Goal: Register for event/course

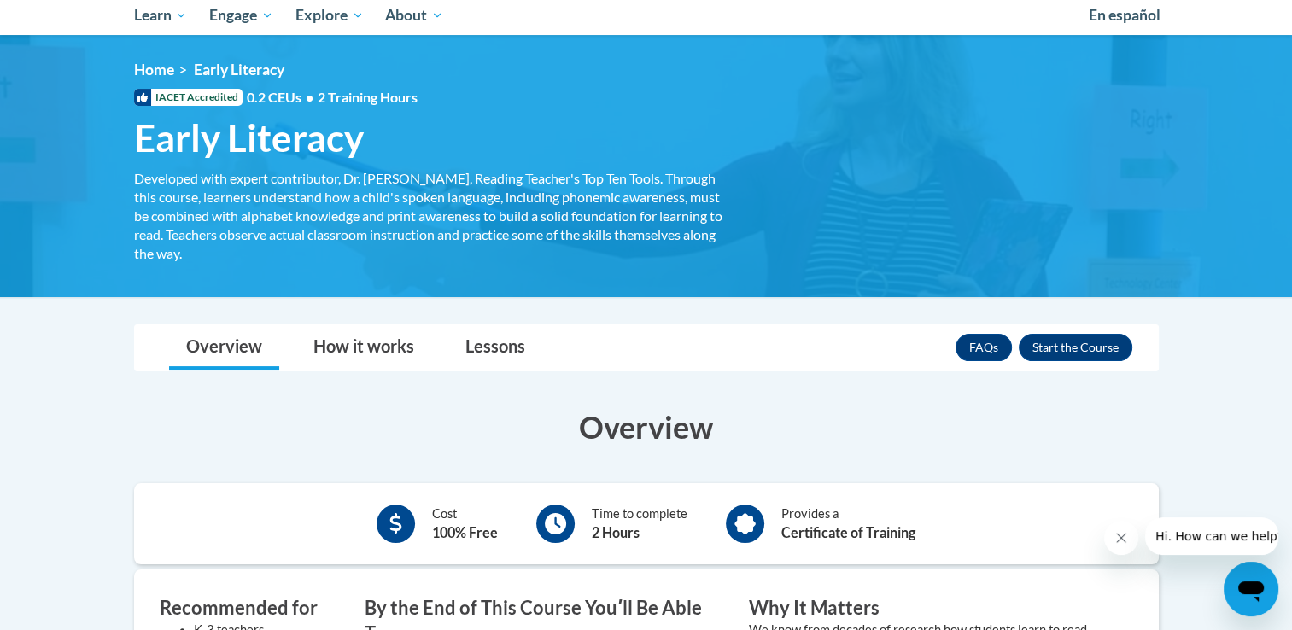
scroll to position [228, 0]
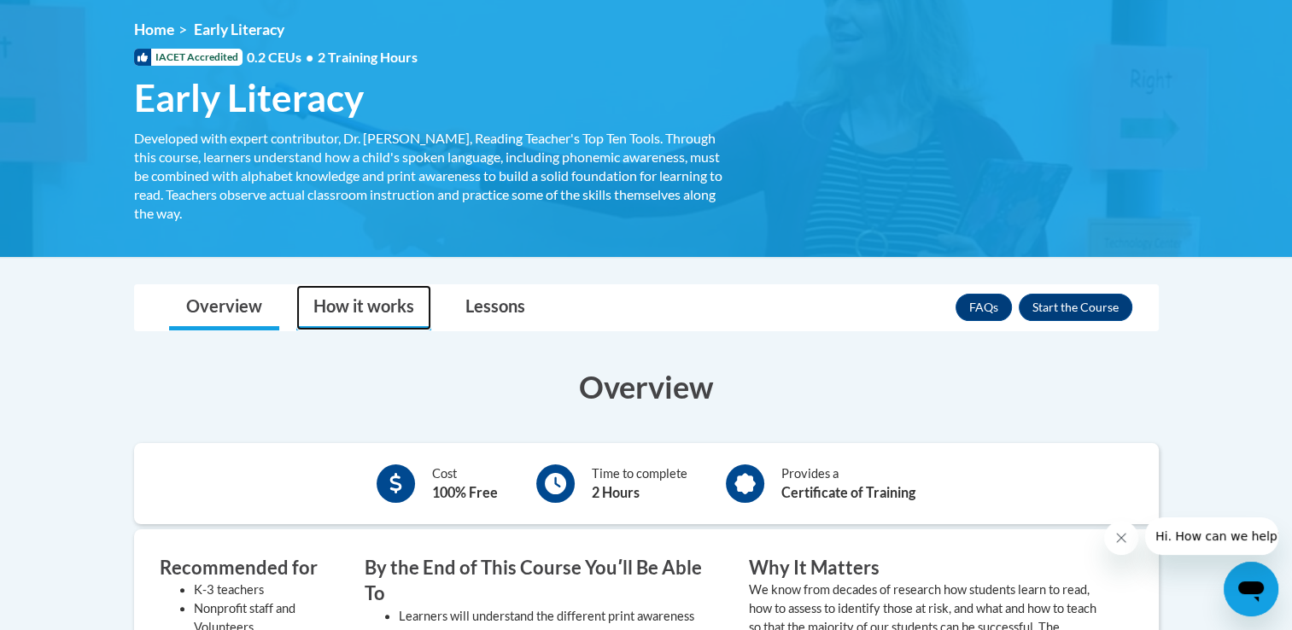
click at [365, 321] on link "How it works" at bounding box center [363, 307] width 135 height 45
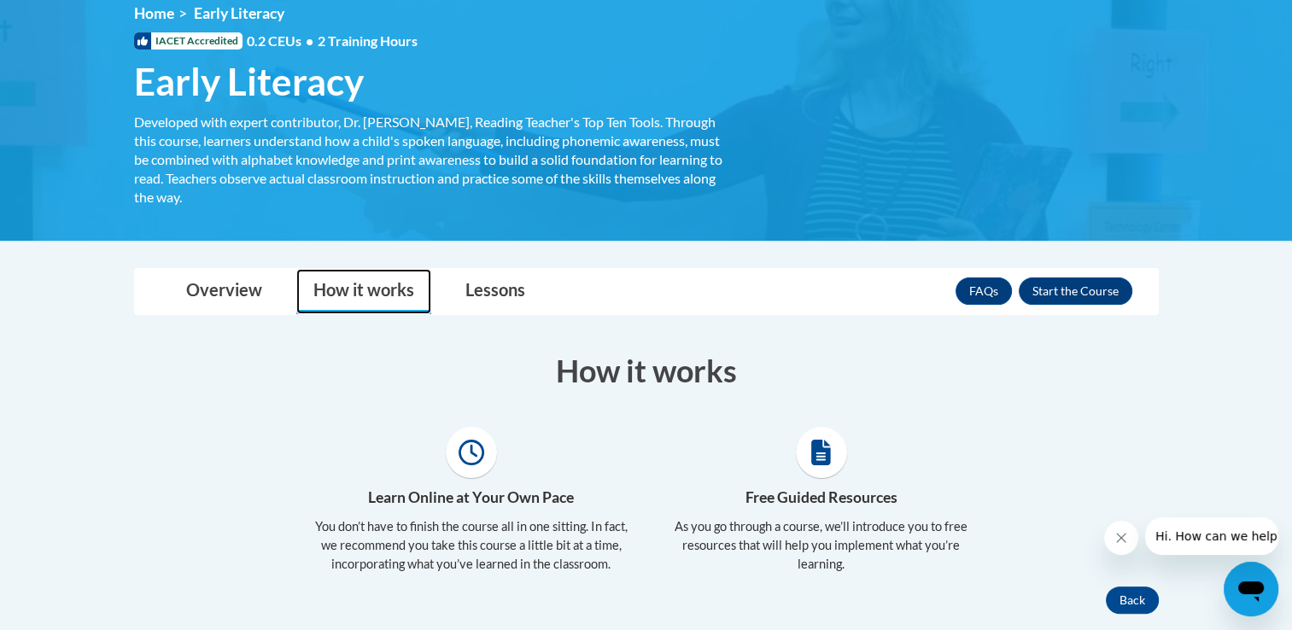
scroll to position [206, 0]
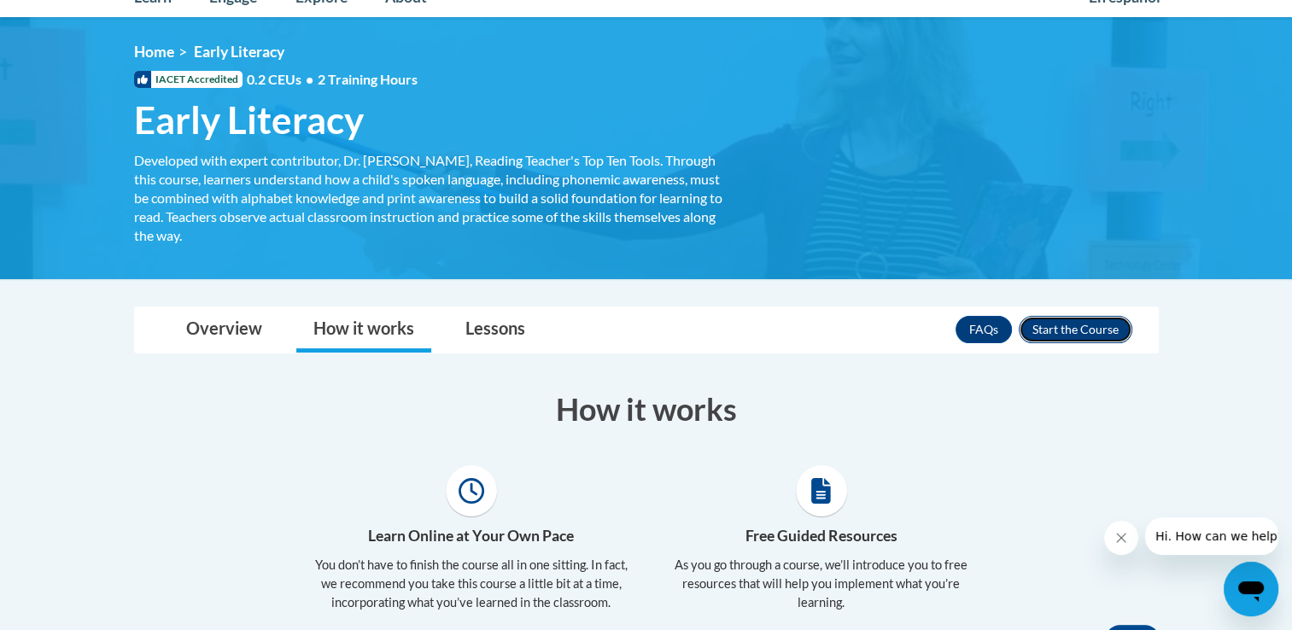
click at [1055, 329] on button "Enroll" at bounding box center [1076, 329] width 114 height 27
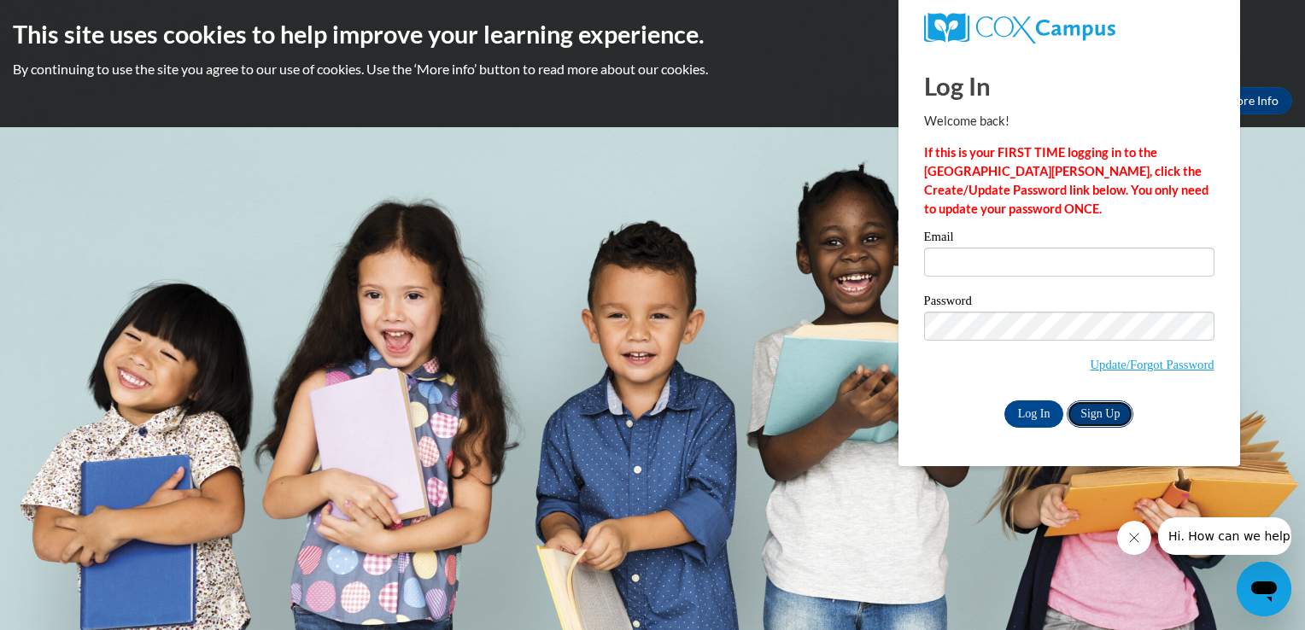
click at [1096, 408] on link "Sign Up" at bounding box center [1100, 413] width 67 height 27
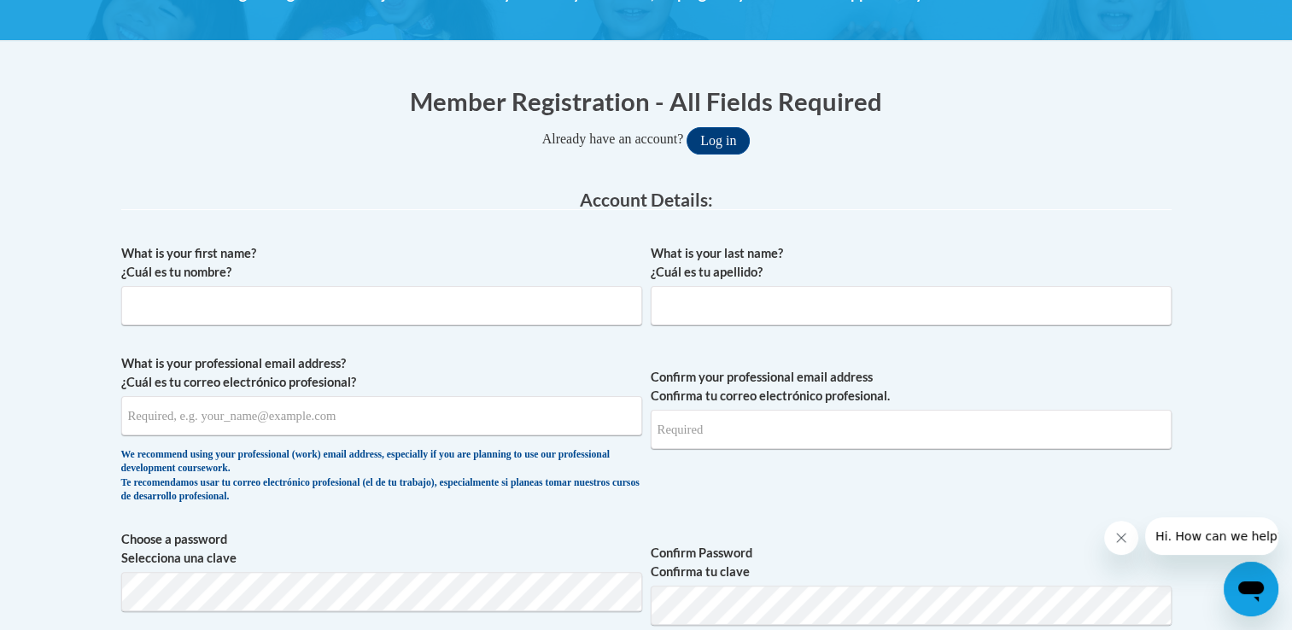
scroll to position [297, 0]
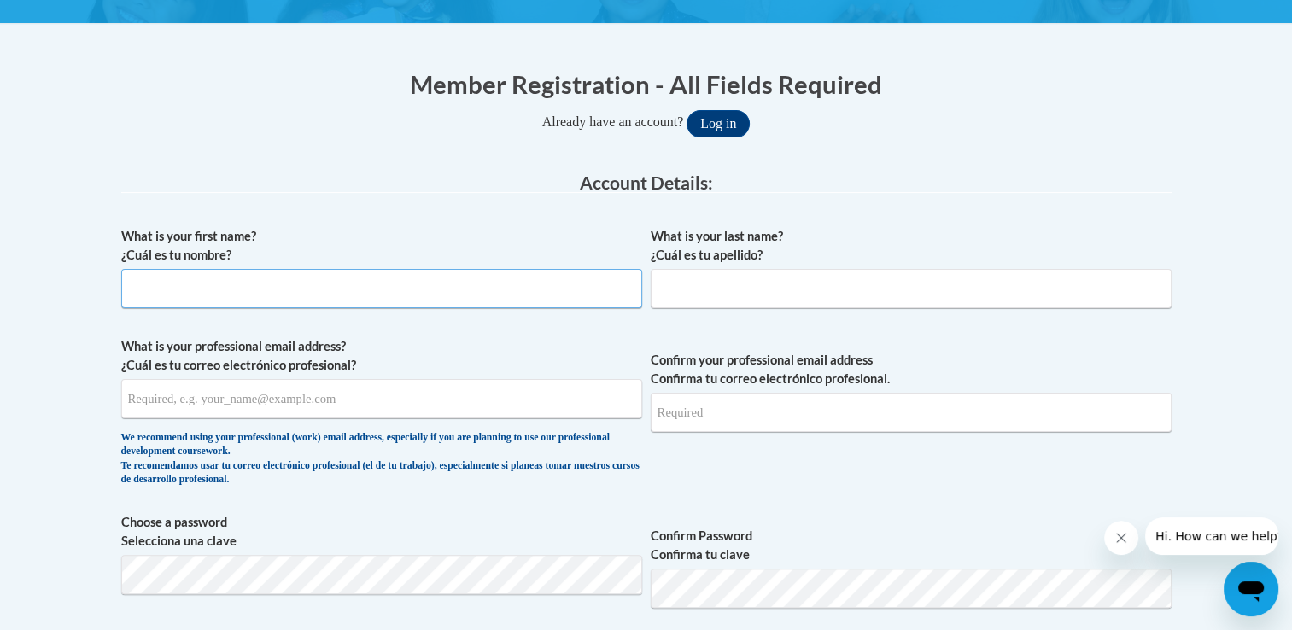
click at [393, 279] on input "What is your first name? ¿Cuál es tu nombre?" at bounding box center [381, 288] width 521 height 39
type input "Benjamin"
type input "Rice"
click at [321, 416] on input "What is your professional email address? ¿Cuál es tu correo electrónico profesi…" at bounding box center [381, 398] width 521 height 39
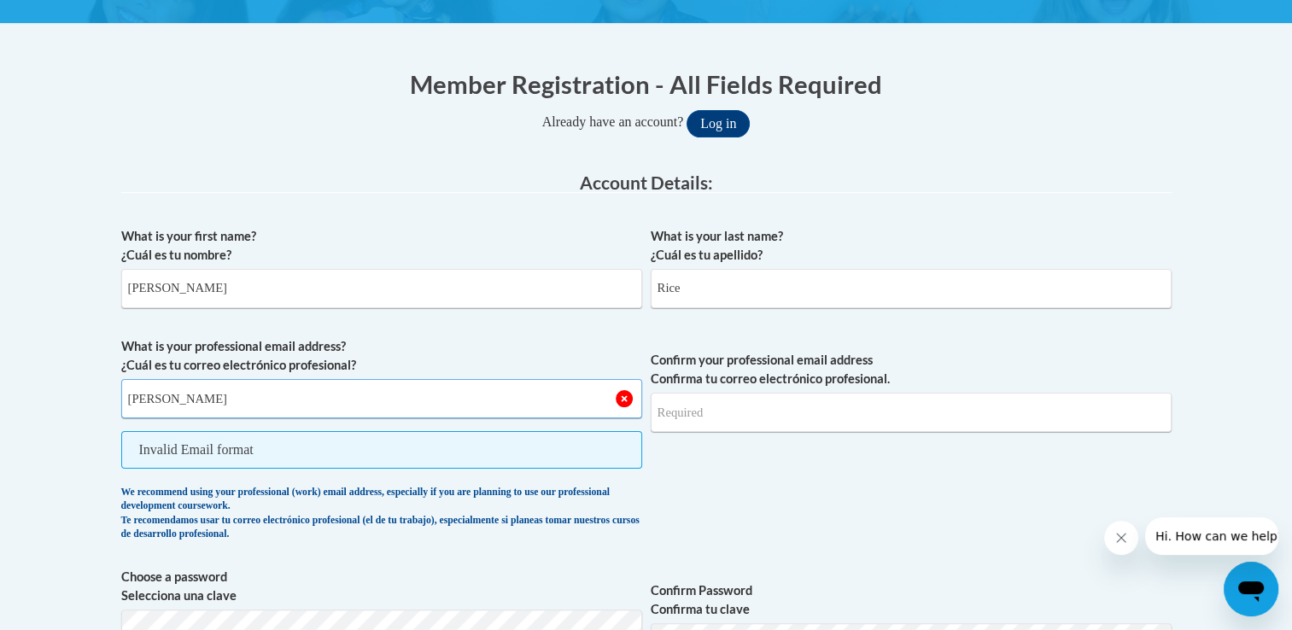
type input "brice7@students.kennesaw.edu"
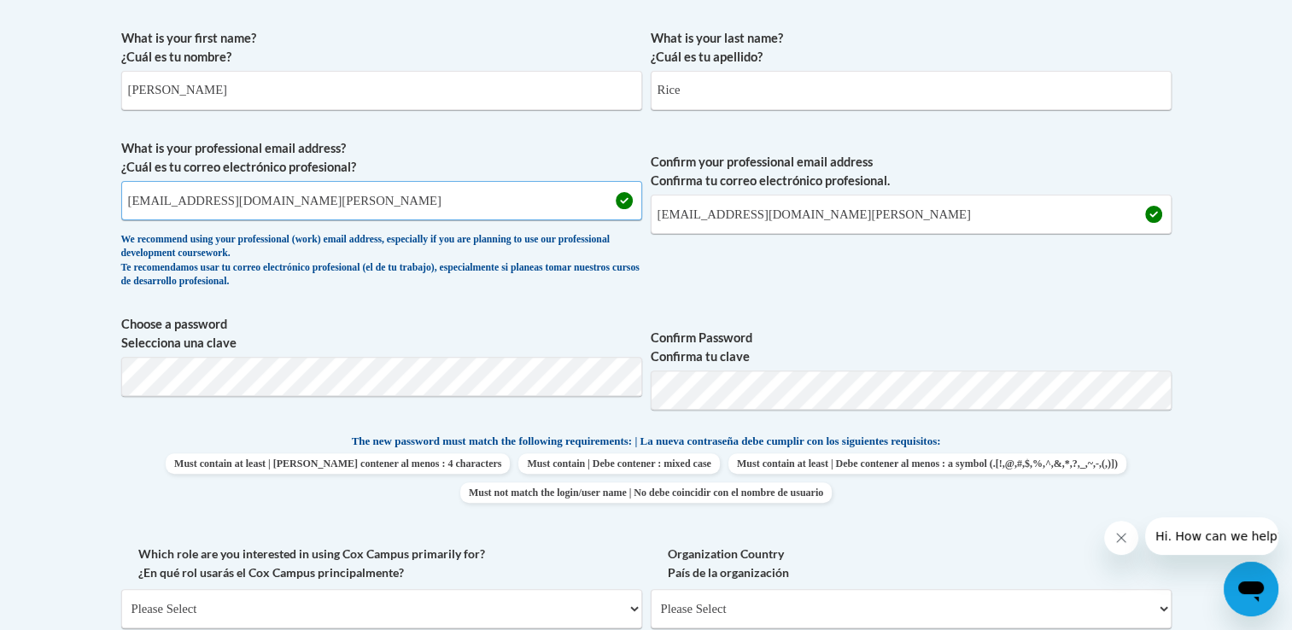
scroll to position [509, 0]
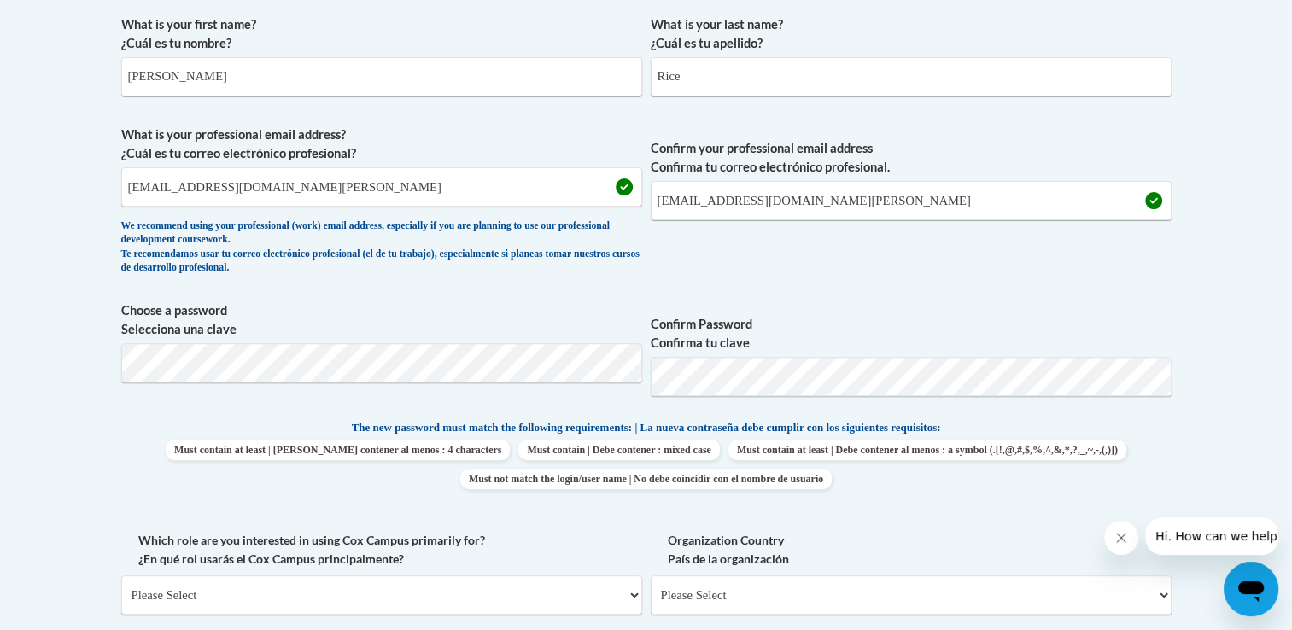
click at [1196, 287] on body "This site uses cookies to help improve your learning experience. By continuing …" at bounding box center [646, 523] width 1292 height 2064
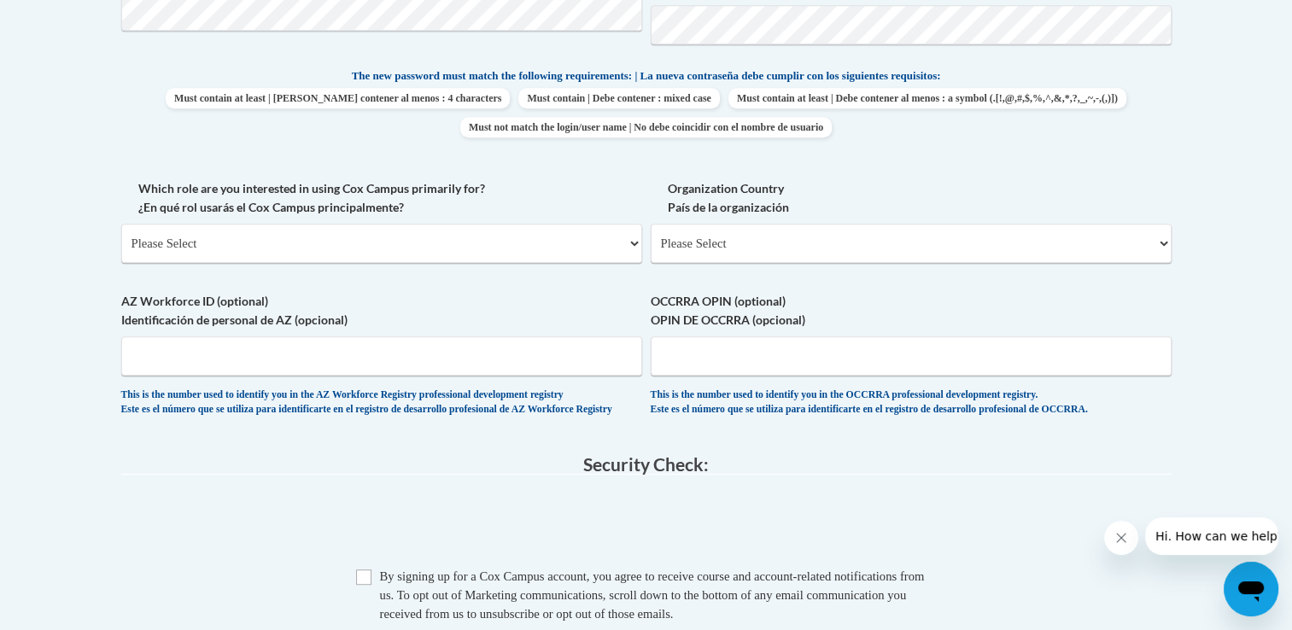
scroll to position [868, 0]
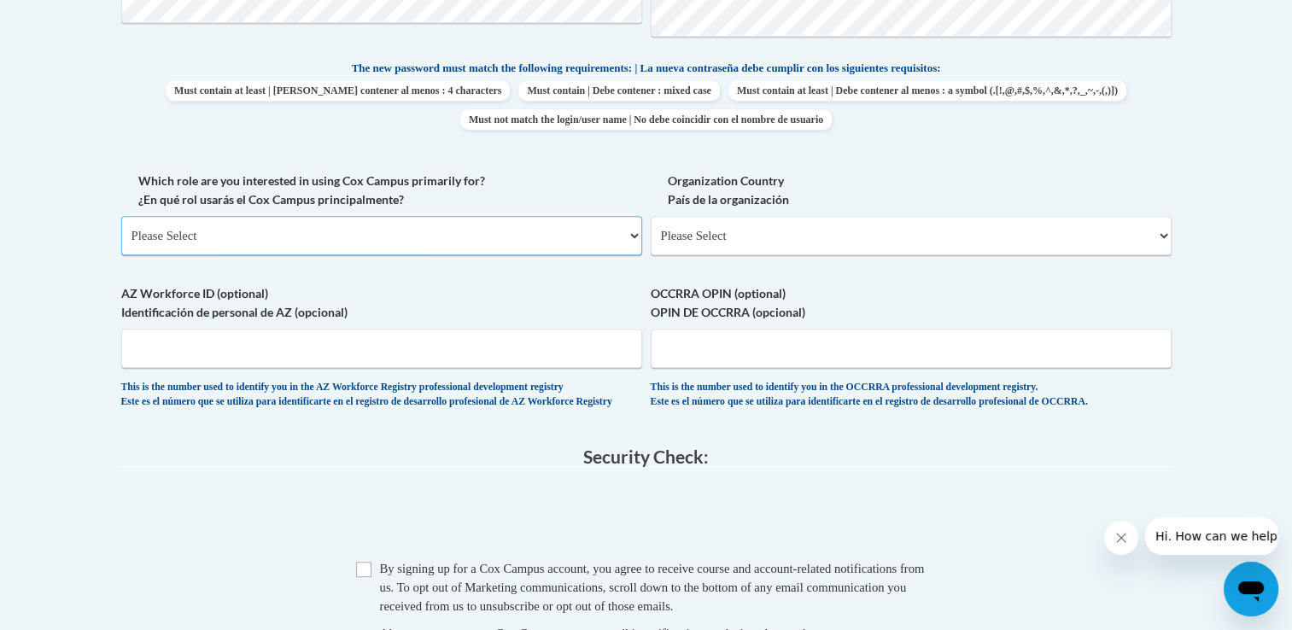
click at [611, 229] on select "Please Select College/University | Colegio/Universidad Community/Nonprofit Part…" at bounding box center [381, 235] width 521 height 39
select select "5a18ea06-2b54-4451-96f2-d152daf9eac5"
click at [121, 216] on select "Please Select College/University | Colegio/Universidad Community/Nonprofit Part…" at bounding box center [381, 235] width 521 height 39
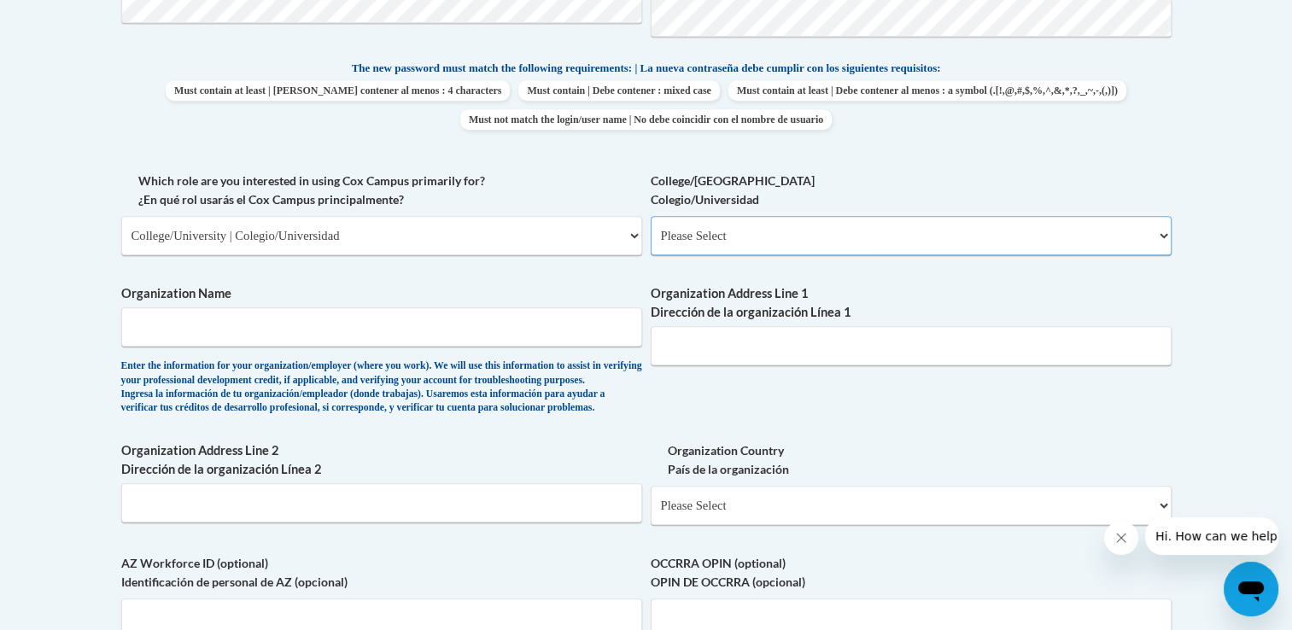
click at [844, 228] on select "Please Select College/University Staff | Empleado universitario College/Univers…" at bounding box center [911, 235] width 521 height 39
select select "99b32b07-cffc-426c-8bf6-0cd77760d84b"
click at [651, 216] on select "Please Select College/University Staff | Empleado universitario College/Univers…" at bounding box center [911, 235] width 521 height 39
click at [324, 333] on input "Organization Name" at bounding box center [381, 326] width 521 height 39
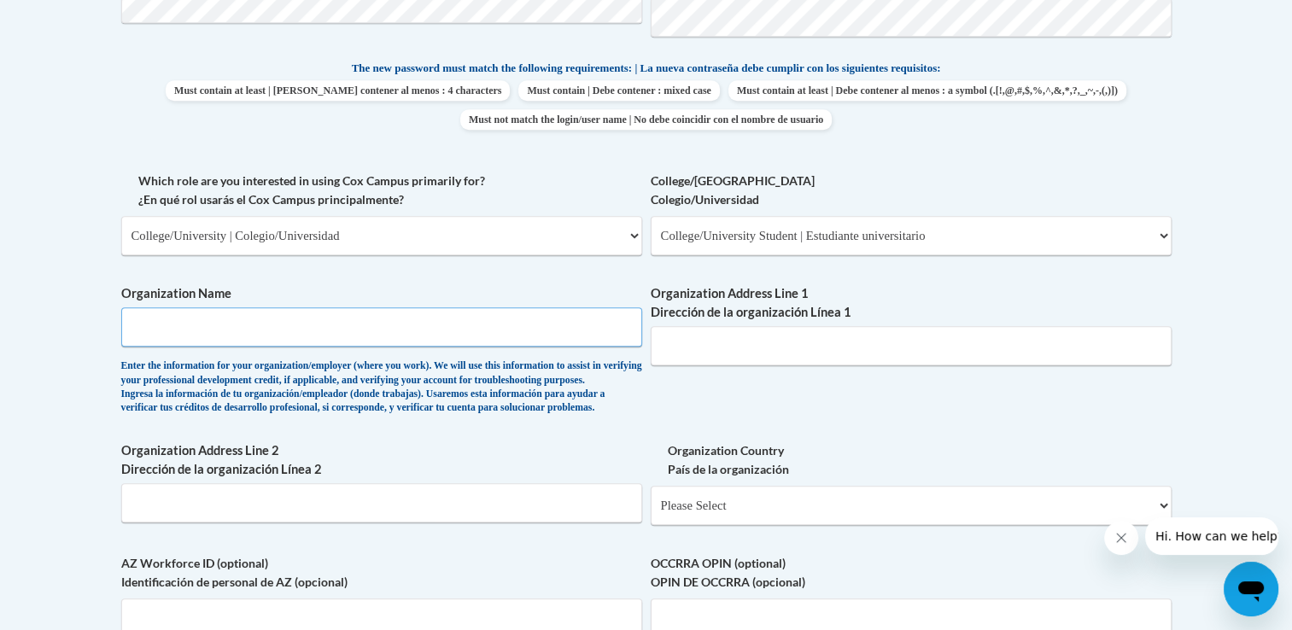
click at [305, 323] on input "Organization Name" at bounding box center [381, 326] width 521 height 39
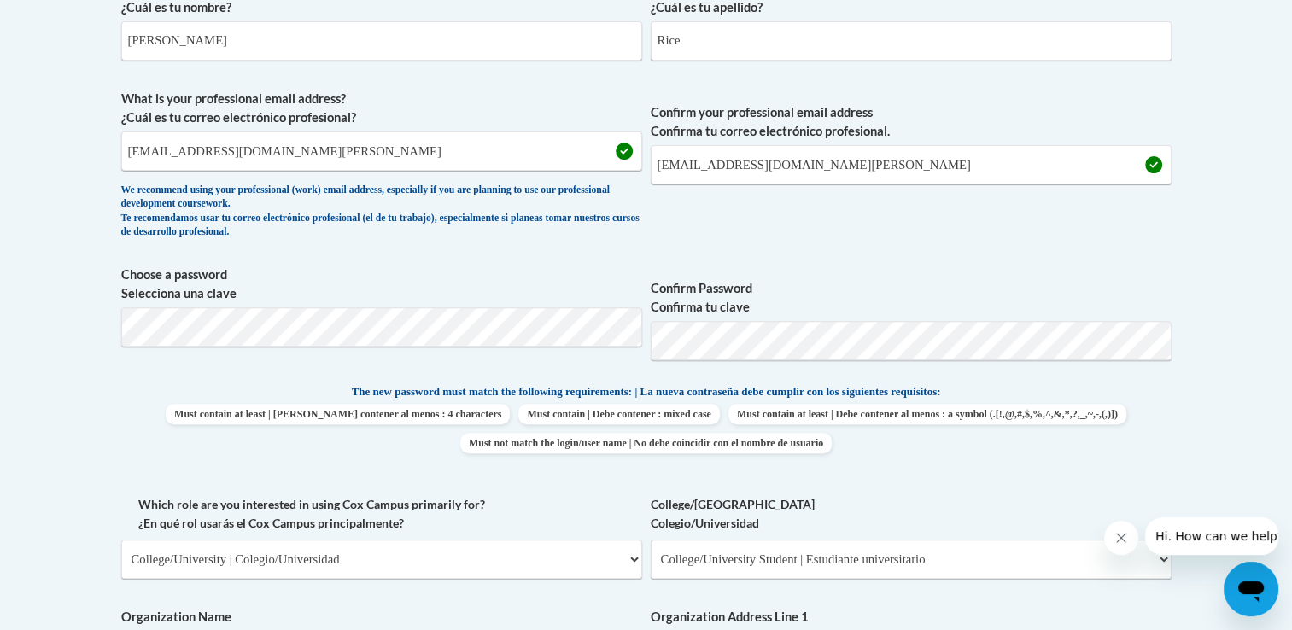
scroll to position [578, 0]
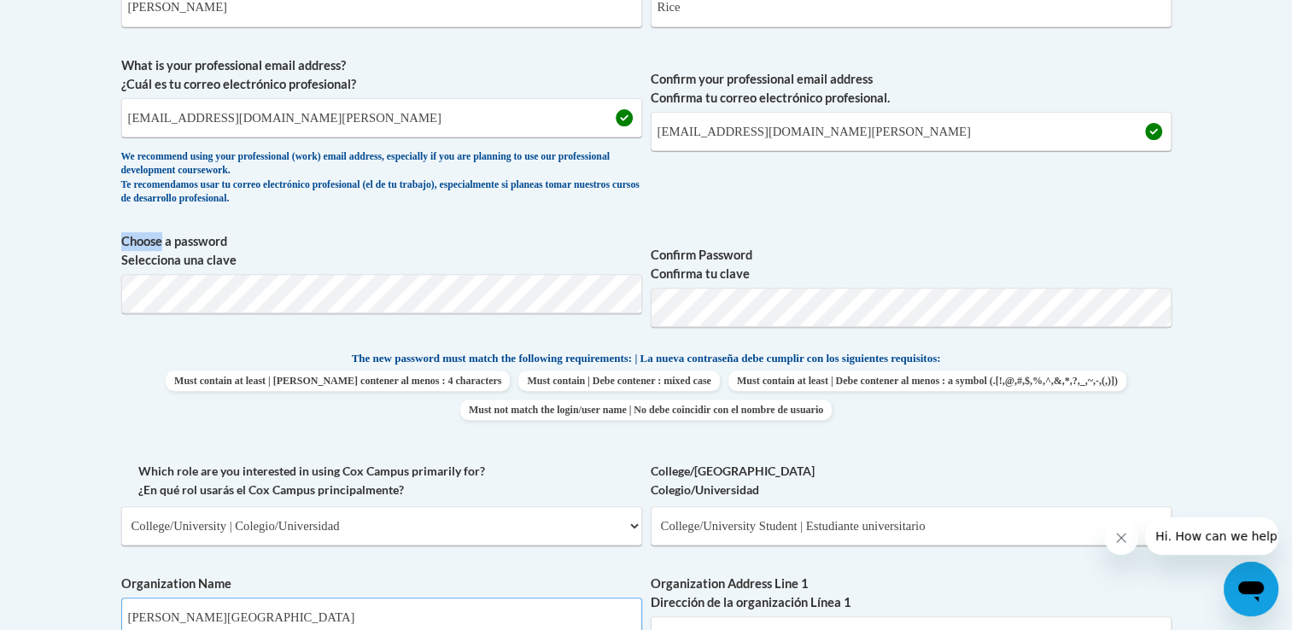
type input "Kennesaw State University"
click at [81, 364] on body "This site uses cookies to help improve your learning experience. By continuing …" at bounding box center [646, 589] width 1292 height 2334
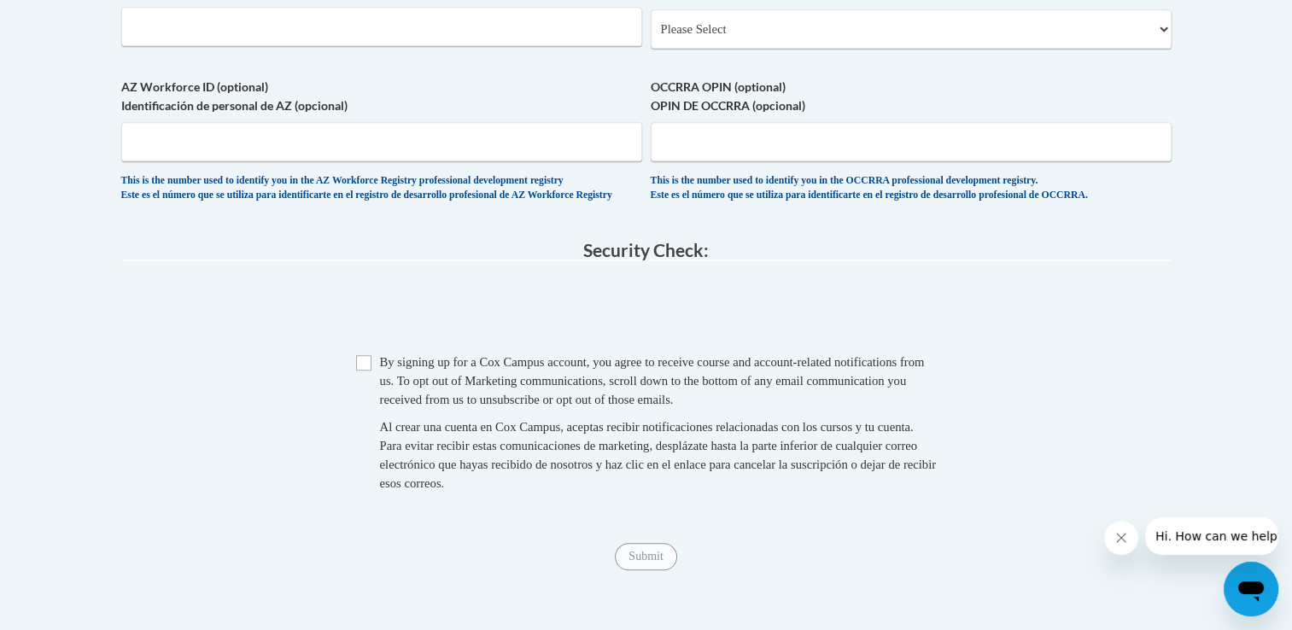
scroll to position [1342, 0]
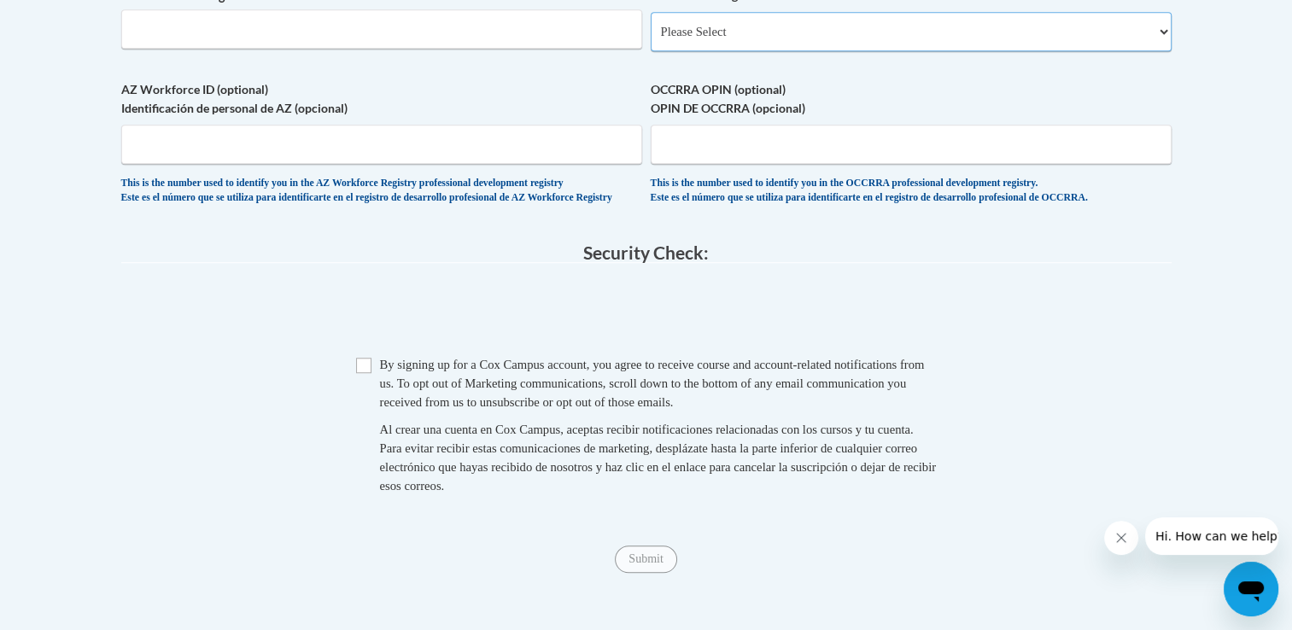
click at [1168, 51] on select "Please Select United States | Estados Unidos Outside of the United States | Fue…" at bounding box center [911, 31] width 521 height 39
select select "ad49bcad-a171-4b2e-b99c-48b446064914"
click at [651, 38] on select "Please Select United States | Estados Unidos Outside of the United States | Fue…" at bounding box center [911, 31] width 521 height 39
select select
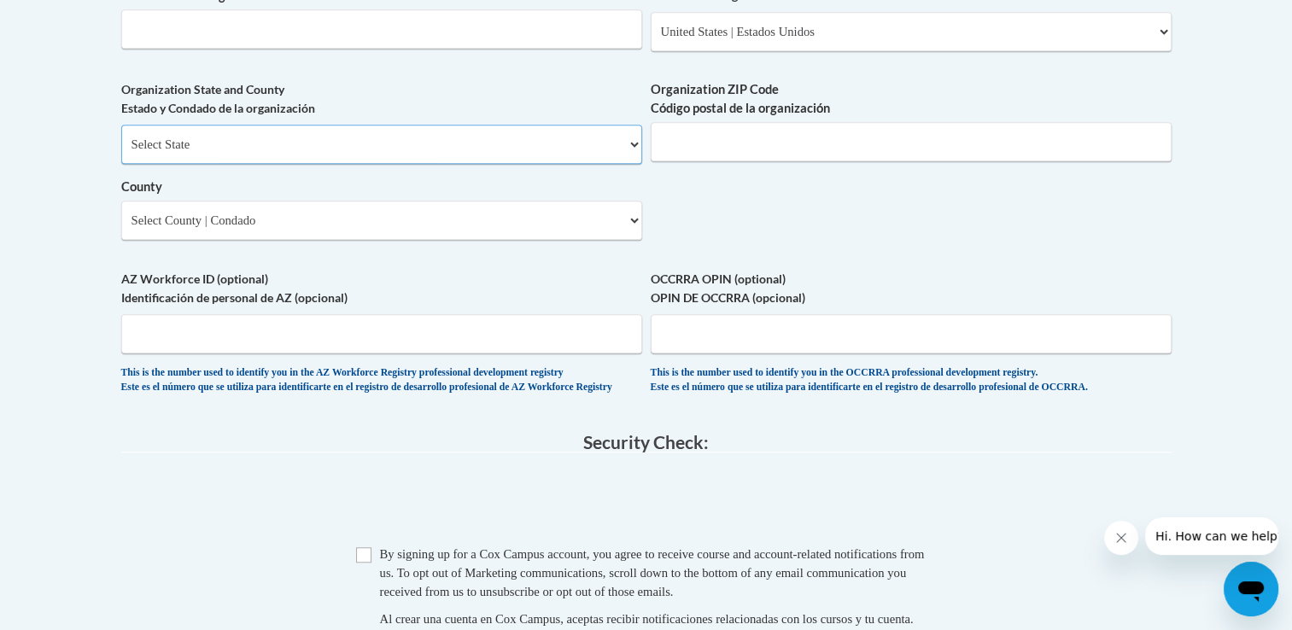
click at [160, 164] on select "Select State Alabama Alaska Arizona Arkansas California Colorado Connecticut De…" at bounding box center [381, 144] width 521 height 39
select select "Georgia"
click at [121, 152] on select "Select State Alabama Alaska Arizona Arkansas California Colorado Connecticut De…" at bounding box center [381, 144] width 521 height 39
click at [128, 240] on select "County" at bounding box center [381, 220] width 521 height 39
click at [638, 238] on select "Select County Appling Atkinson Bacon Baker Baldwin Banks Barrow Bartow Ben Hill…" at bounding box center [381, 220] width 521 height 39
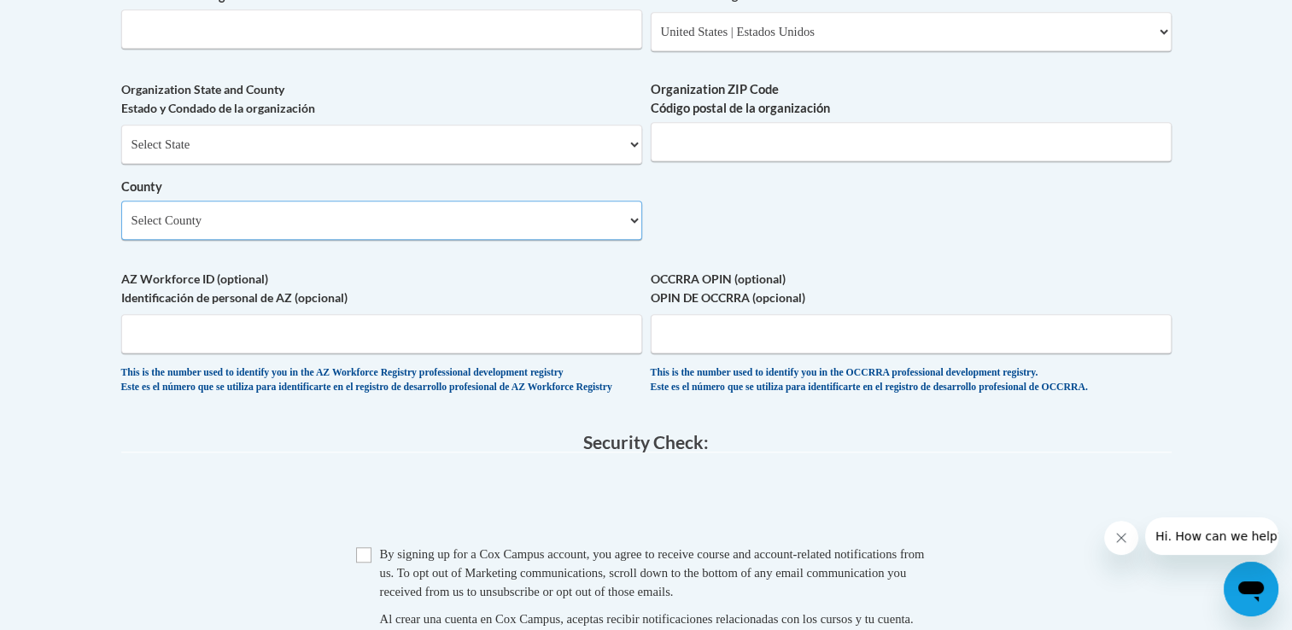
click at [613, 240] on select "Select County Appling Atkinson Bacon Baker Baldwin Banks Barrow Bartow Ben Hill…" at bounding box center [381, 220] width 521 height 39
click at [622, 240] on select "Select County Appling Atkinson Bacon Baker Baldwin Banks Barrow Bartow Ben Hill…" at bounding box center [381, 220] width 521 height 39
select select "Cobb"
click at [121, 228] on select "Select County Appling Atkinson Bacon Baker Baldwin Banks Barrow Bartow Ben Hill…" at bounding box center [381, 220] width 521 height 39
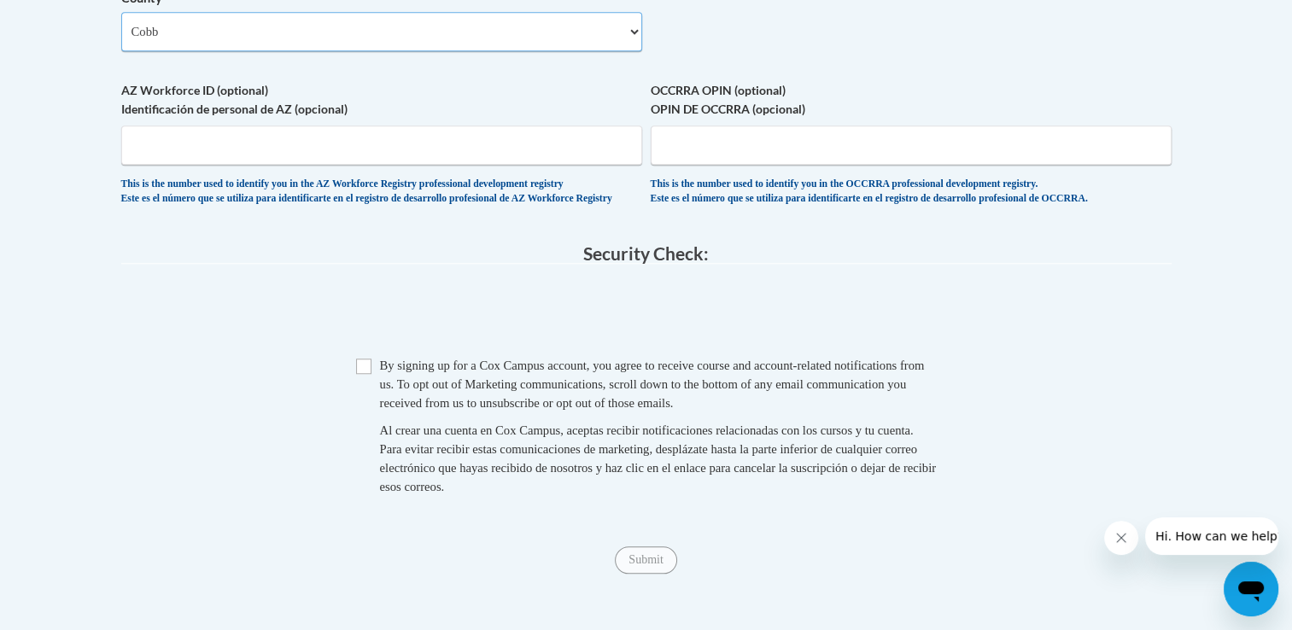
scroll to position [1532, 0]
click at [369, 373] on input "Checkbox" at bounding box center [363, 365] width 15 height 15
checkbox input "true"
click at [652, 573] on input "Submit" at bounding box center [645, 559] width 61 height 27
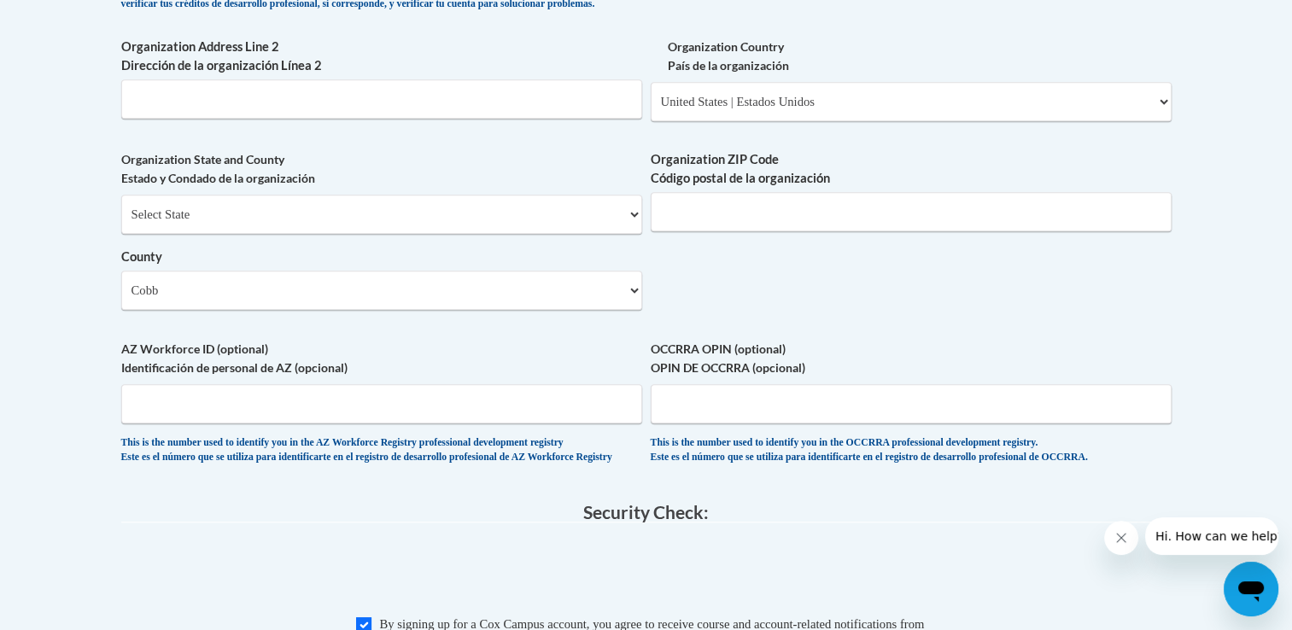
scroll to position [1271, 0]
click at [292, 120] on input "Organization Address Line 2 Dirección de la organización Línea 2" at bounding box center [381, 99] width 521 height 39
type input "1000 Chastain Road"
click at [769, 232] on input "Organization ZIP Code Código postal de la organización" at bounding box center [911, 212] width 521 height 39
type input "30144"
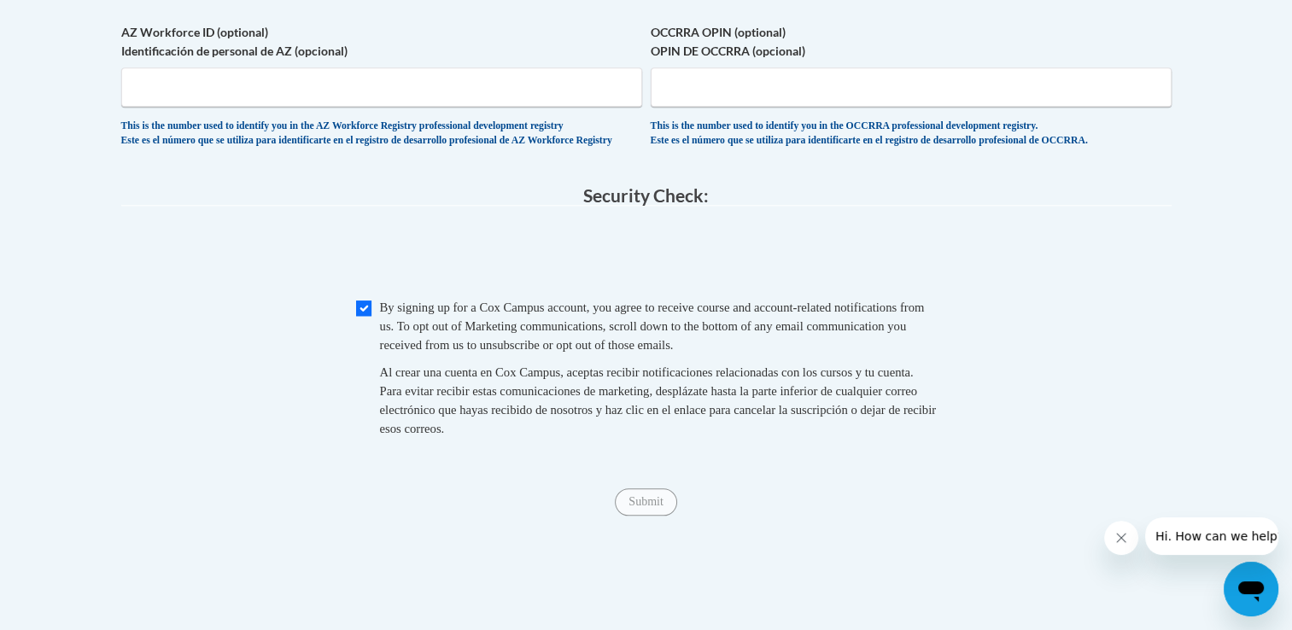
scroll to position [1593, 0]
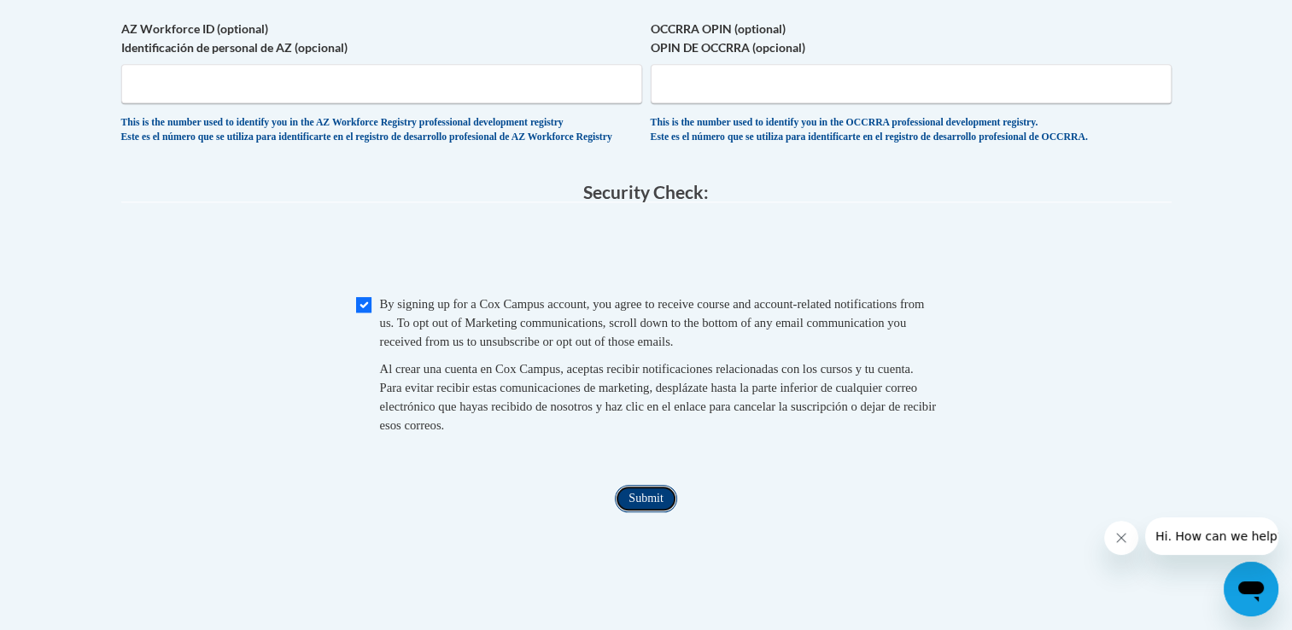
click at [645, 512] on input "Submit" at bounding box center [645, 498] width 61 height 27
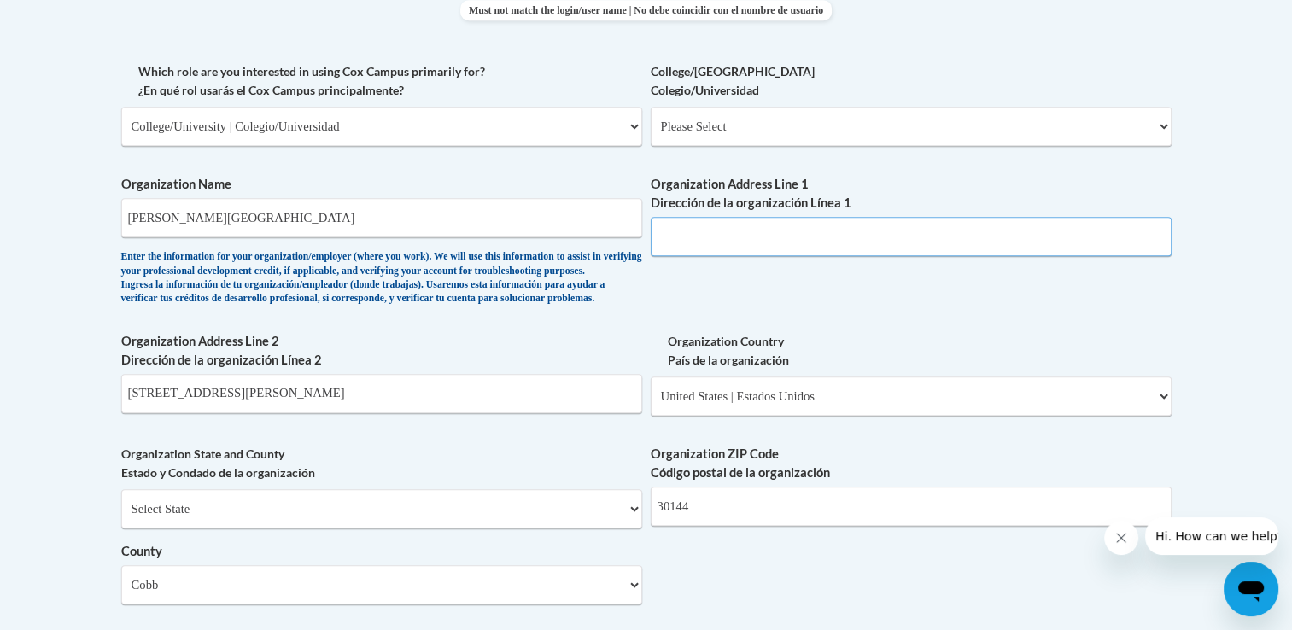
scroll to position [972, 0]
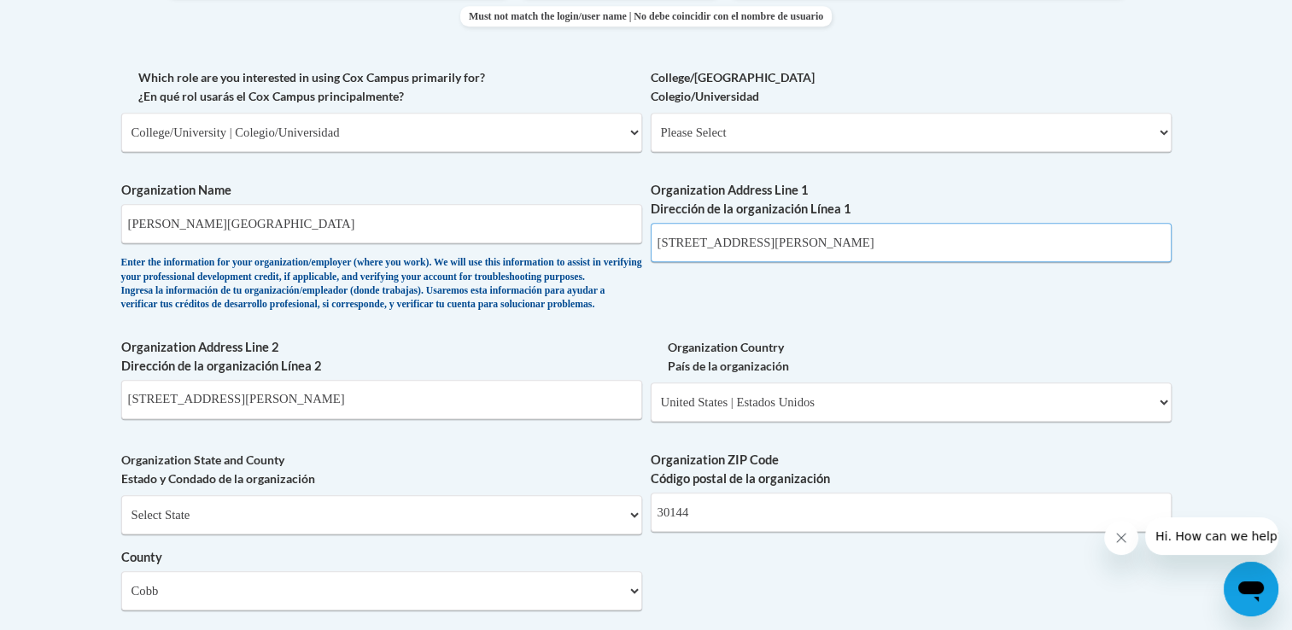
type input "1000 Chastain Road"
click at [256, 419] on input "1000 Chastain Road" at bounding box center [381, 399] width 521 height 39
type input "1"
click at [1114, 341] on div "What is your first name? ¿Cuál es tu nombre? Benjamin What is your last name? ¿…" at bounding box center [646, 163] width 1050 height 1238
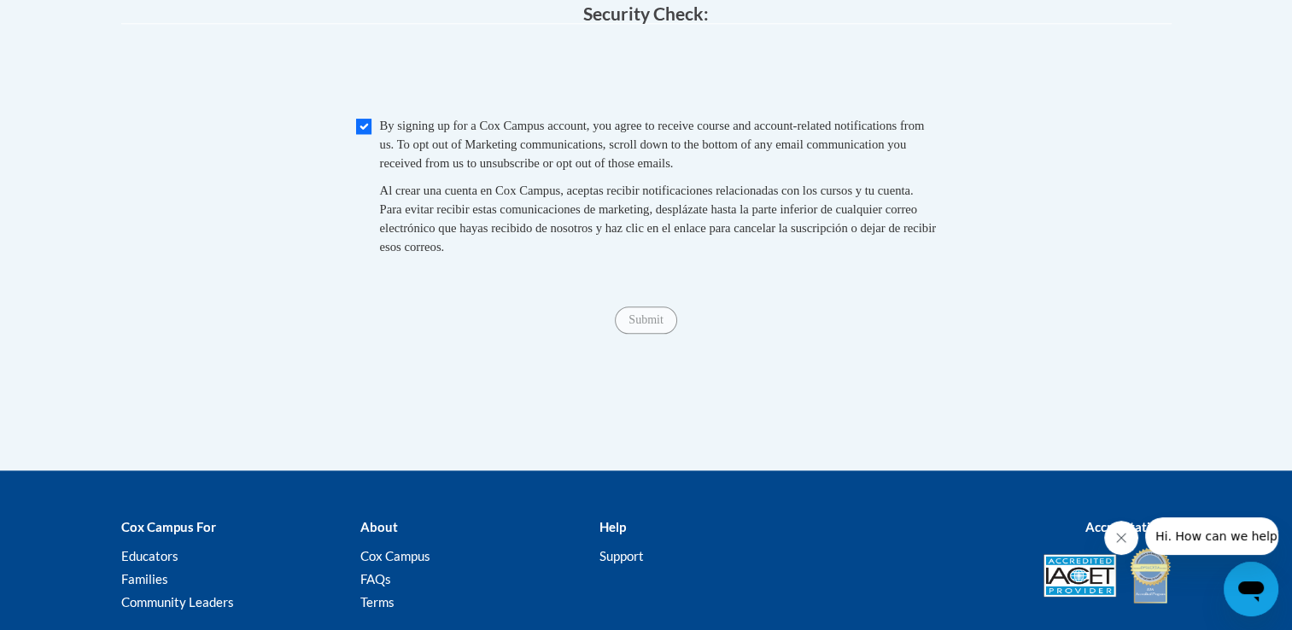
scroll to position [1676, 0]
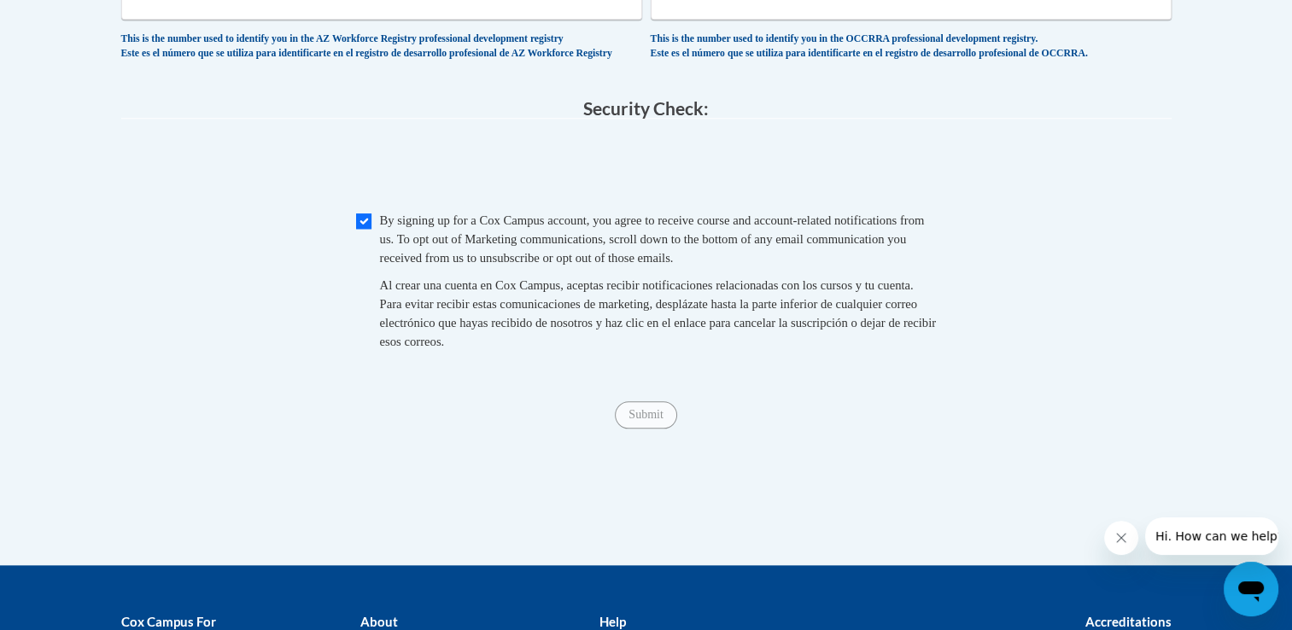
click at [720, 429] on div "Submit Submit" at bounding box center [646, 414] width 1050 height 27
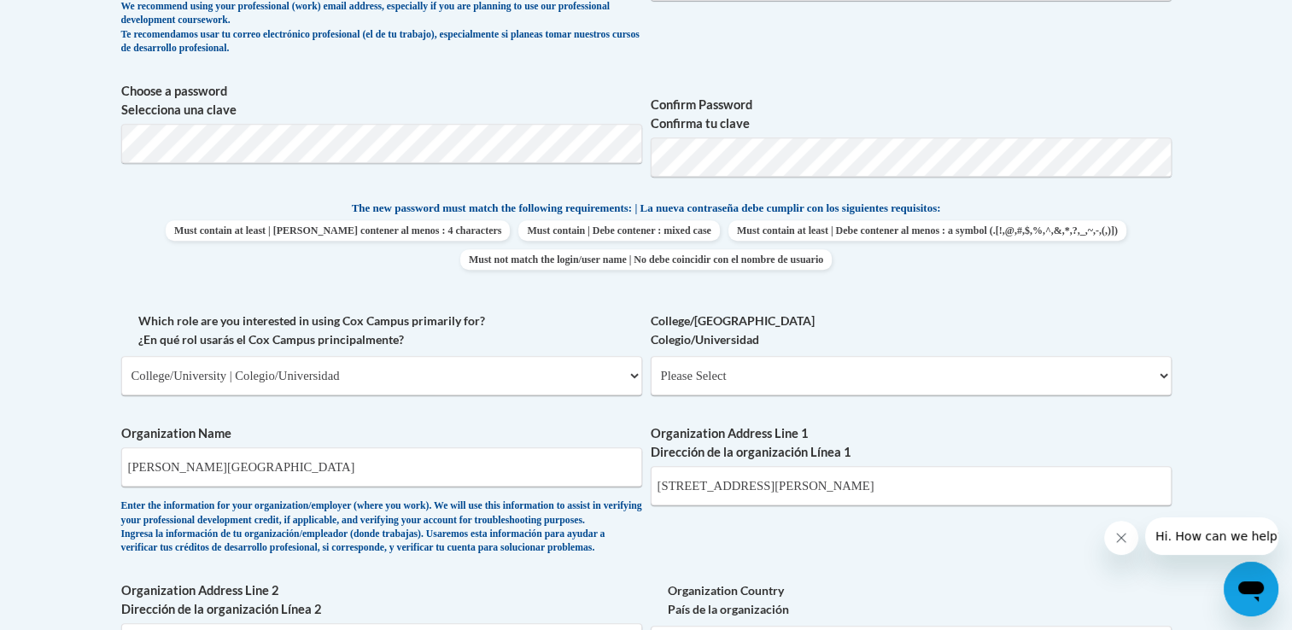
scroll to position [877, 0]
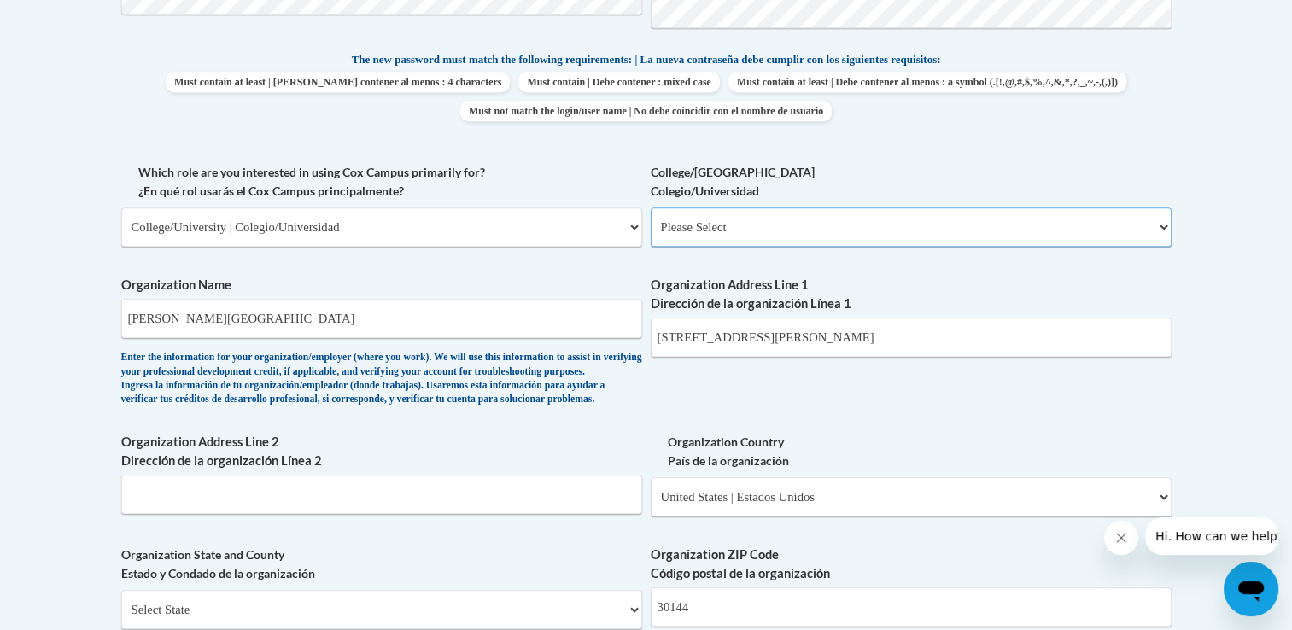
click at [1002, 214] on select "Please Select College/University Staff | Empleado universitario College/Univers…" at bounding box center [911, 227] width 521 height 39
select select "99b32b07-cffc-426c-8bf6-0cd77760d84b"
click at [651, 208] on select "Please Select College/University Staff | Empleado universitario College/Univers…" at bounding box center [911, 227] width 521 height 39
select select "null"
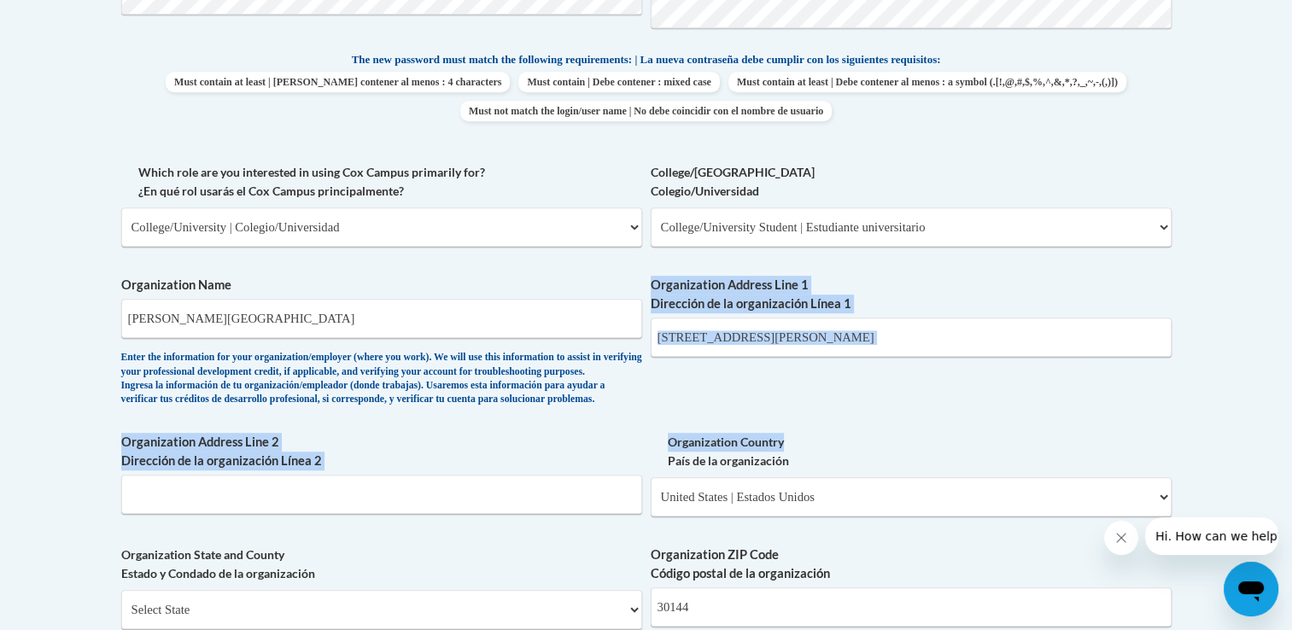
drag, startPoint x: 1290, startPoint y: 272, endPoint x: 1307, endPoint y: 432, distance: 161.4
drag, startPoint x: 1304, startPoint y: 432, endPoint x: 1249, endPoint y: 426, distance: 55.0
click at [1249, 426] on body "This site uses cookies to help improve your learning experience. By continuing …" at bounding box center [646, 384] width 1292 height 2523
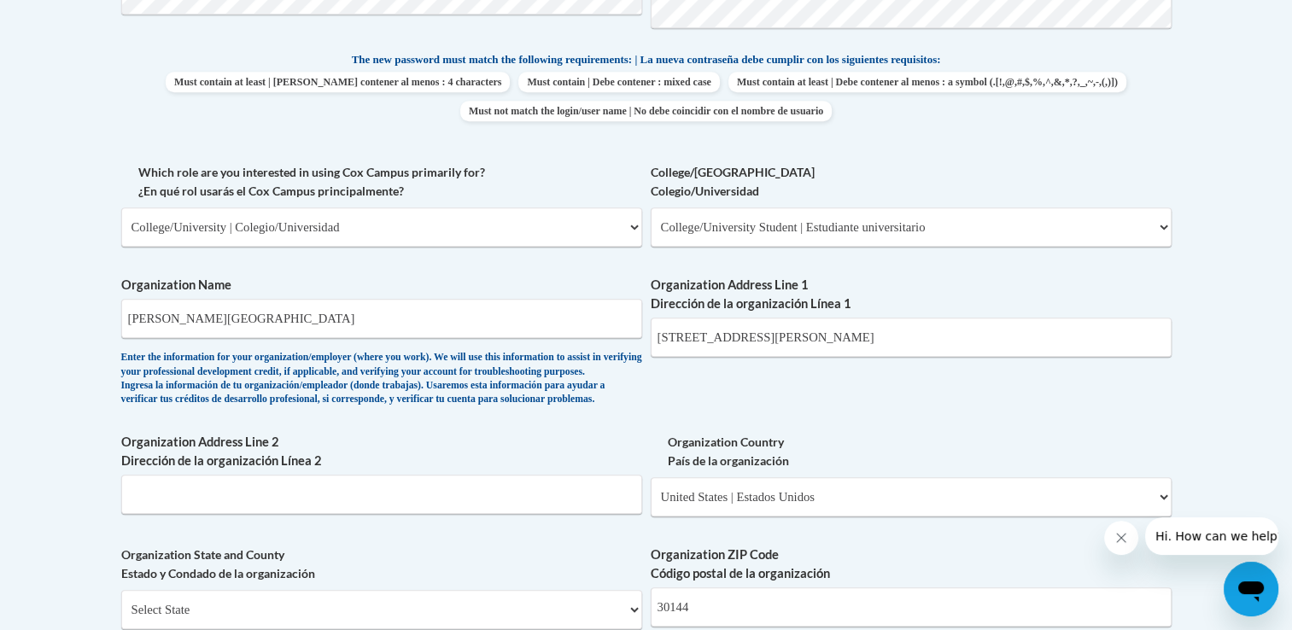
click at [1259, 248] on body "This site uses cookies to help improve your learning experience. By continuing …" at bounding box center [646, 384] width 1292 height 2523
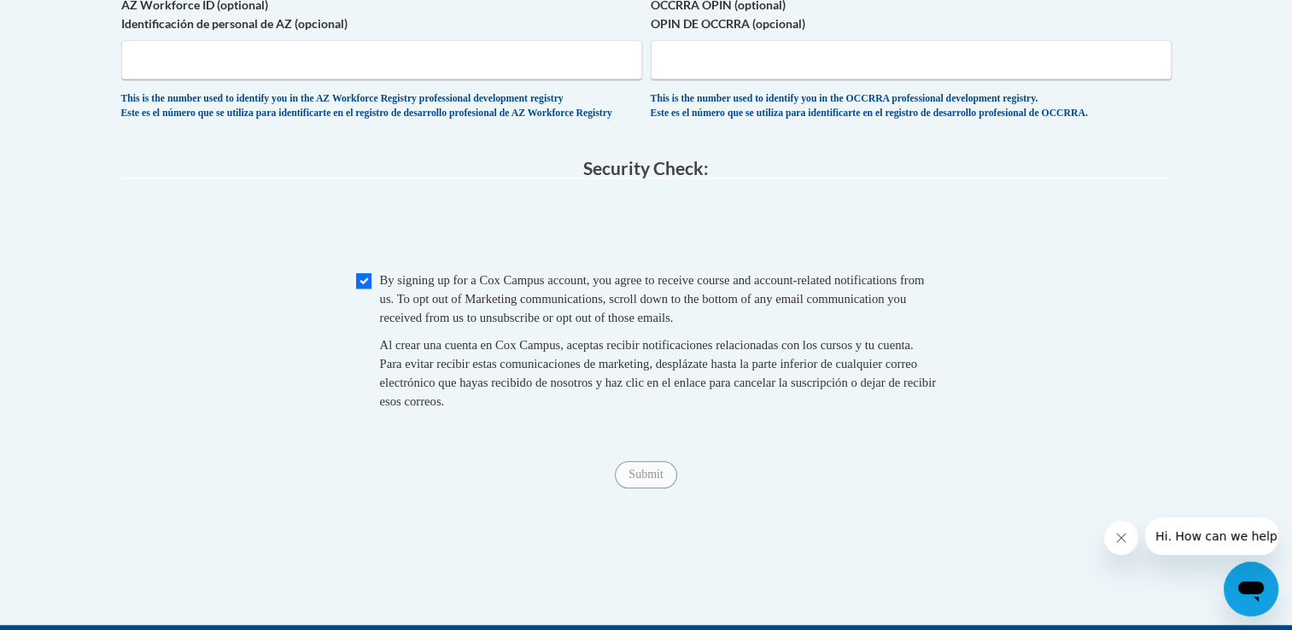
scroll to position [1626, 0]
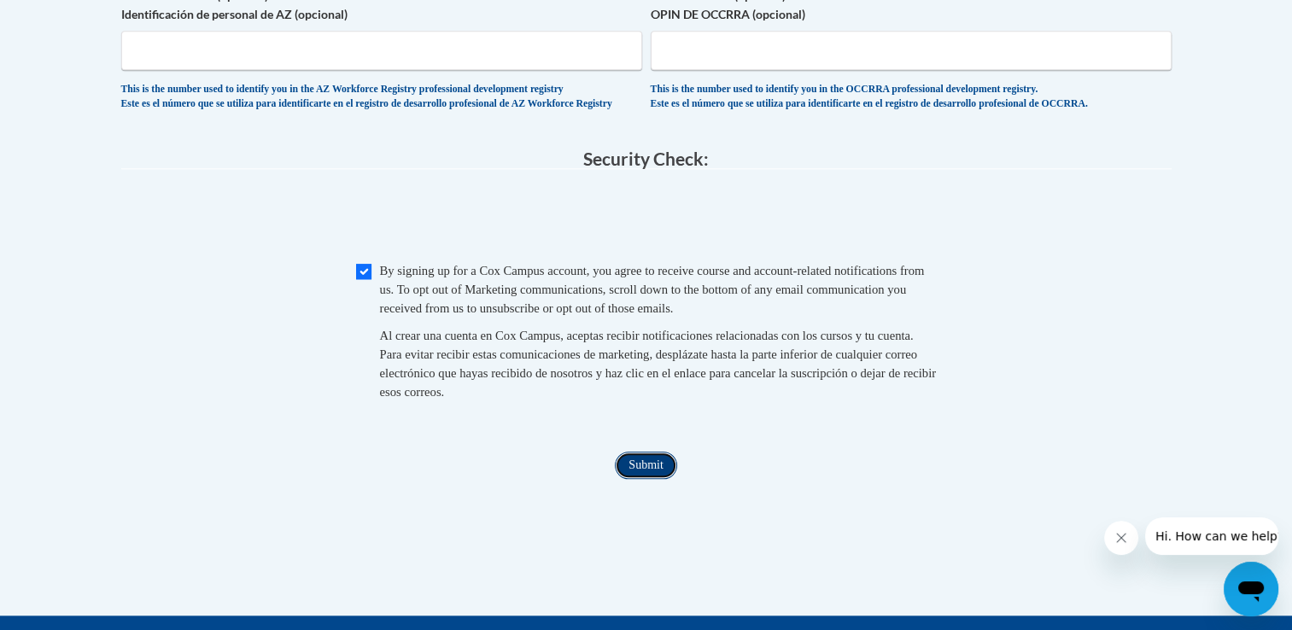
click at [653, 479] on input "Submit" at bounding box center [645, 465] width 61 height 27
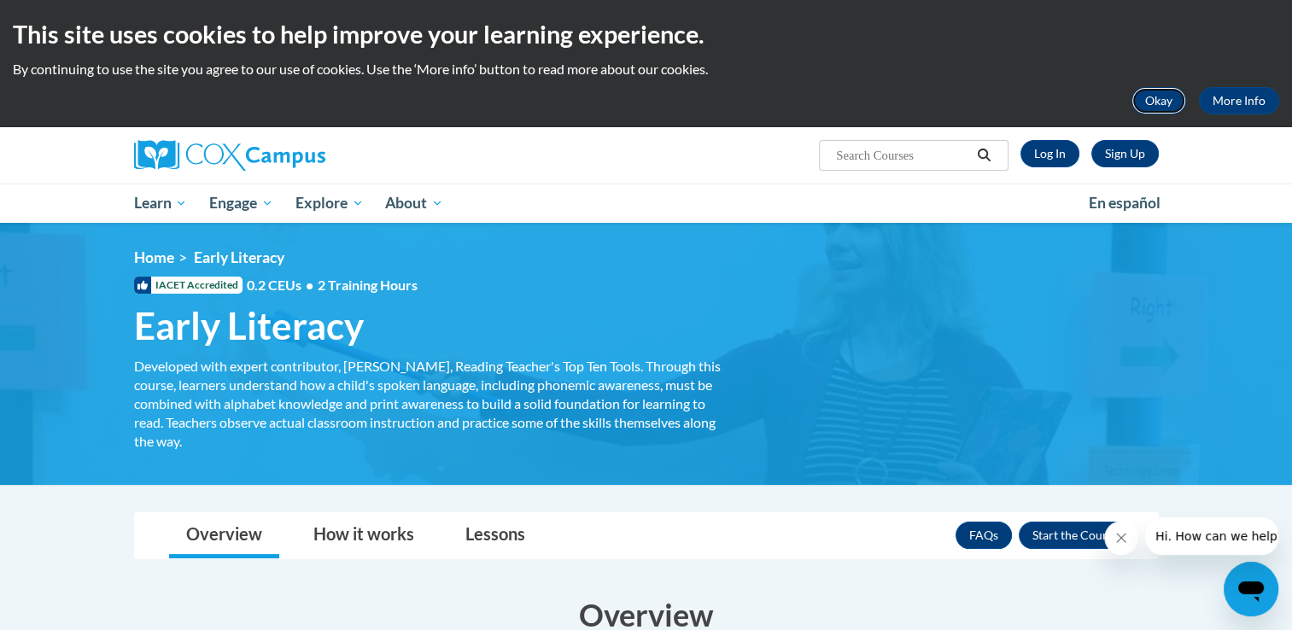
click at [1152, 109] on button "Okay" at bounding box center [1158, 100] width 55 height 27
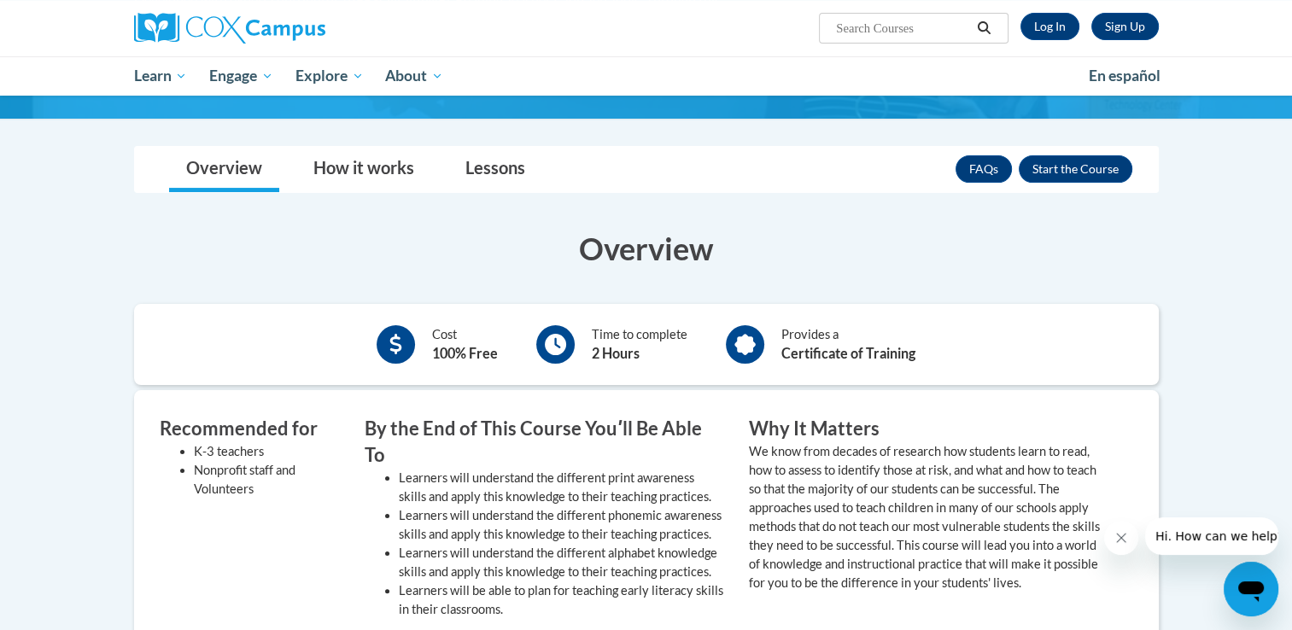
scroll to position [240, 0]
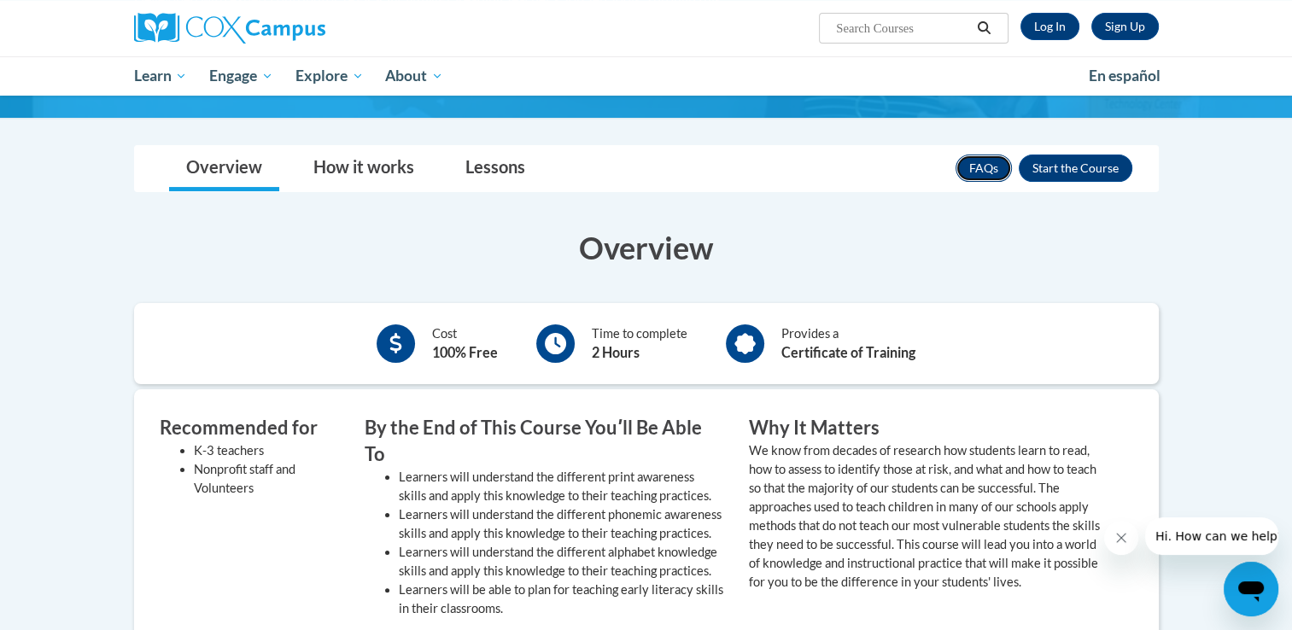
click at [995, 164] on link "FAQs" at bounding box center [984, 168] width 56 height 27
click at [1079, 172] on button "Enroll" at bounding box center [1076, 168] width 114 height 27
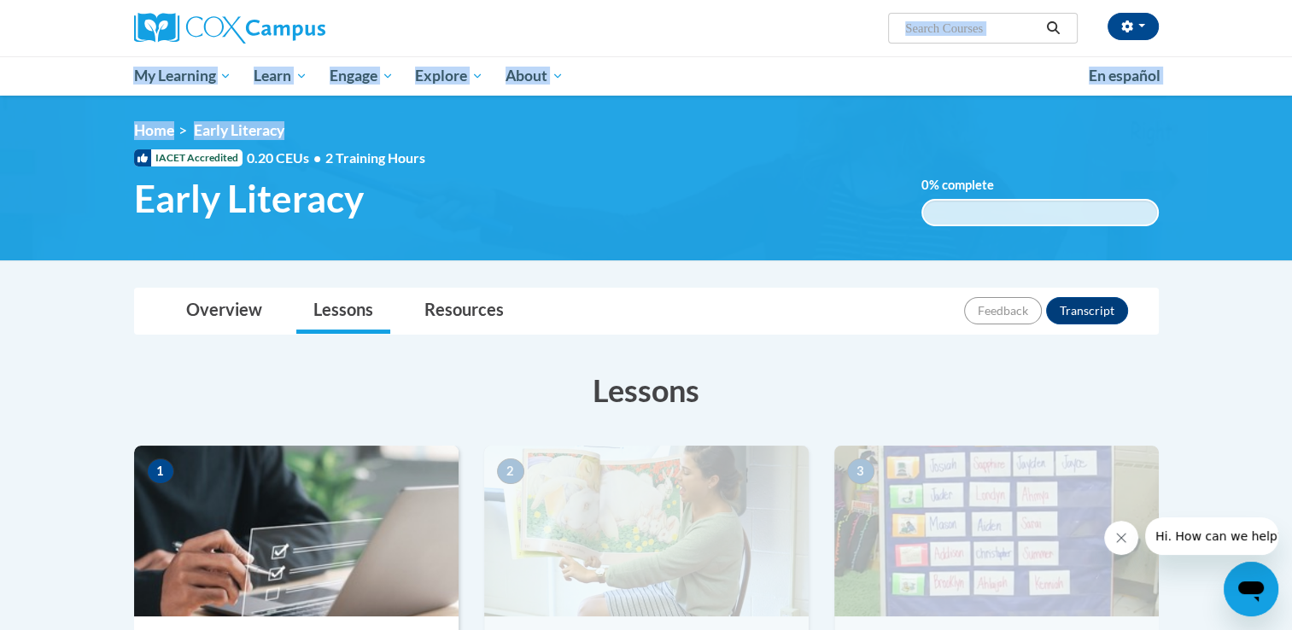
drag, startPoint x: 1288, startPoint y: 37, endPoint x: 1304, endPoint y: 143, distance: 107.1
click at [1291, 143] on html "[PERSON_NAME] (Eastern Daylight Time GMT-0400 ) My Profile Inbox My Transcripts…" at bounding box center [646, 315] width 1292 height 630
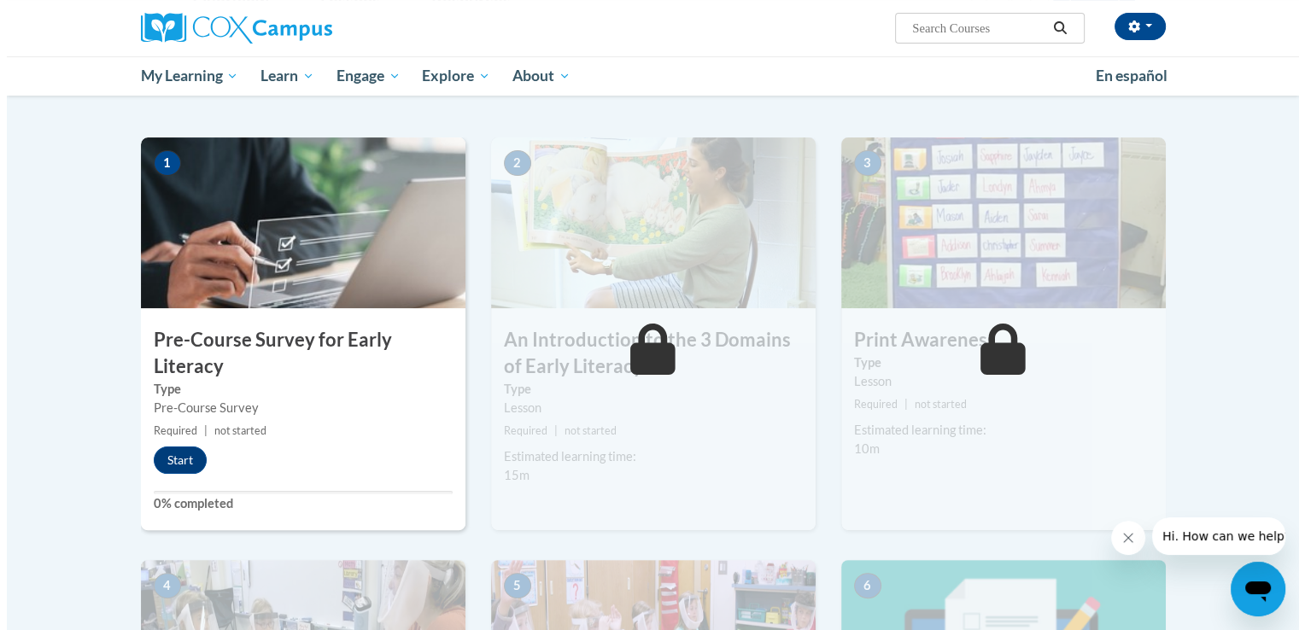
scroll to position [313, 0]
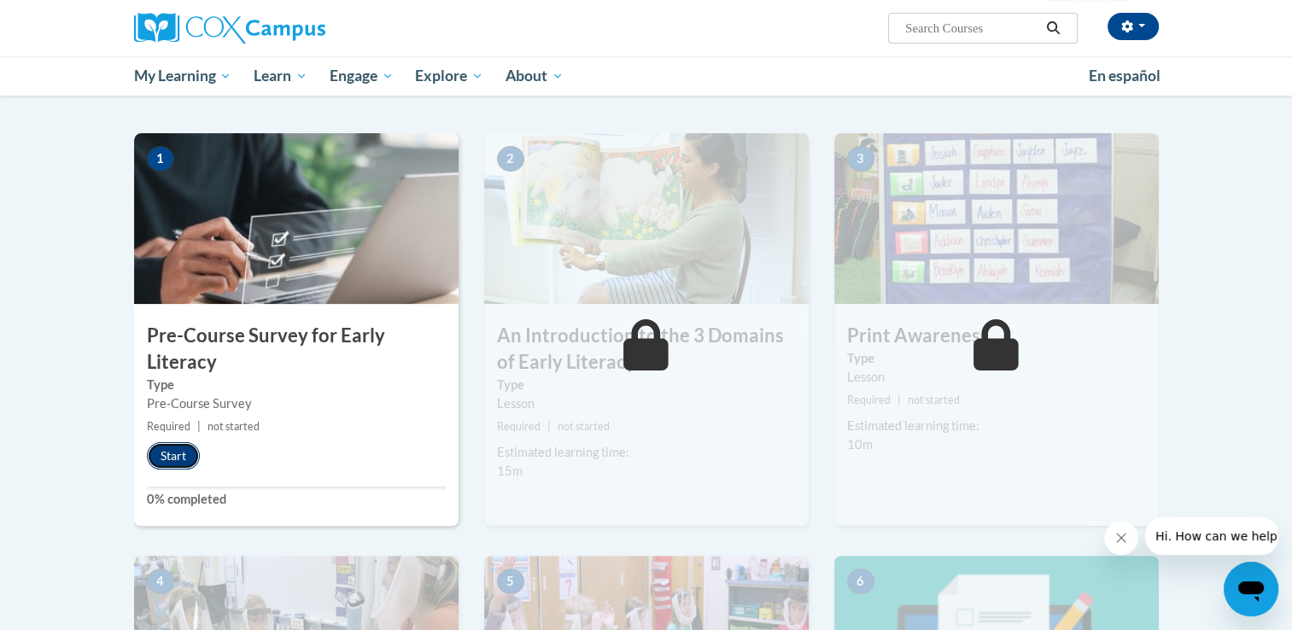
click at [159, 454] on button "Start" at bounding box center [173, 455] width 53 height 27
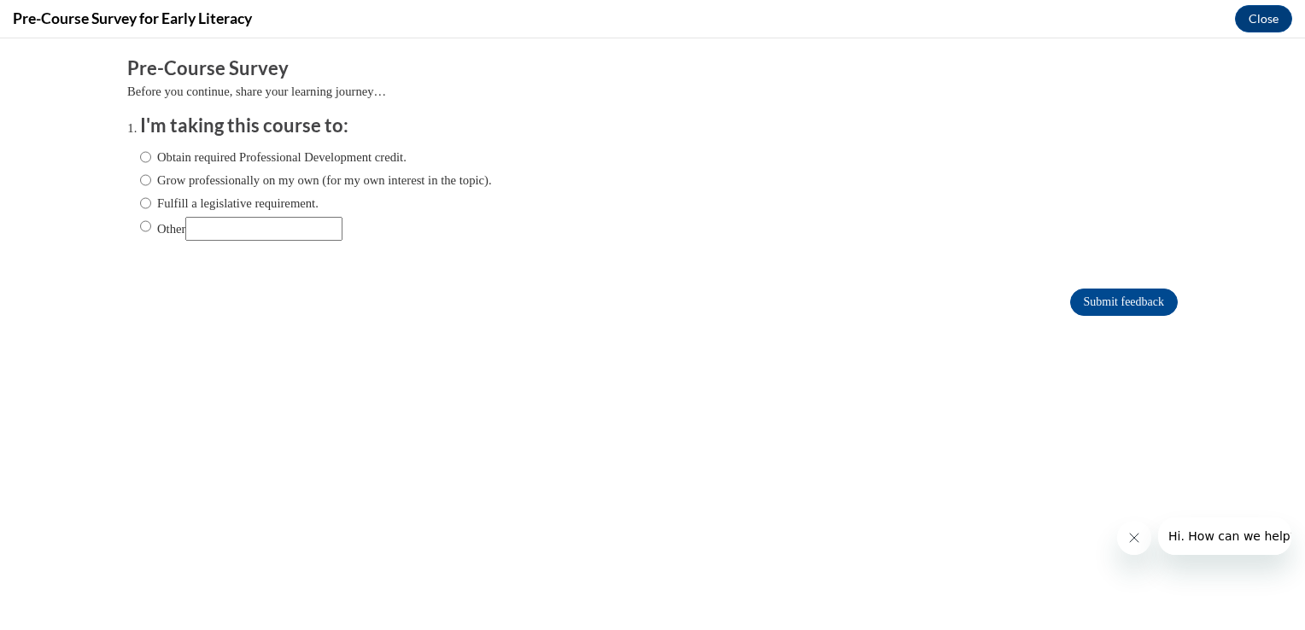
scroll to position [0, 0]
click at [143, 160] on label "Obtain required Professional Development credit." at bounding box center [273, 157] width 266 height 19
click at [143, 160] on input "Obtain required Professional Development credit." at bounding box center [145, 157] width 11 height 19
radio input "true"
click at [1190, 541] on span "Hi. How can we help?" at bounding box center [1231, 536] width 128 height 14
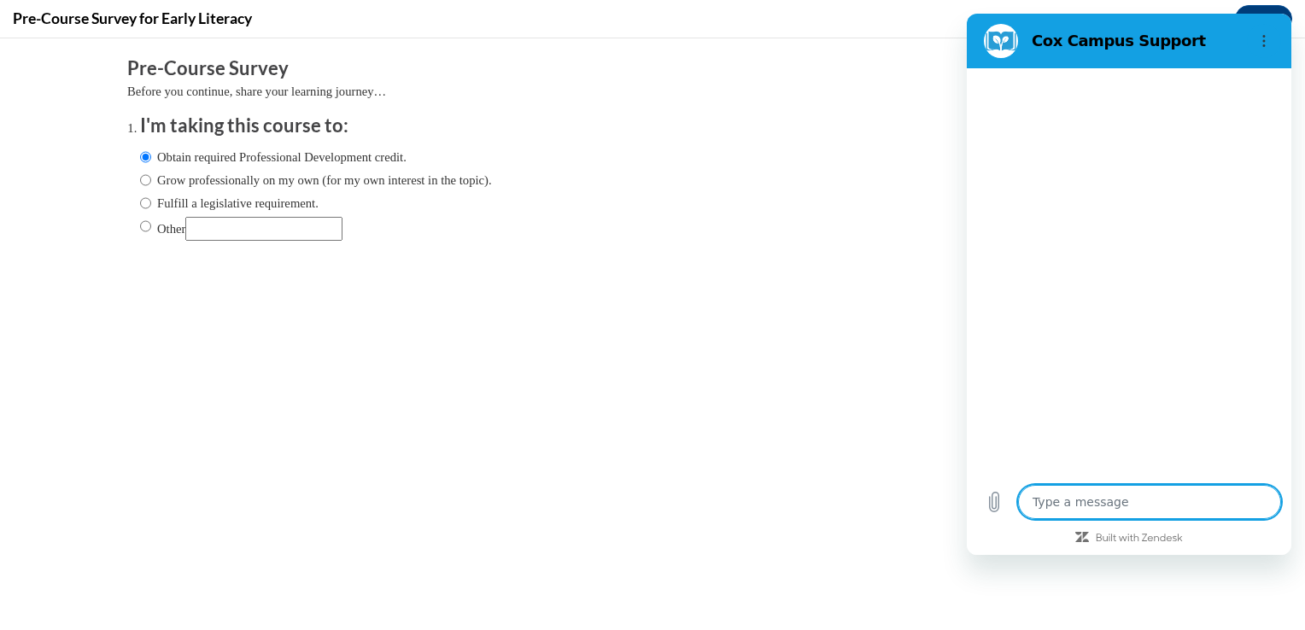
type textarea "x"
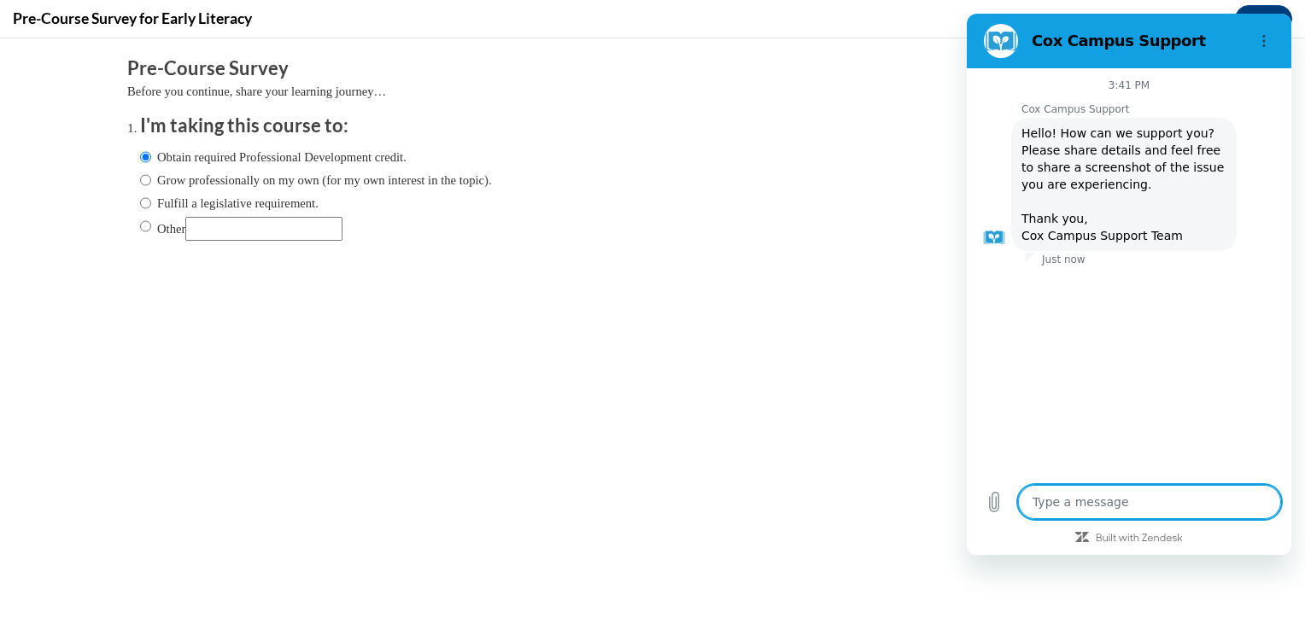
click at [1093, 505] on textarea at bounding box center [1149, 502] width 263 height 34
type textarea "I"
type textarea "x"
type textarea "I"
type textarea "x"
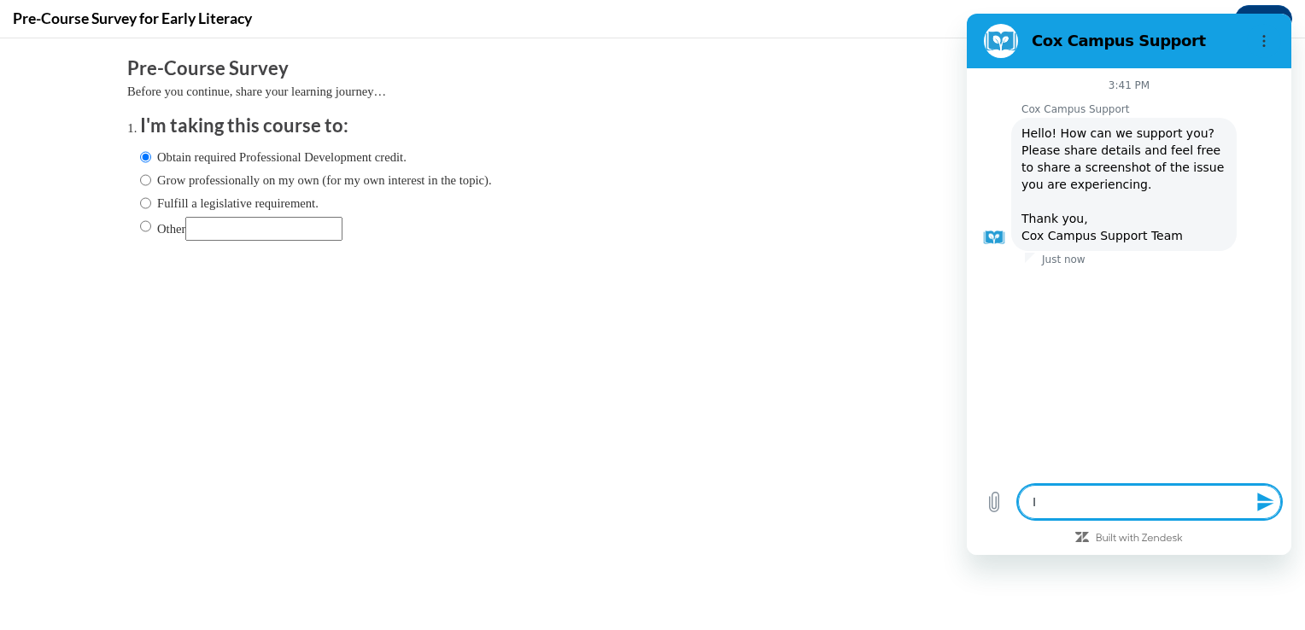
type textarea "I h"
type textarea "x"
type textarea "I ha"
type textarea "x"
type textarea "I hav"
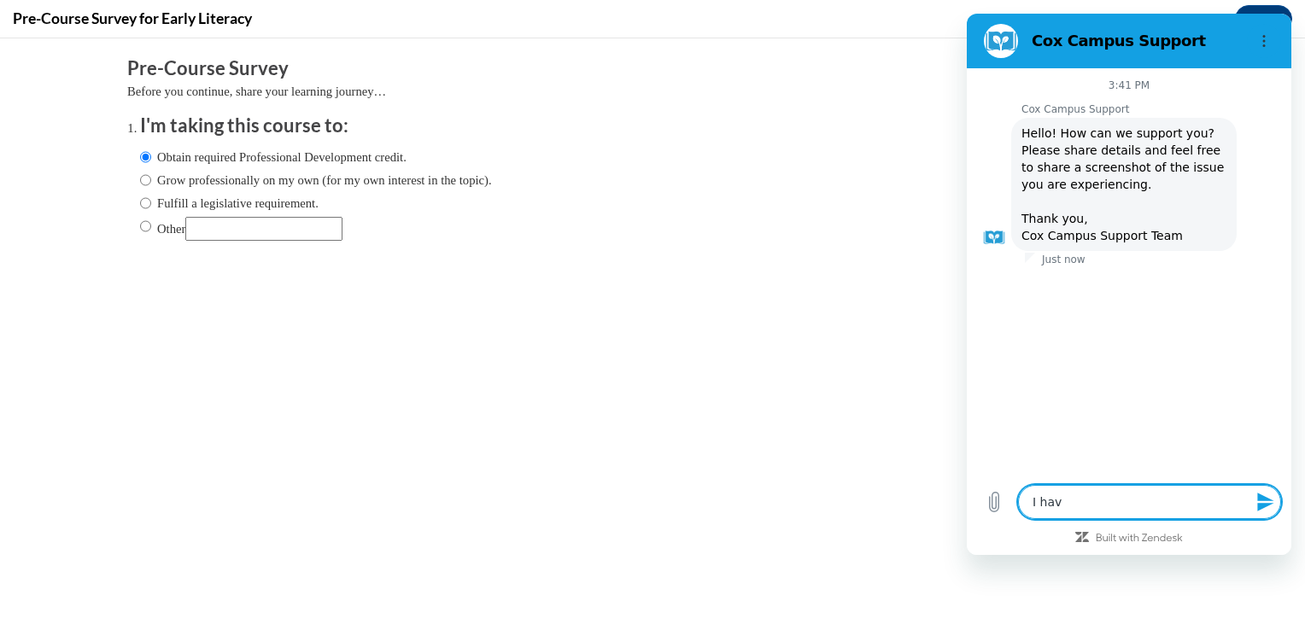
type textarea "x"
type textarea "I have"
type textarea "x"
type textarea "I have"
type textarea "x"
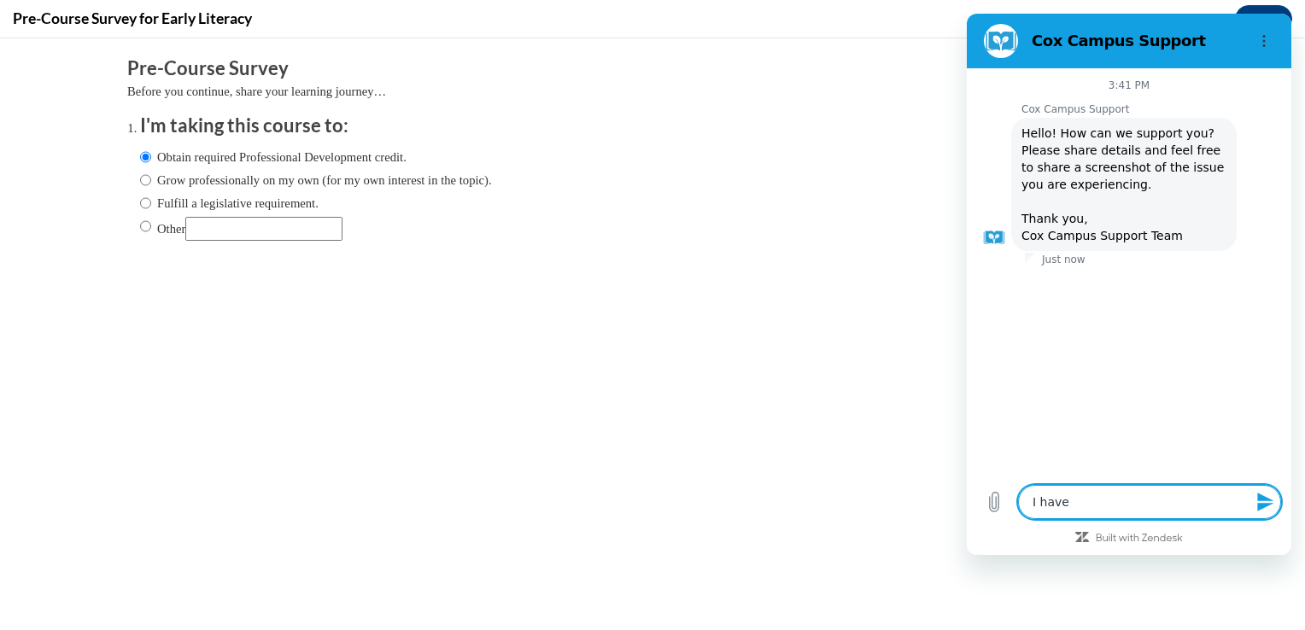
type textarea "I have t"
type textarea "x"
type textarea "I have to"
type textarea "x"
type textarea "I have to"
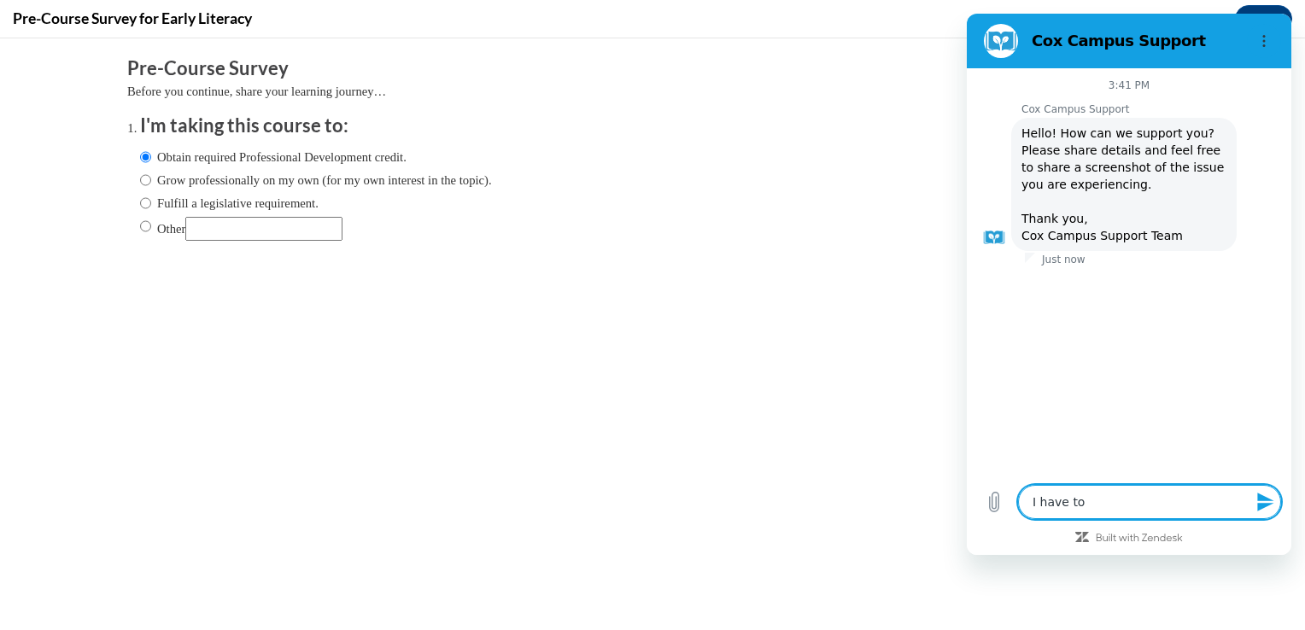
type textarea "x"
type textarea "I have to s"
type textarea "x"
type textarea "I have to so"
type textarea "x"
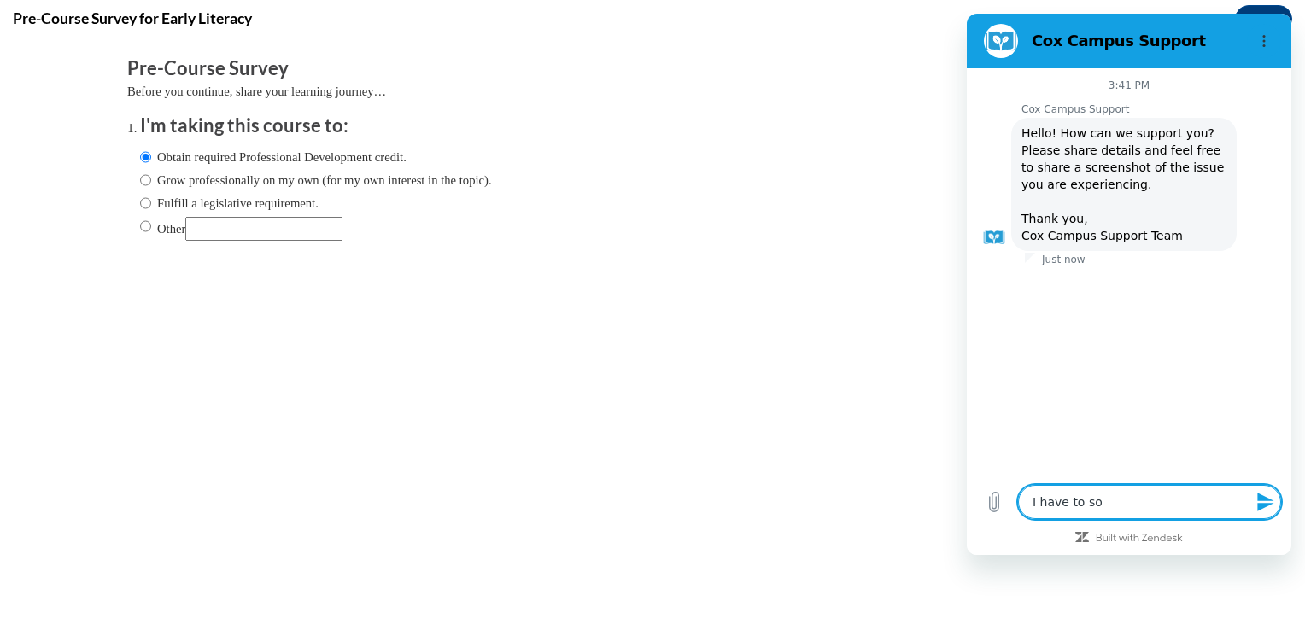
type textarea "I have to soo"
type textarea "x"
type textarea "I have to so"
type textarea "x"
type textarea "I have to s"
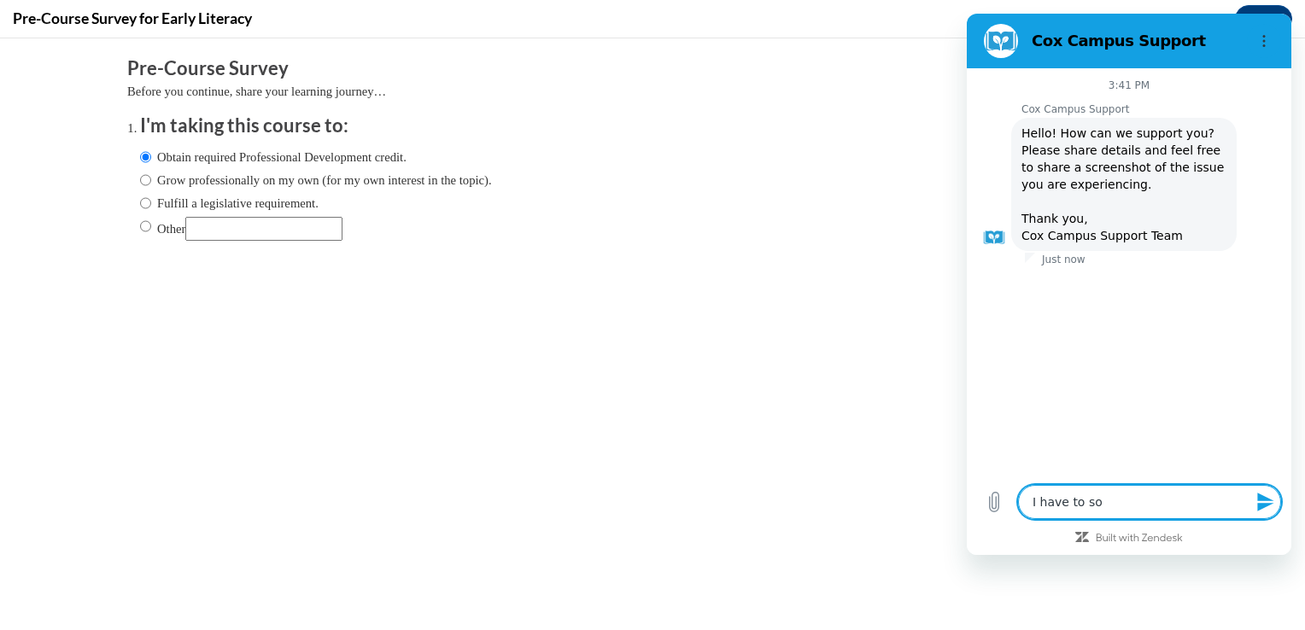
type textarea "x"
type textarea "I have to sd"
type textarea "x"
type textarea "I have to s"
type textarea "x"
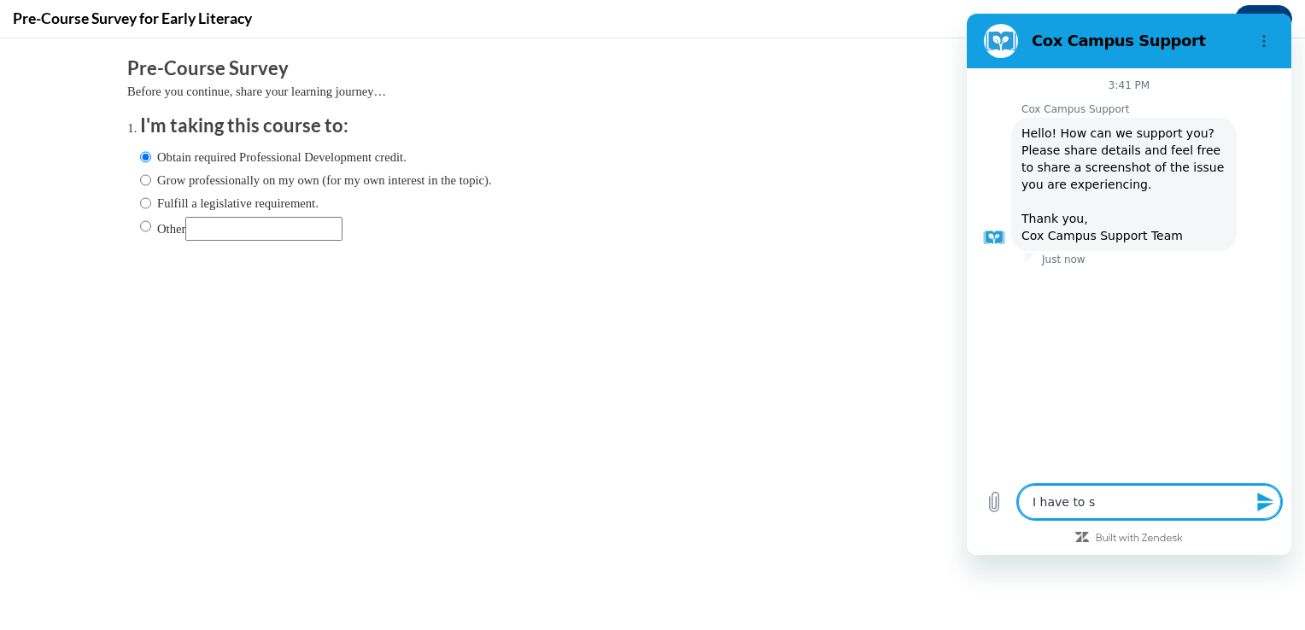
type textarea "I have to"
type textarea "x"
type textarea "I have to d"
type textarea "x"
type textarea "I have to do"
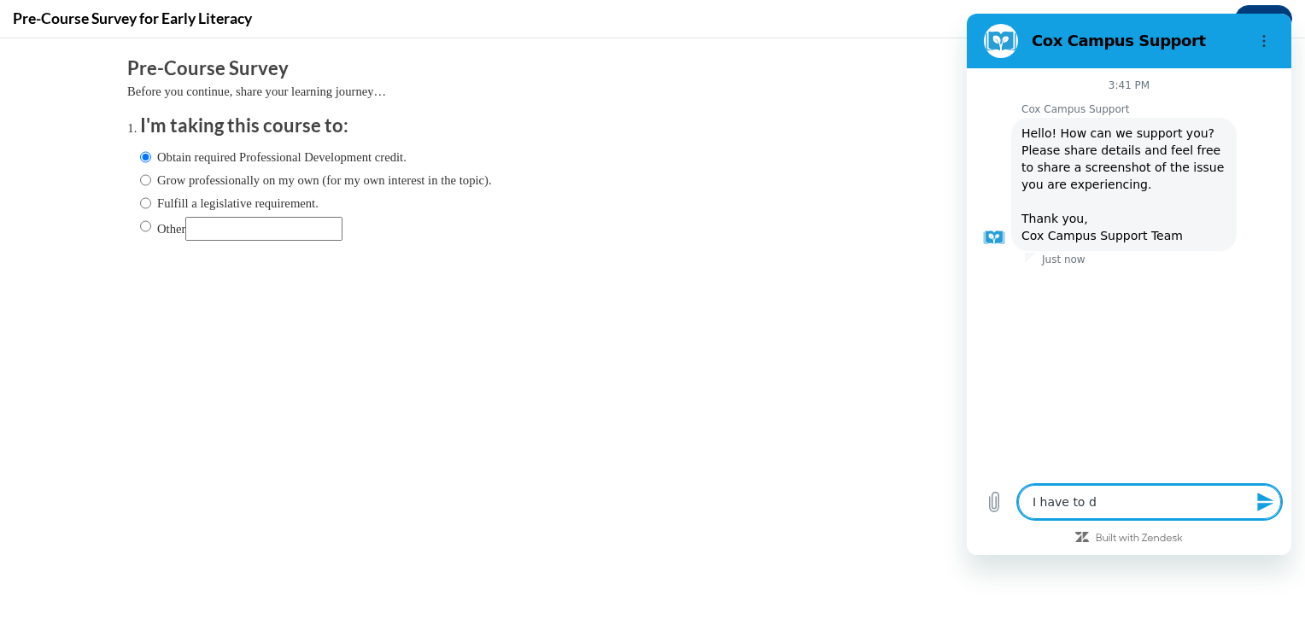
type textarea "x"
type textarea "I have to do"
type textarea "x"
type textarea "I have to do t"
type textarea "x"
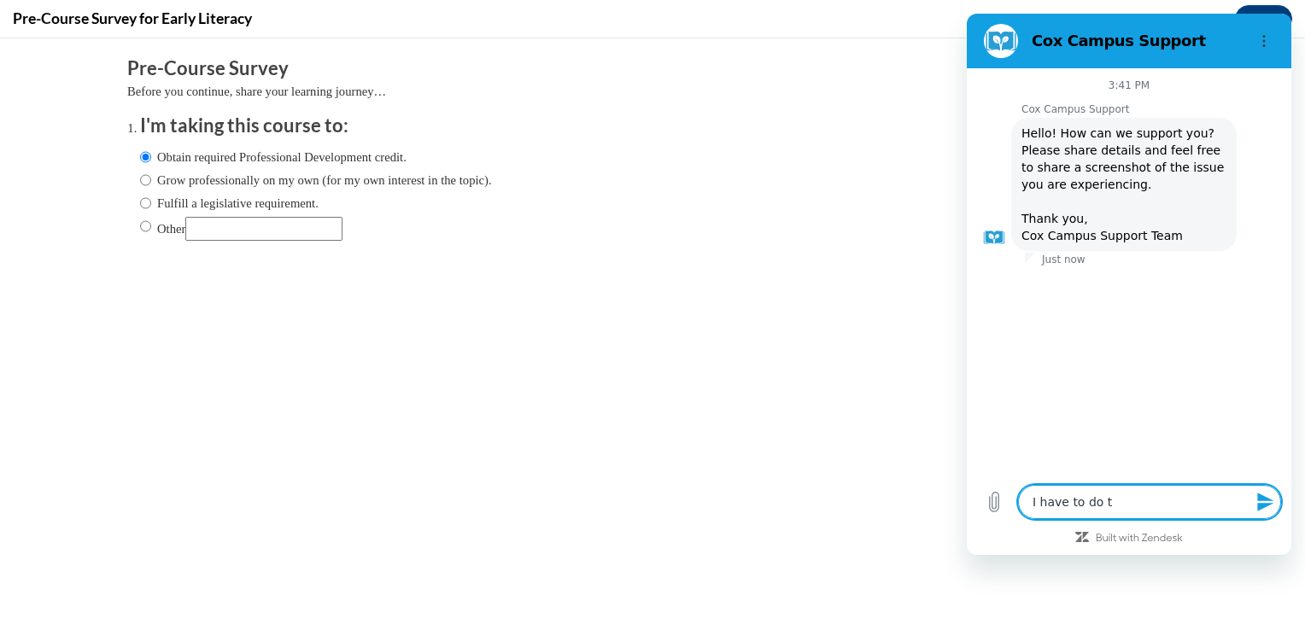
type textarea "I have to do th"
type textarea "x"
type textarea "I have to do thi"
type textarea "x"
type textarea "I have to do this"
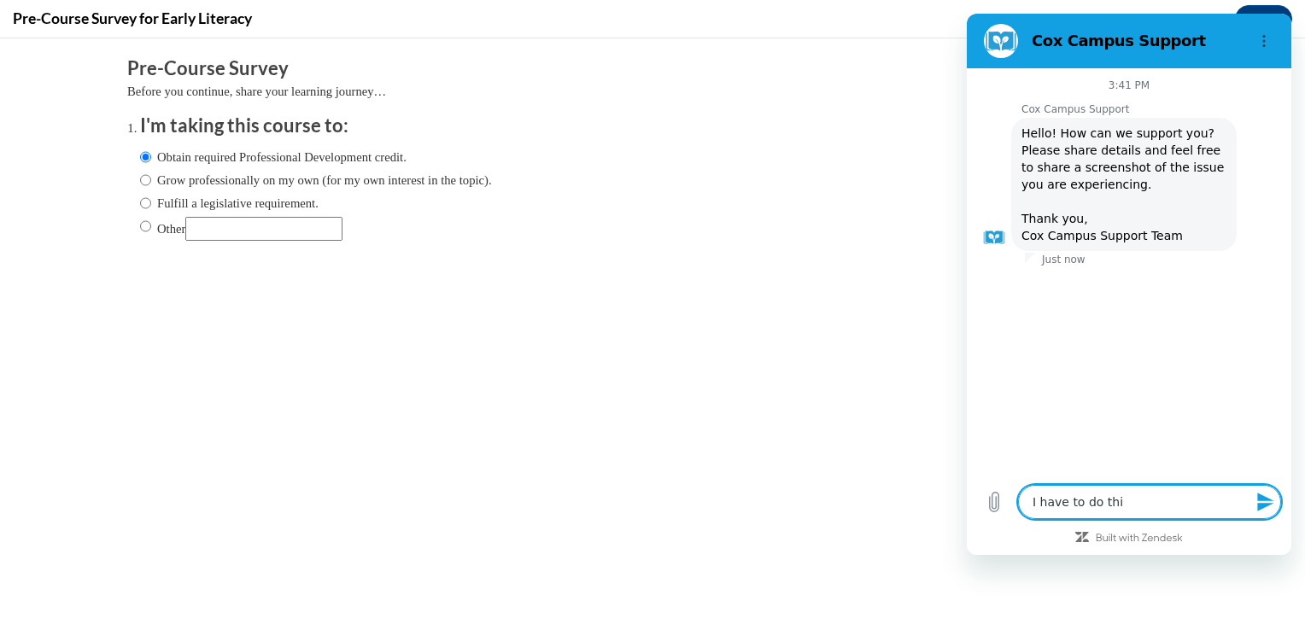
type textarea "x"
type textarea "I have to do this"
type textarea "x"
type textarea "I have to do this c"
type textarea "x"
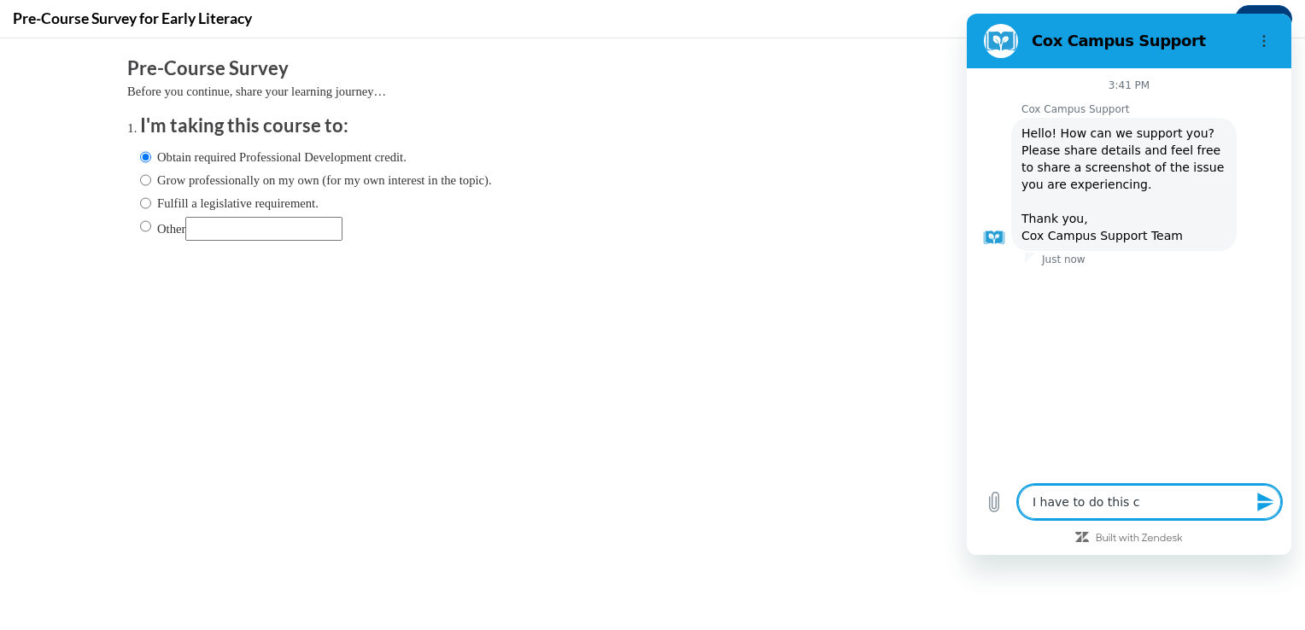
type textarea "I have to do this co"
type textarea "x"
type textarea "I have to do this cor"
type textarea "x"
type textarea "I have to do this coru"
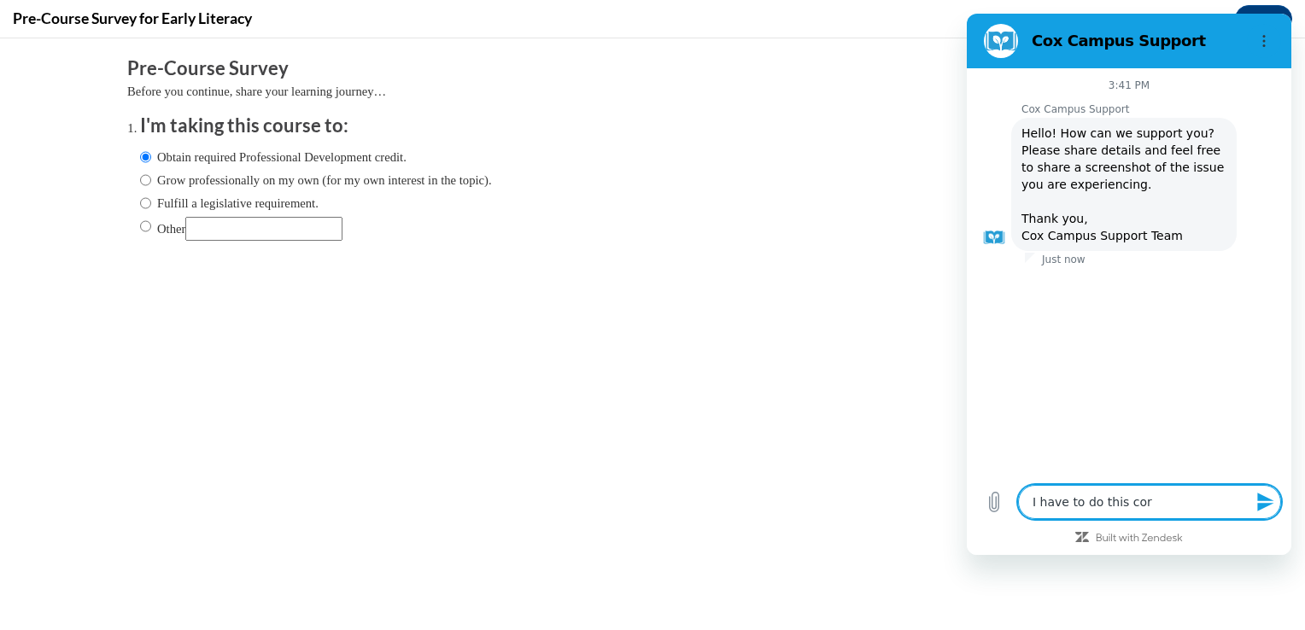
type textarea "x"
type textarea "I have to do this cor"
type textarea "x"
type textarea "I have to do this co"
type textarea "x"
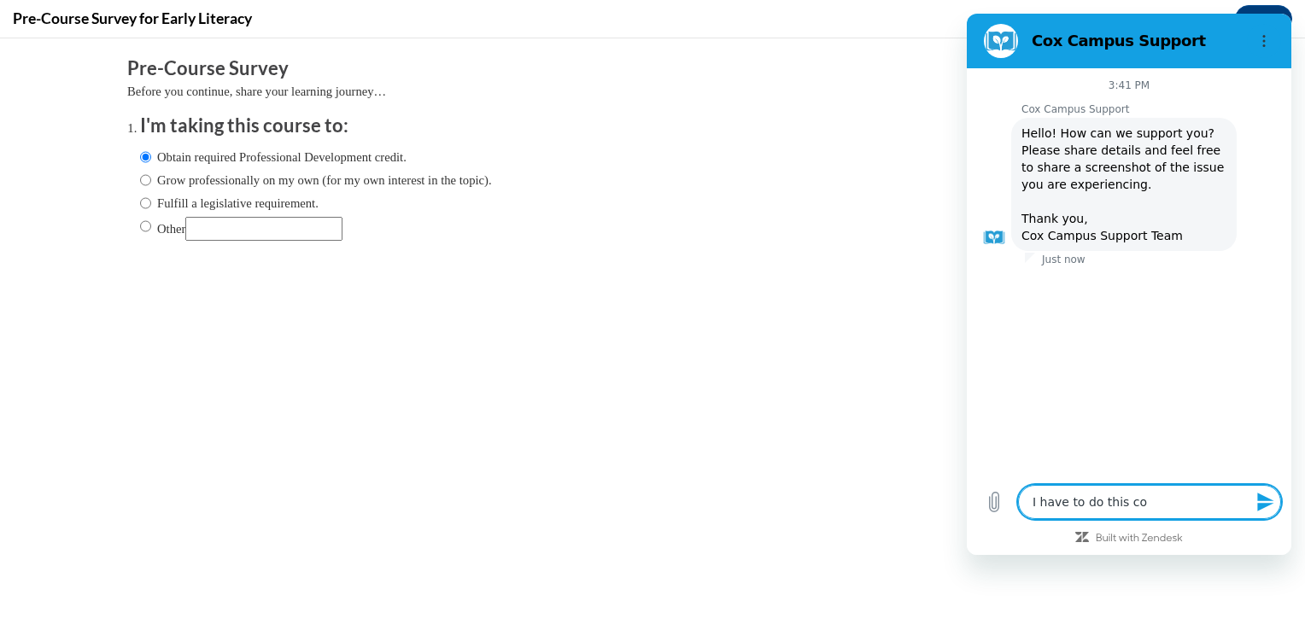
type textarea "I have to do this cou"
type textarea "x"
type textarea "I have to do this cour"
type textarea "x"
type textarea "I have to do this cours"
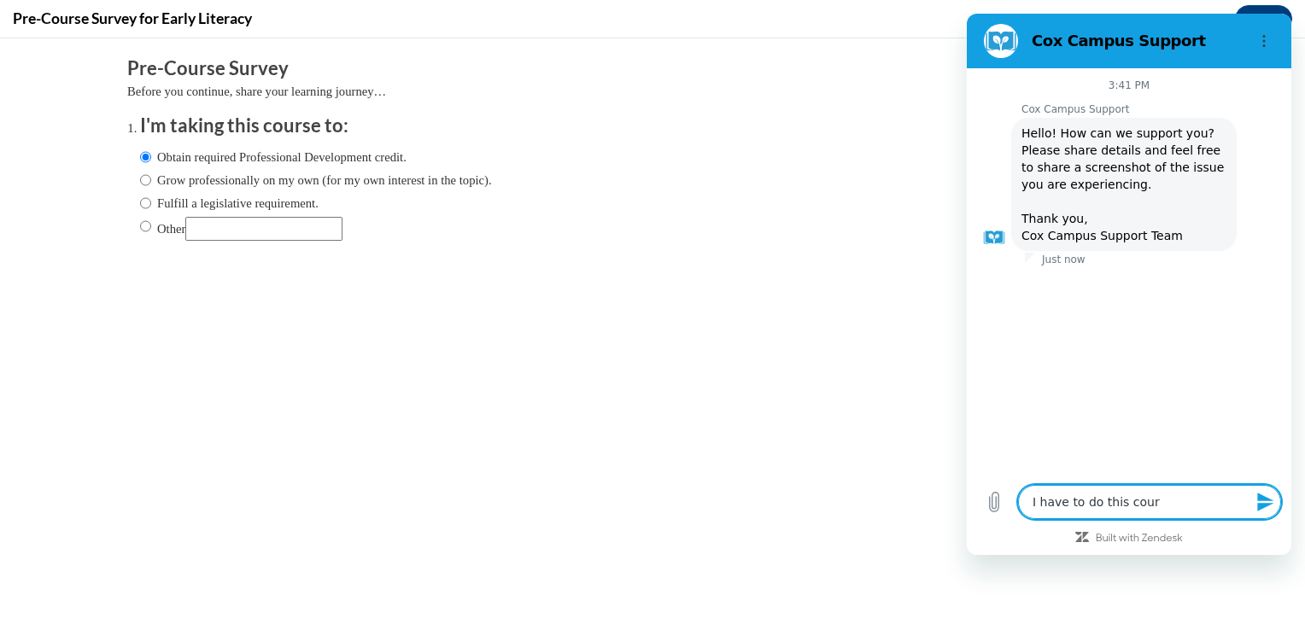
type textarea "x"
type textarea "I have to do this course"
type textarea "x"
type textarea "I have to do this course"
type textarea "x"
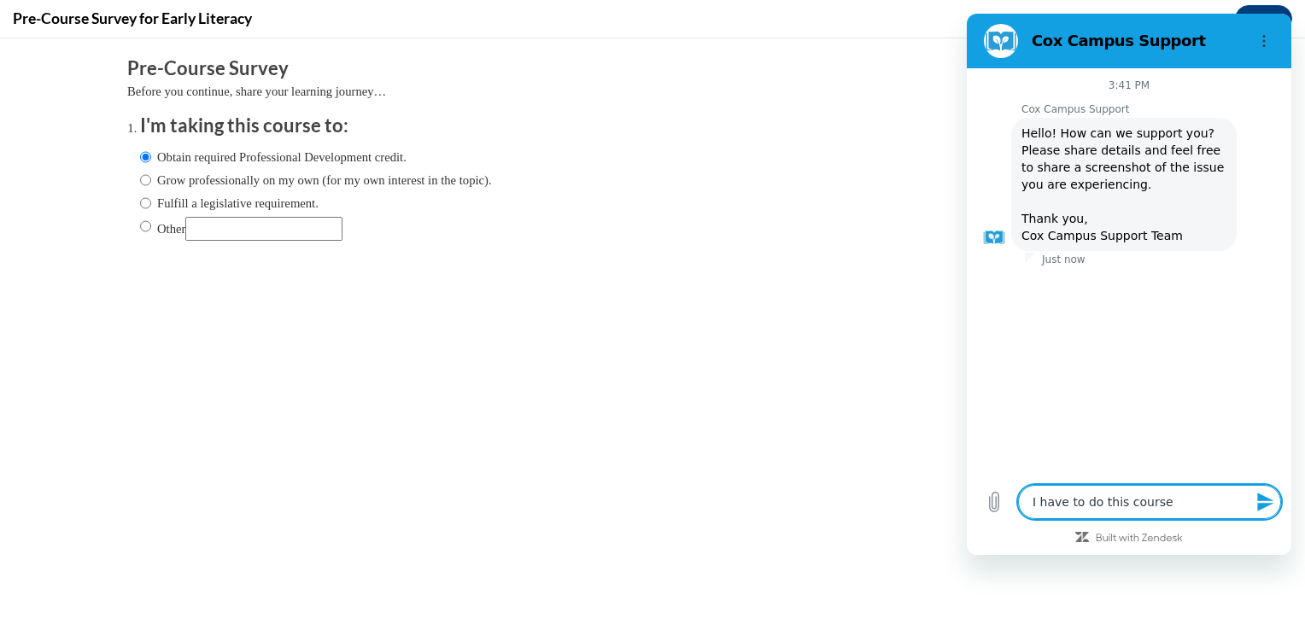
type textarea "I have to do this course f"
type textarea "x"
type textarea "I have to do this course fr"
type textarea "x"
type textarea "I have to do this course f"
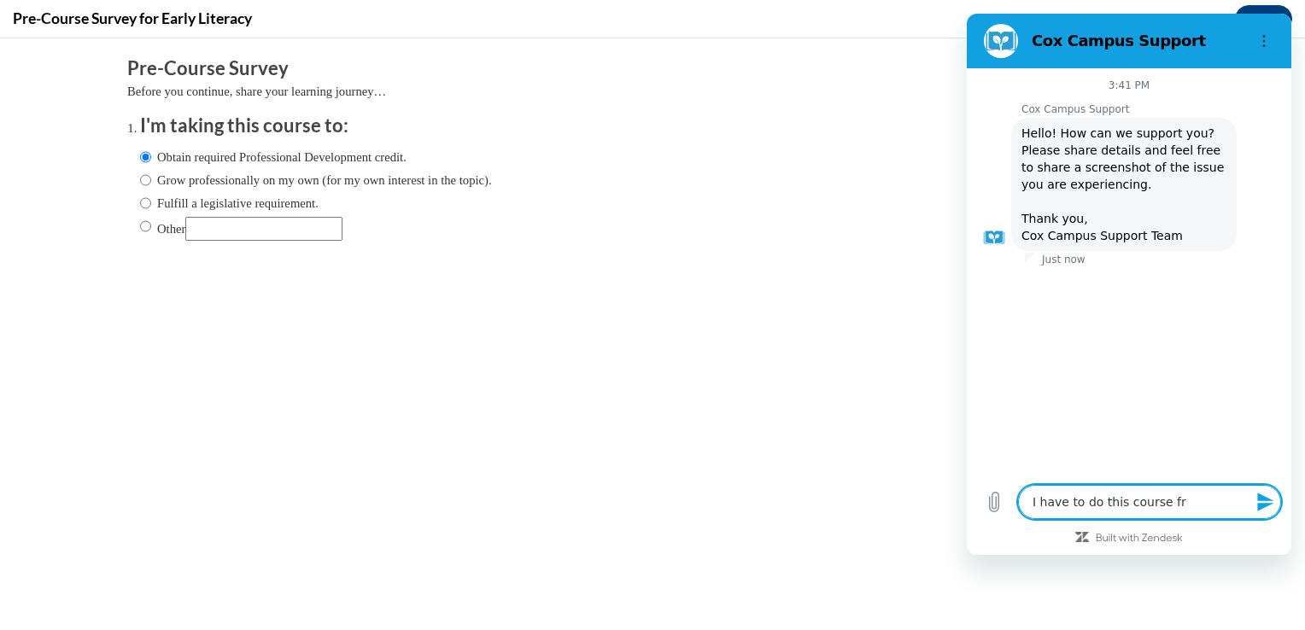
type textarea "x"
type textarea "I have to do this course fo"
type textarea "x"
type textarea "I have to do this course for"
type textarea "x"
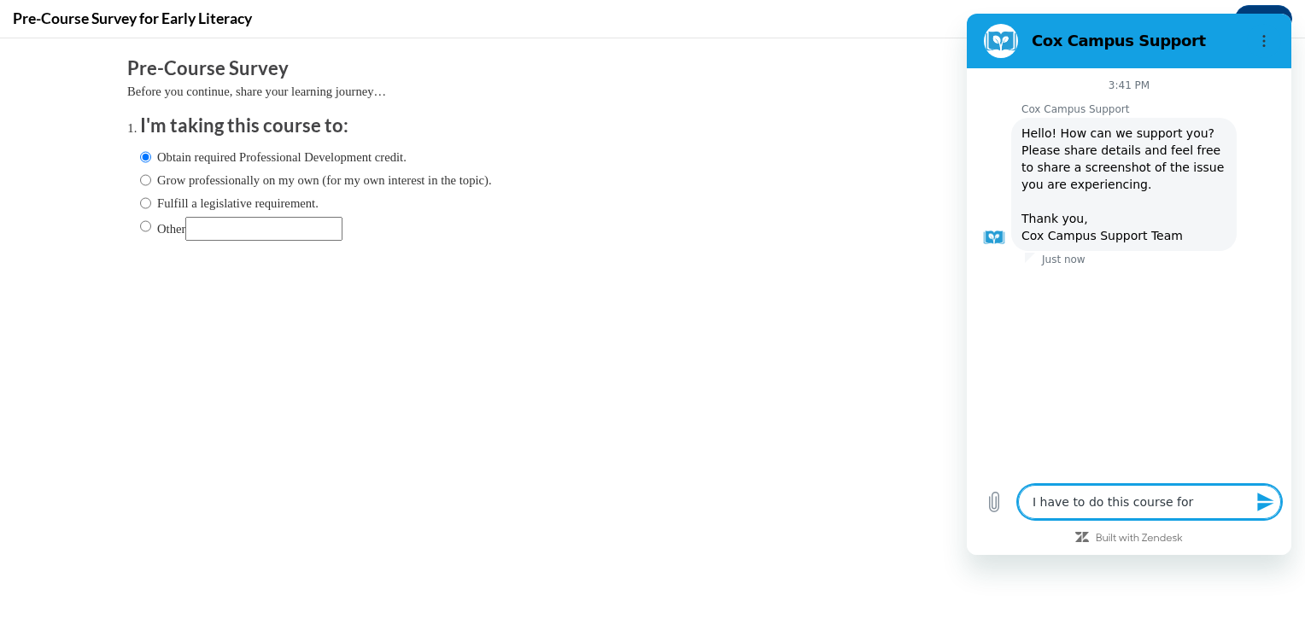
type textarea "I have to do this course for"
type textarea "x"
type textarea "I have to do this course for a"
type textarea "x"
type textarea "I have to do this course for a"
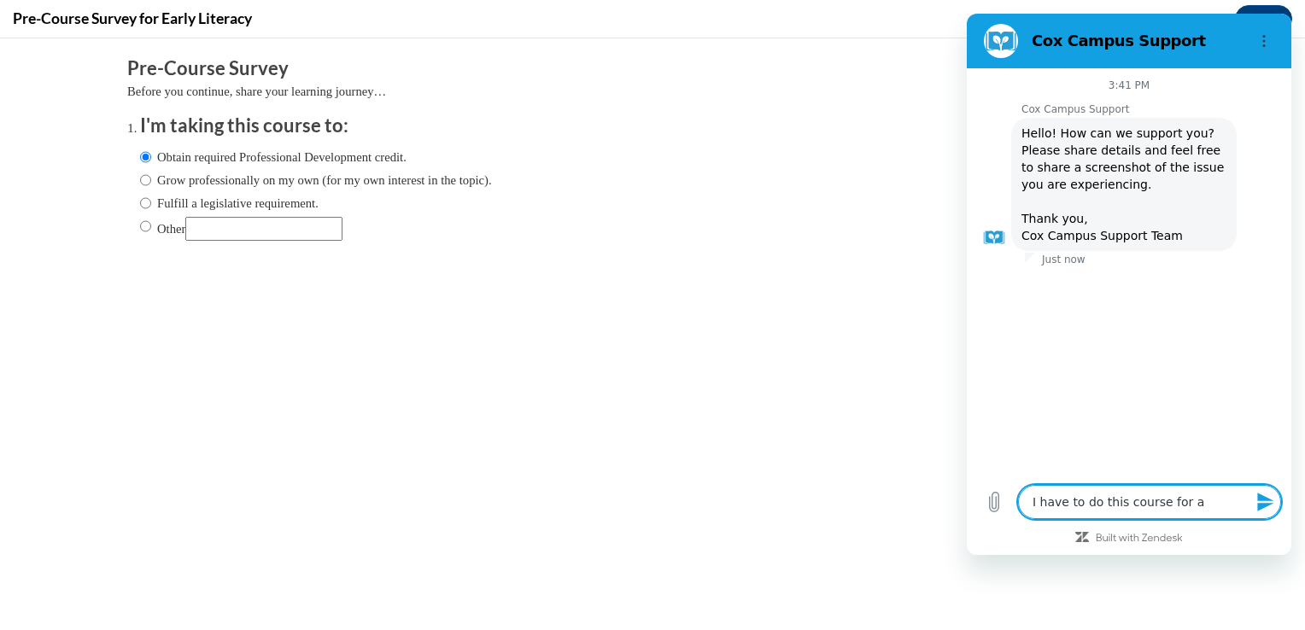
type textarea "x"
type textarea "I have to do this course for a c"
type textarea "x"
type textarea "I have to do this course for a cl"
type textarea "x"
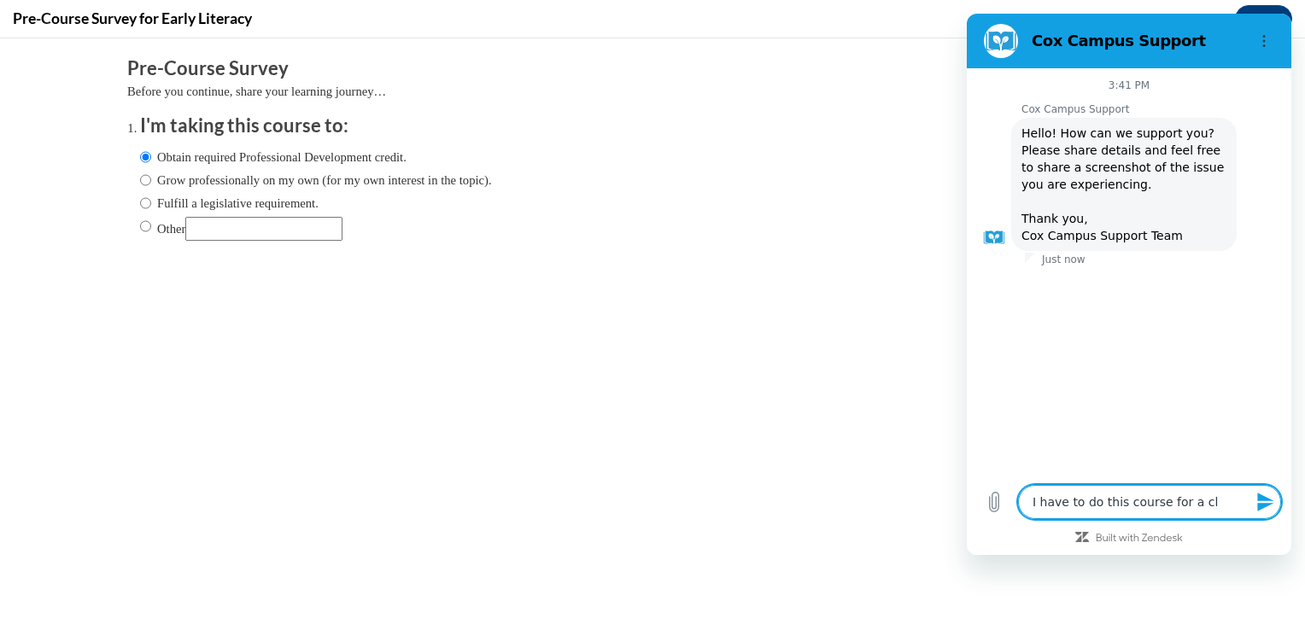
type textarea "I have to do this course for a cla"
type textarea "x"
type textarea "I have to do this course for a clas"
type textarea "x"
type textarea "I have to do this course for a class"
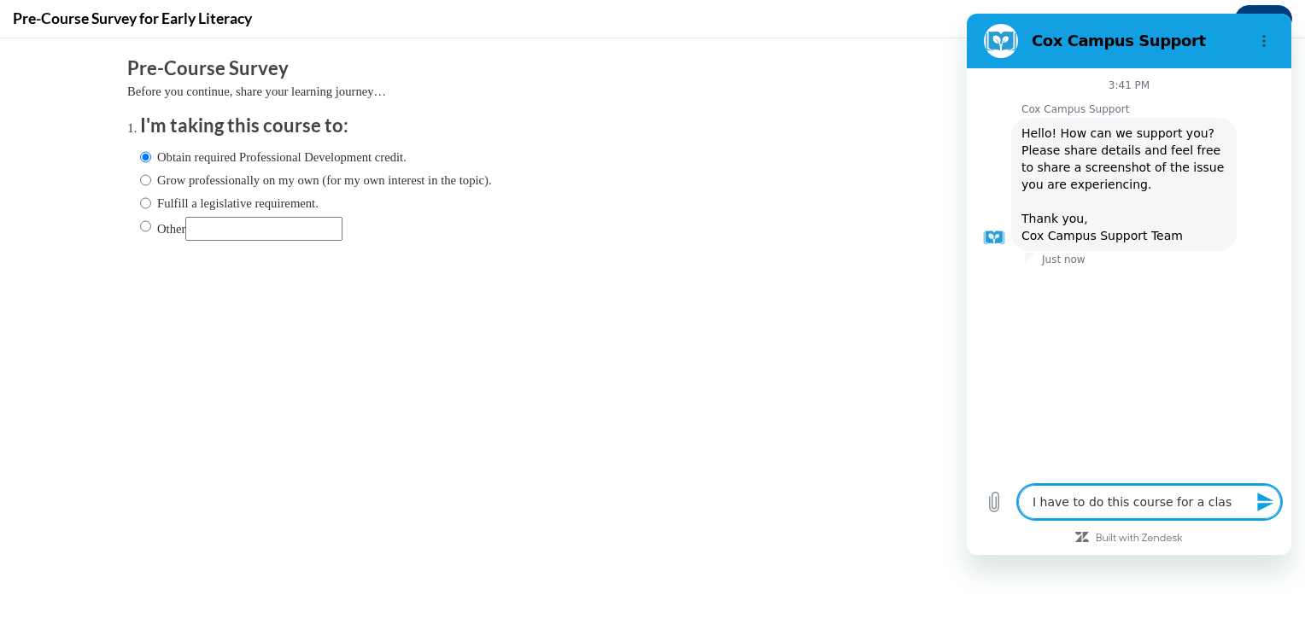
type textarea "x"
type textarea "I have to do this course for a class"
type textarea "x"
type textarea "I have to do this course for a class r"
type textarea "x"
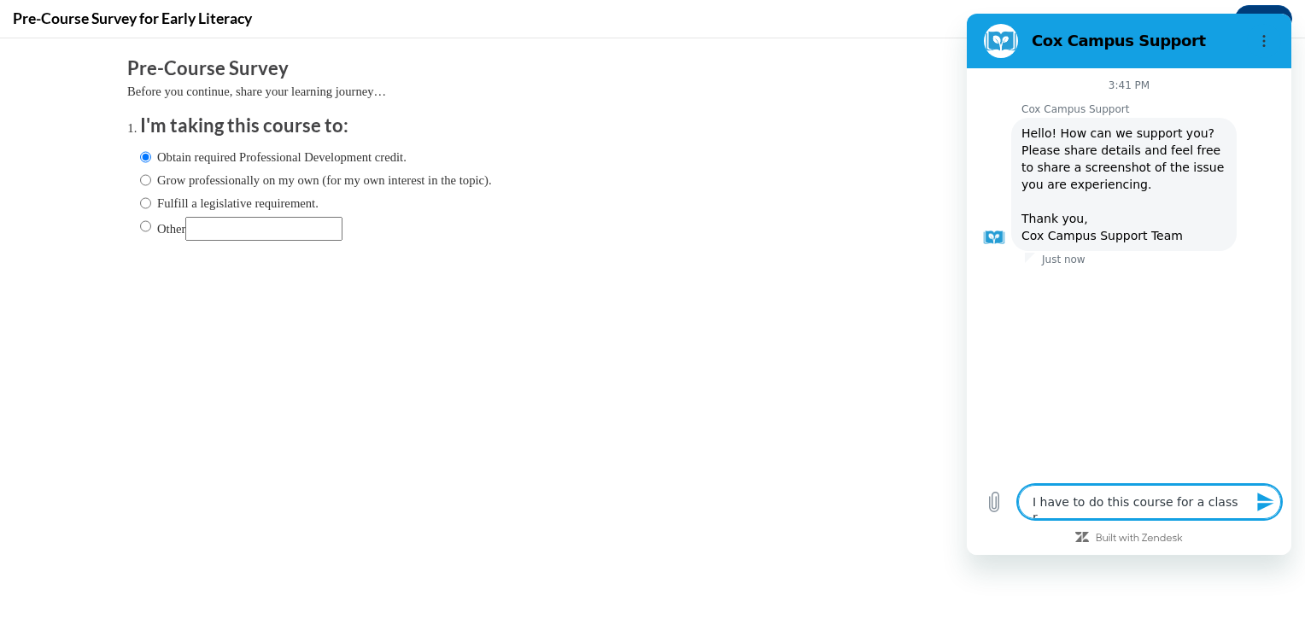
type textarea "I have to do this course for a class re"
type textarea "x"
type textarea "I have to do this course for a class req"
type textarea "x"
type textarea "I have to do this course for a class requ"
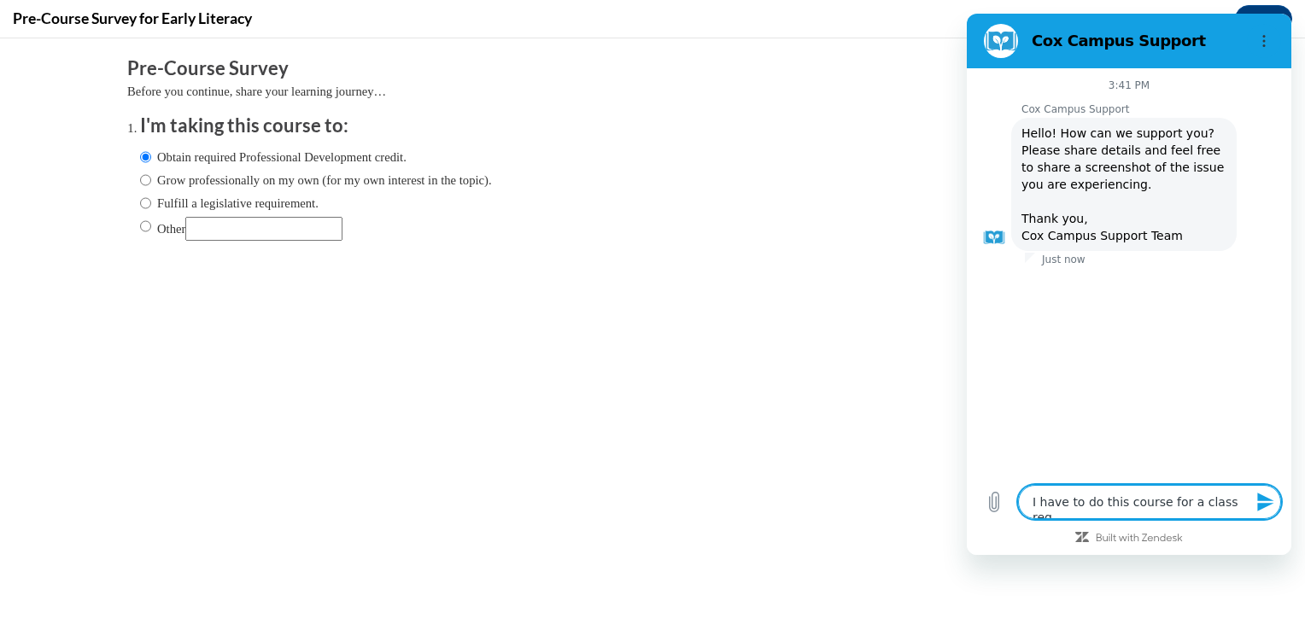
type textarea "x"
type textarea "I have to do this course for a class requi"
type textarea "x"
type textarea "I have to do this course for a class requir"
type textarea "x"
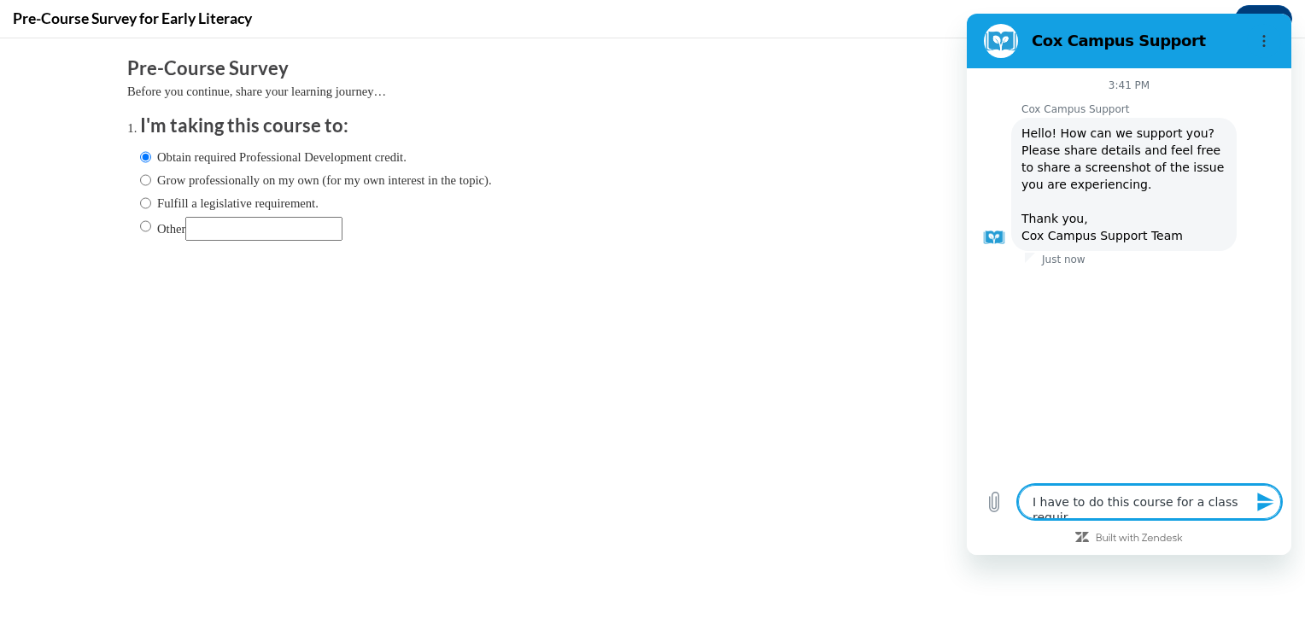
type textarea "I have to do this course for a class requirm"
type textarea "x"
type textarea "I have to do this course for a class requirme"
type textarea "x"
type textarea "I have to do this course for a class requirmen"
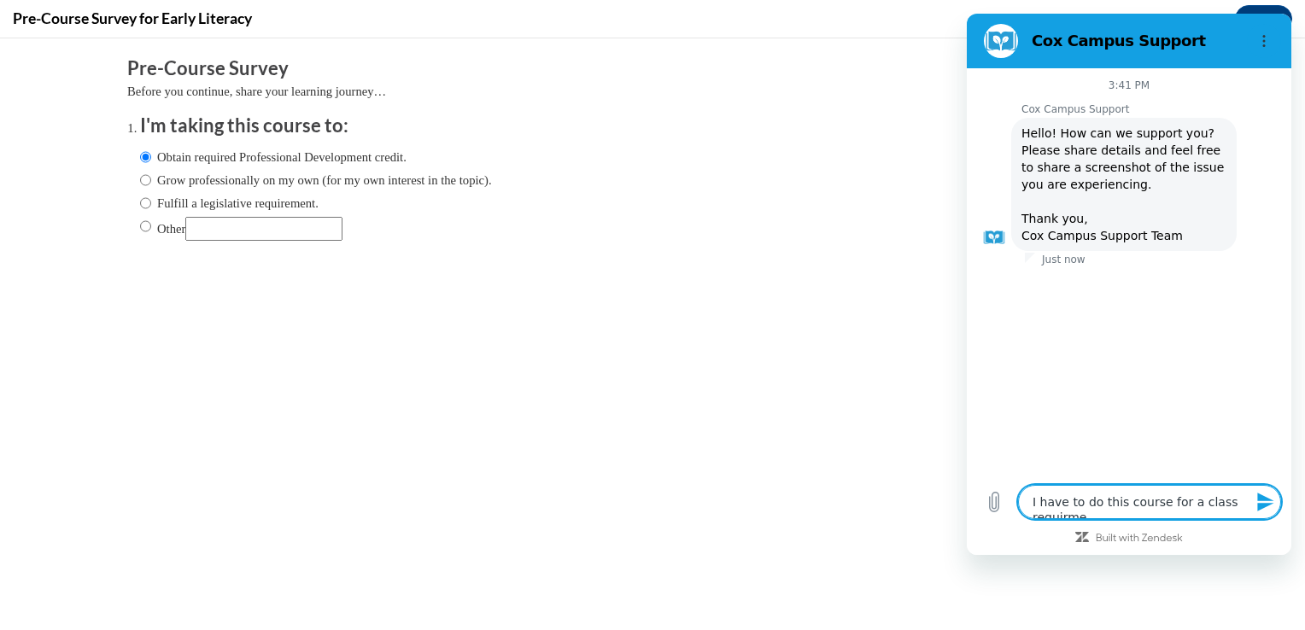
type textarea "x"
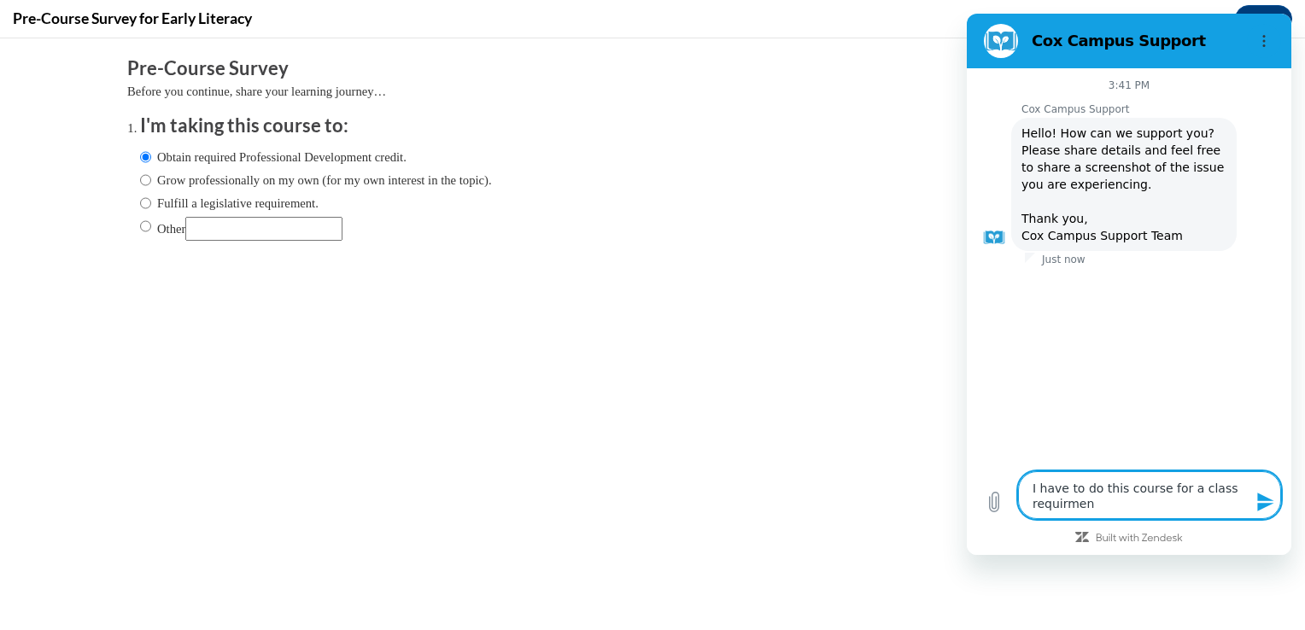
type textarea "I have to do this course for a class requirment"
type textarea "x"
type textarea "I have to do this course for a class requirment"
type textarea "x"
type textarea "I have to do this course for a class requirment s"
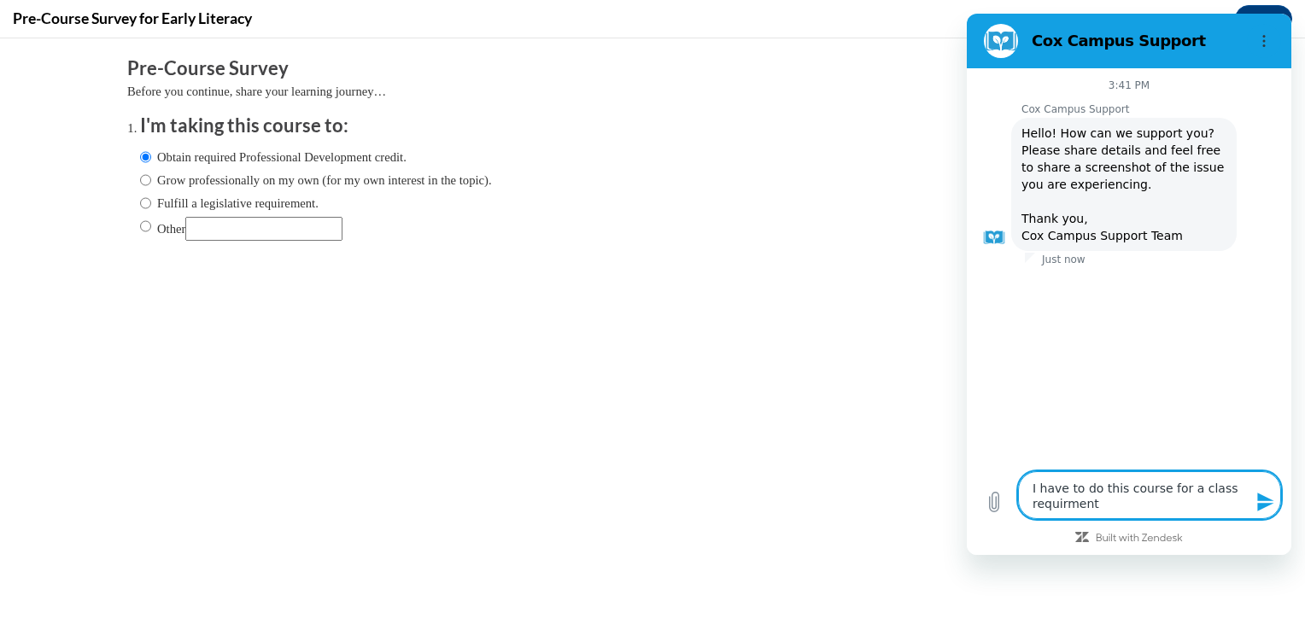
type textarea "x"
type textarea "I have to do this course for a class requirment"
type textarea "x"
type textarea "I have to do this course for a class requirment"
type textarea "x"
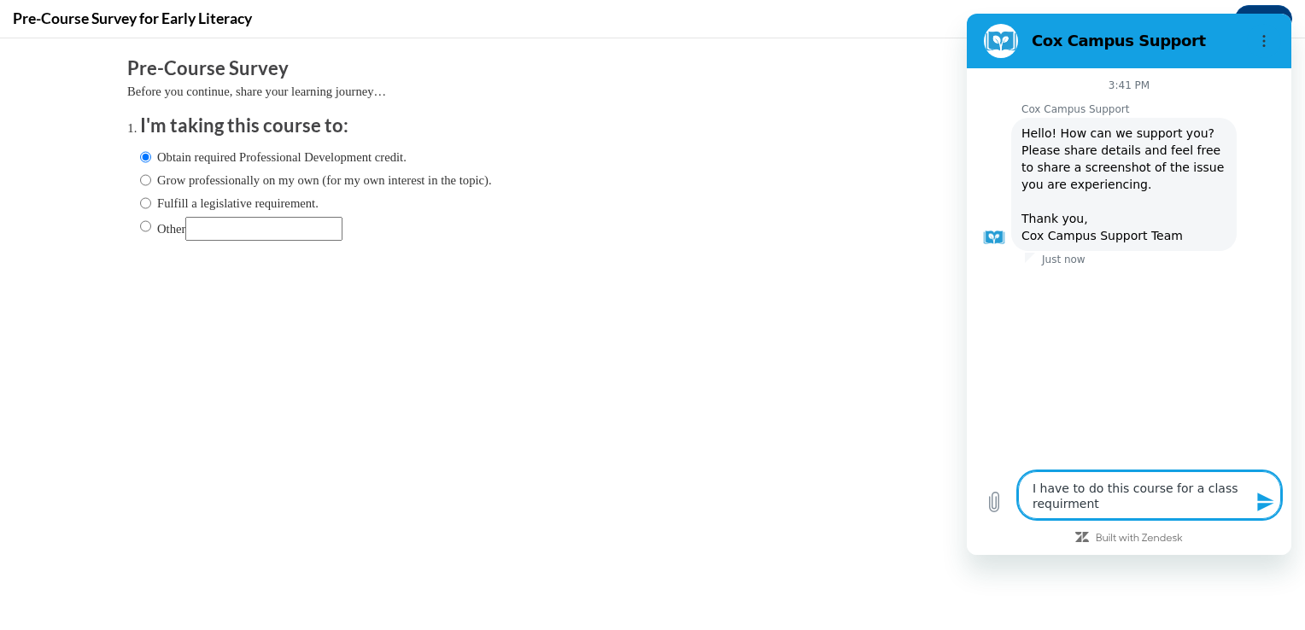
type textarea "I have to do this course for a class requirmen"
type textarea "x"
type textarea "I have to do this course for a class requirme"
type textarea "x"
type textarea "I have to do this course for a class requirm"
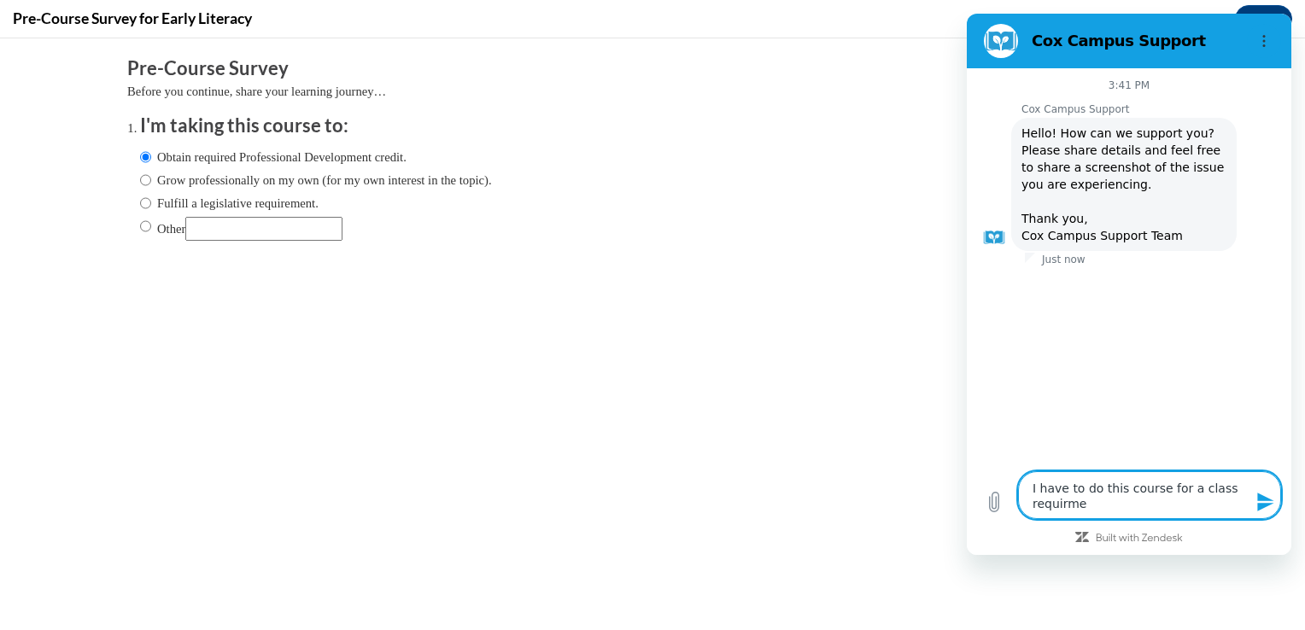
type textarea "x"
type textarea "I have to do this course for a class requir"
type textarea "x"
type textarea "I have to do this course for a class requi"
type textarea "x"
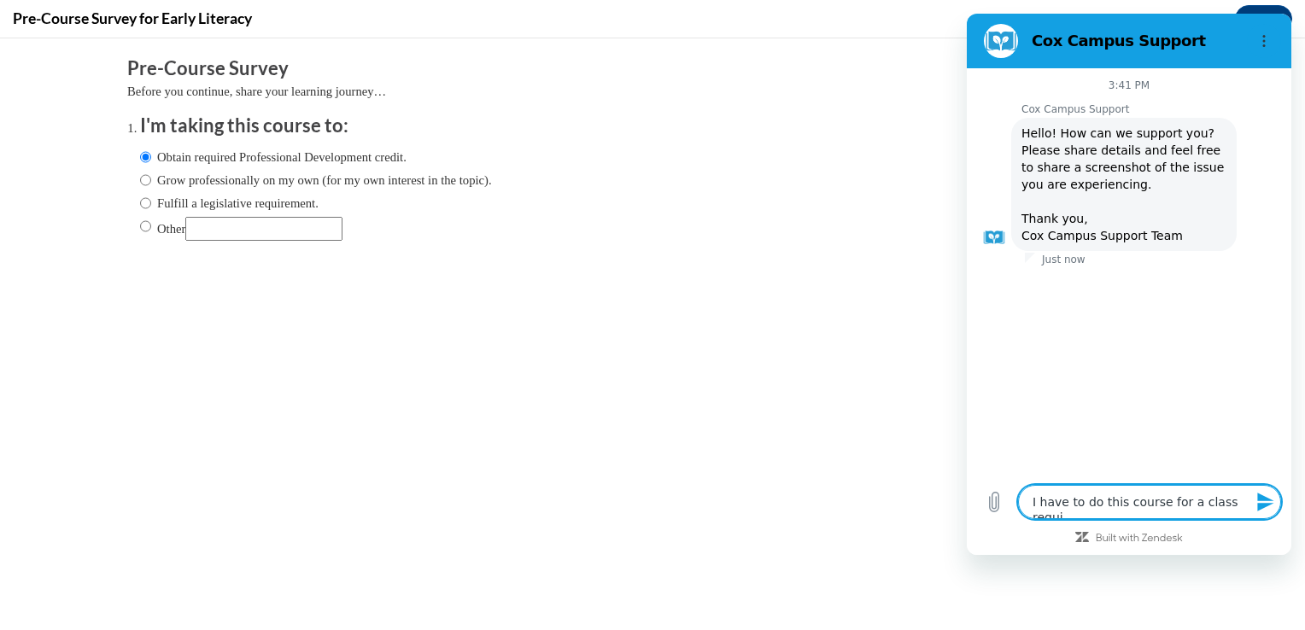
type textarea "I have to do this course for a class requ"
type textarea "x"
type textarea "I have to do this course for a class req"
type textarea "x"
type textarea "I have to do this course for a class reqq"
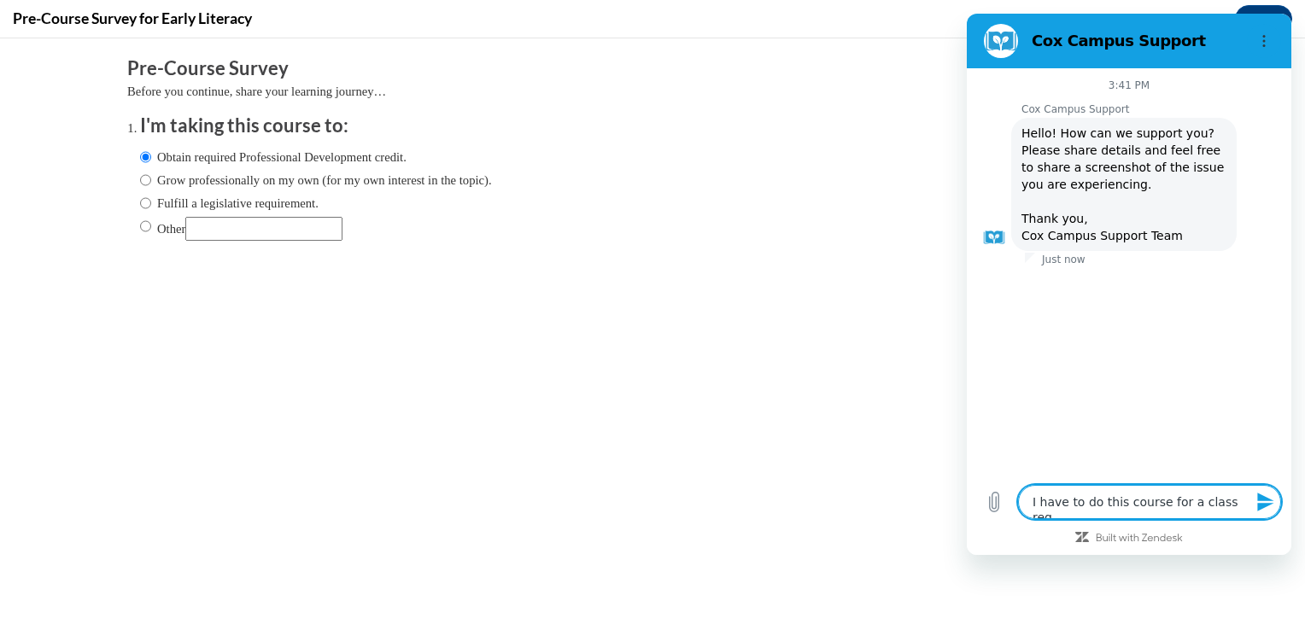
type textarea "x"
type textarea "I have to do this course for a class req"
type textarea "x"
type textarea "I have to do this course for a class requ"
type textarea "x"
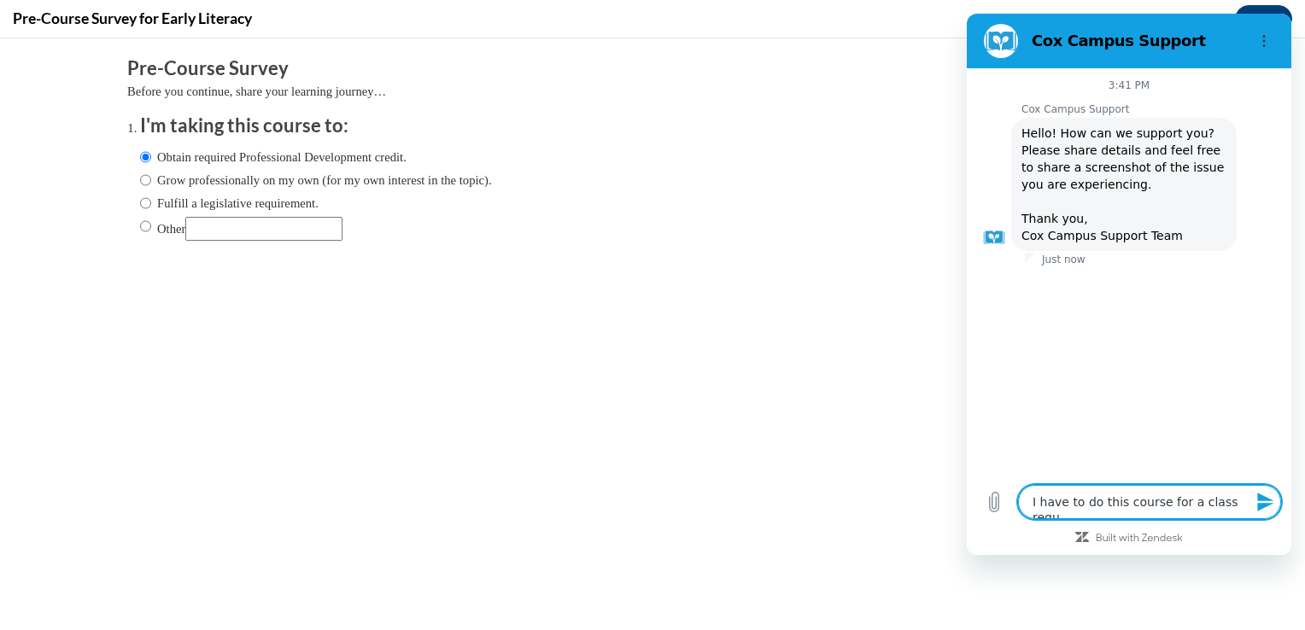
type textarea "I have to do this course for a class requi"
type textarea "x"
type textarea "I have to do this course for a class requir"
type textarea "x"
type textarea "I have to do this course for a class requirm"
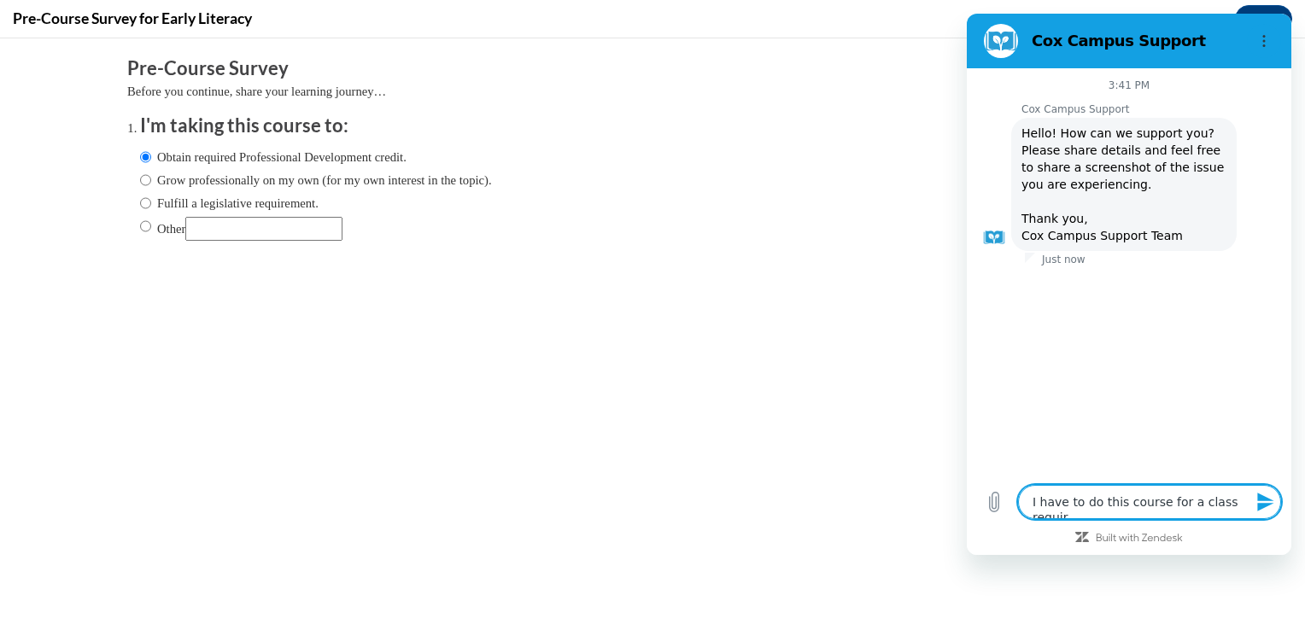
type textarea "x"
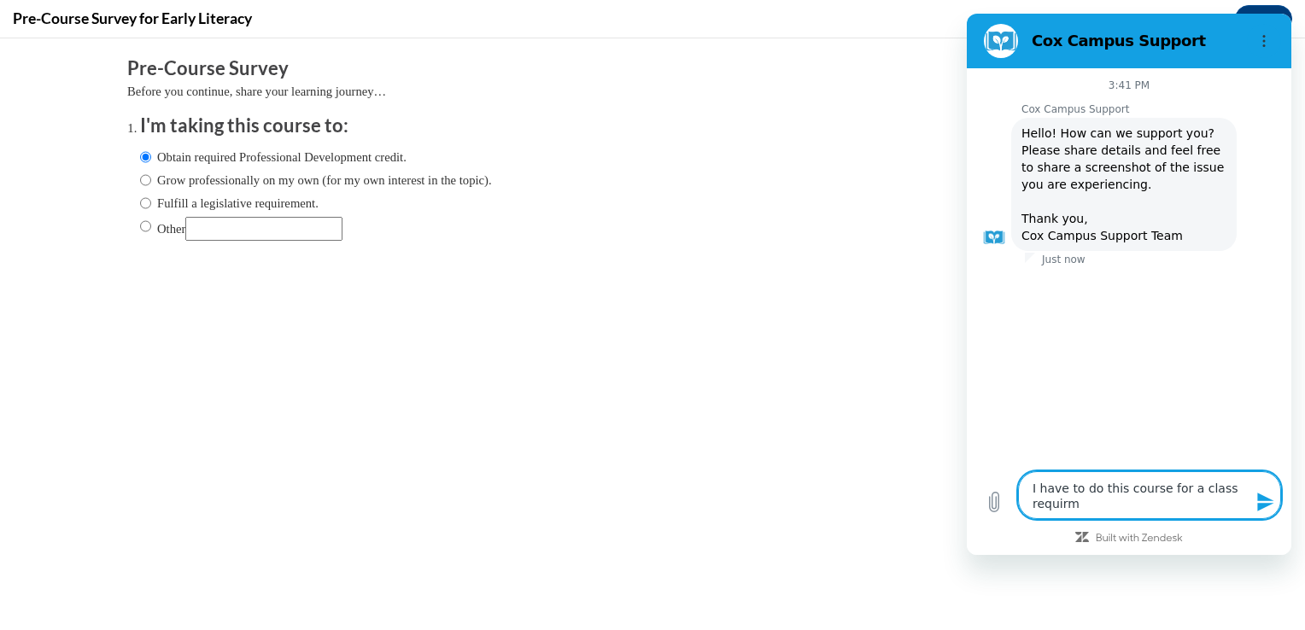
type textarea "I have to do this course for a class requirme"
type textarea "x"
type textarea "I have to do this course for a class requirmen"
type textarea "x"
type textarea "I have to do this course for a class requirment"
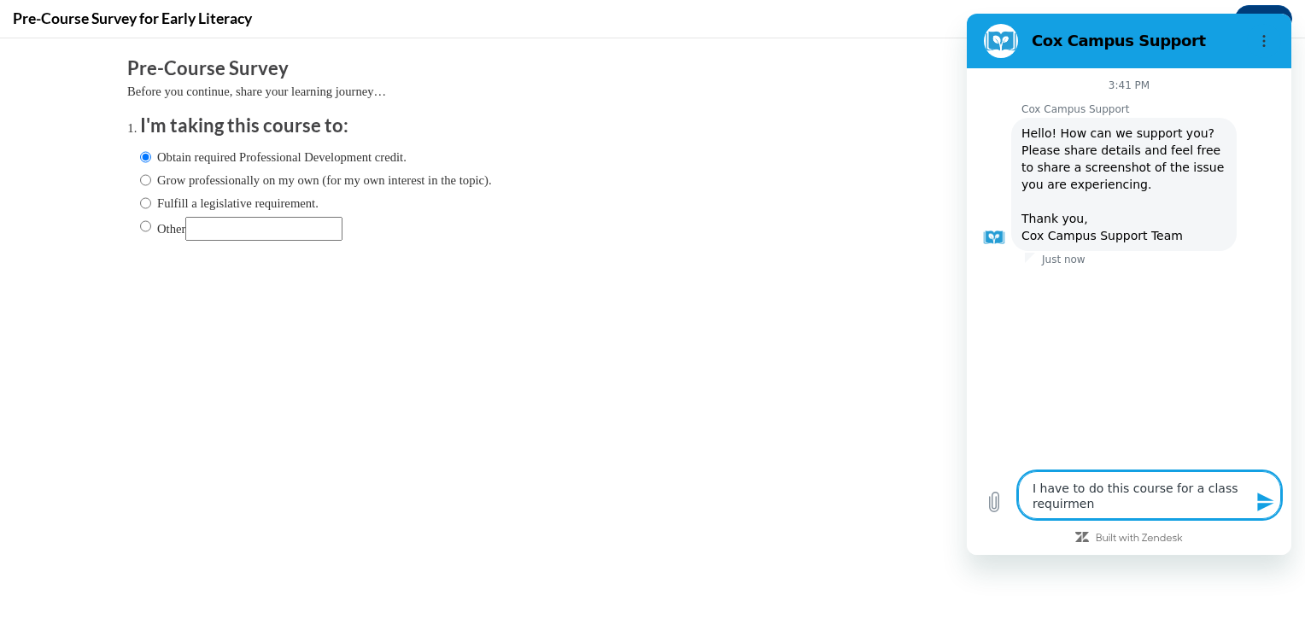
type textarea "x"
type textarea "I have to do this course for a class requirment"
type textarea "x"
type textarea "I have to do this course for a class requirment"
type textarea "x"
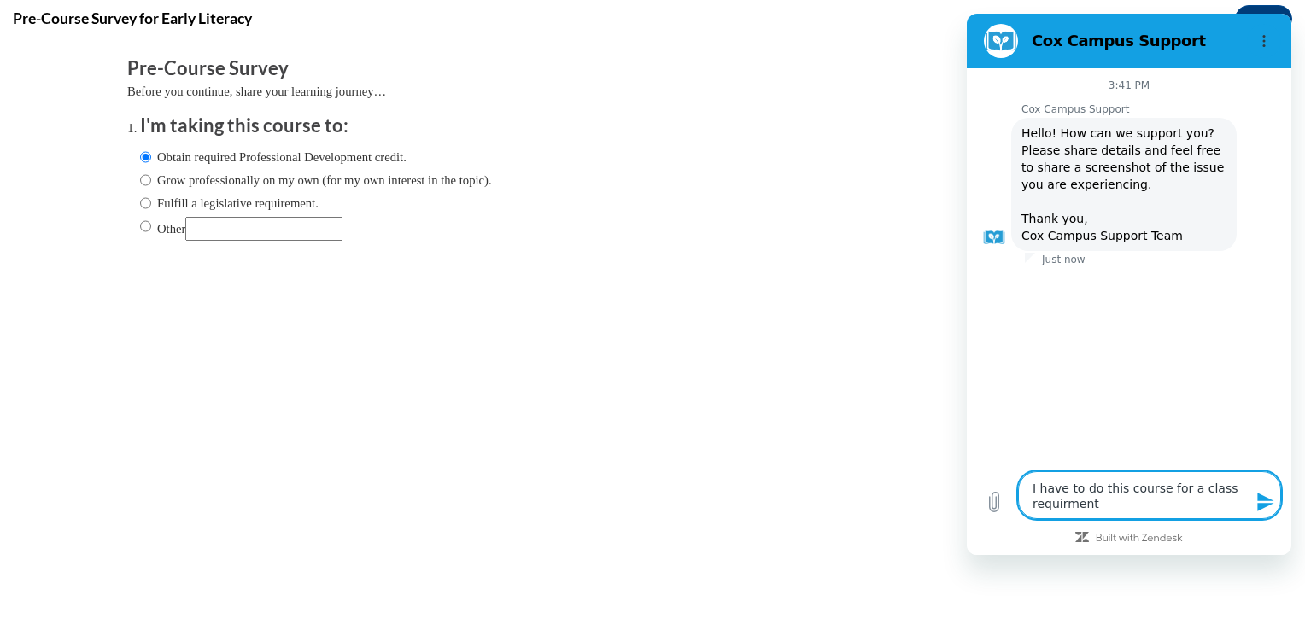
type textarea "I have to do this course for a class requirmen"
type textarea "x"
type textarea "I have to do this course for a class requirme"
type textarea "x"
type textarea "I have to do this course for a class requirm"
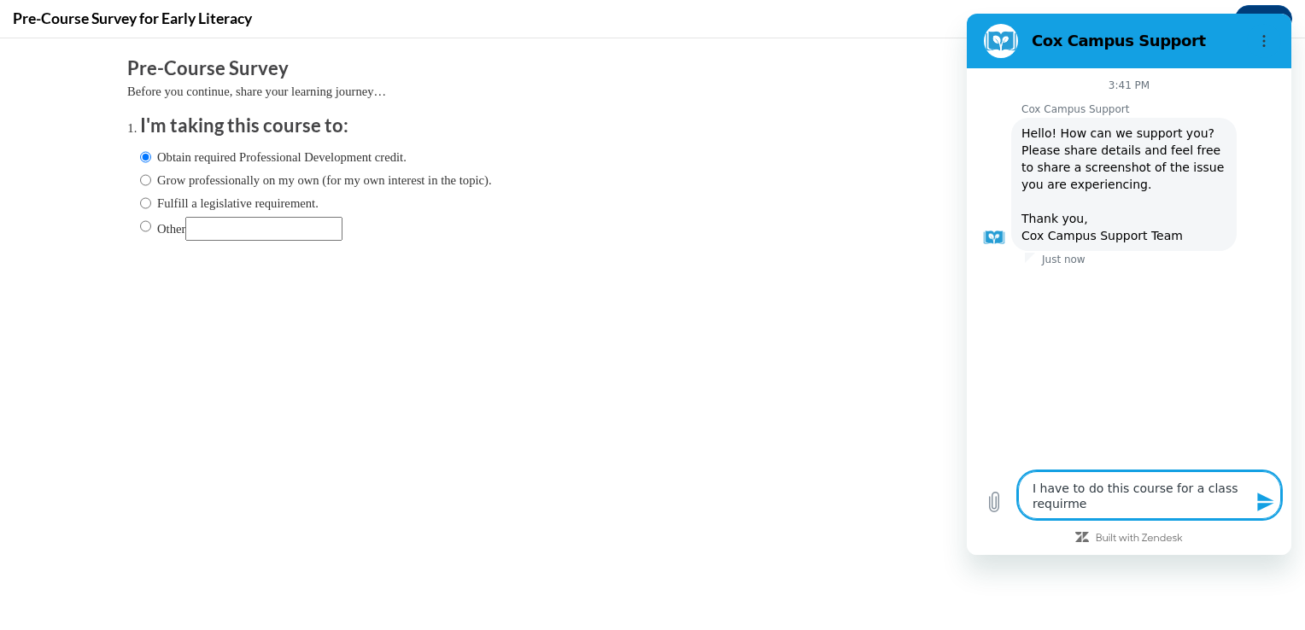
type textarea "x"
type textarea "I have to do this course for a class requir"
type textarea "x"
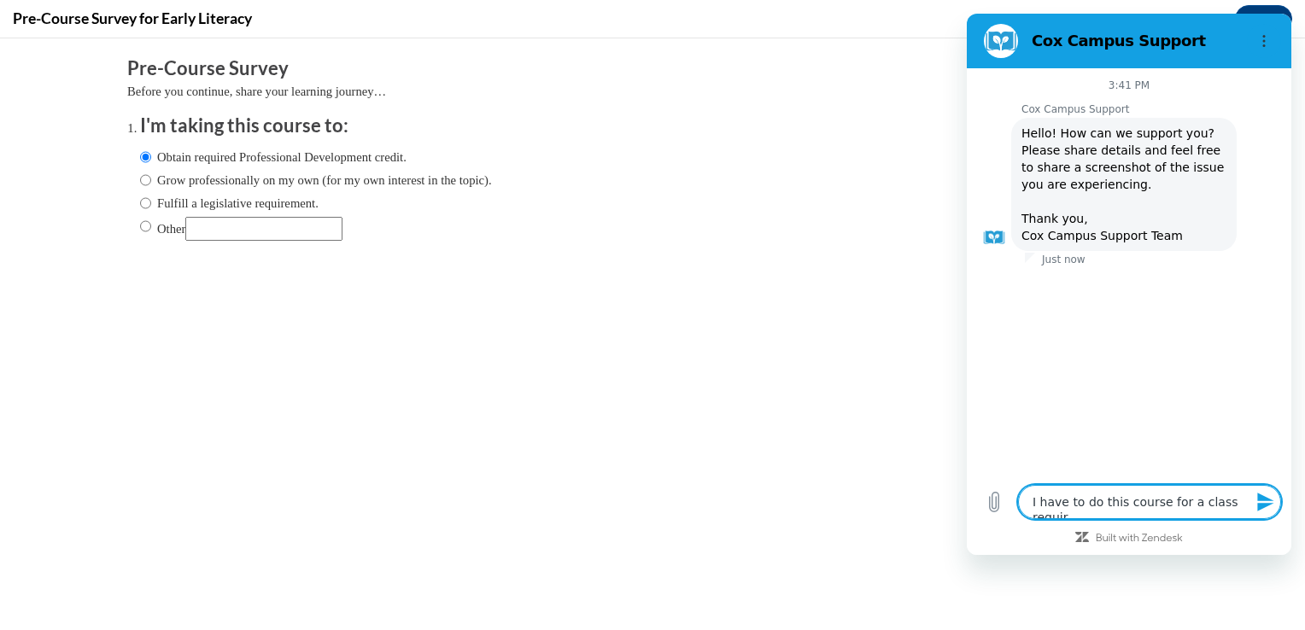
type textarea "I have to do this course for a class require"
type textarea "x"
type textarea "I have to do this course for a class requirem"
type textarea "x"
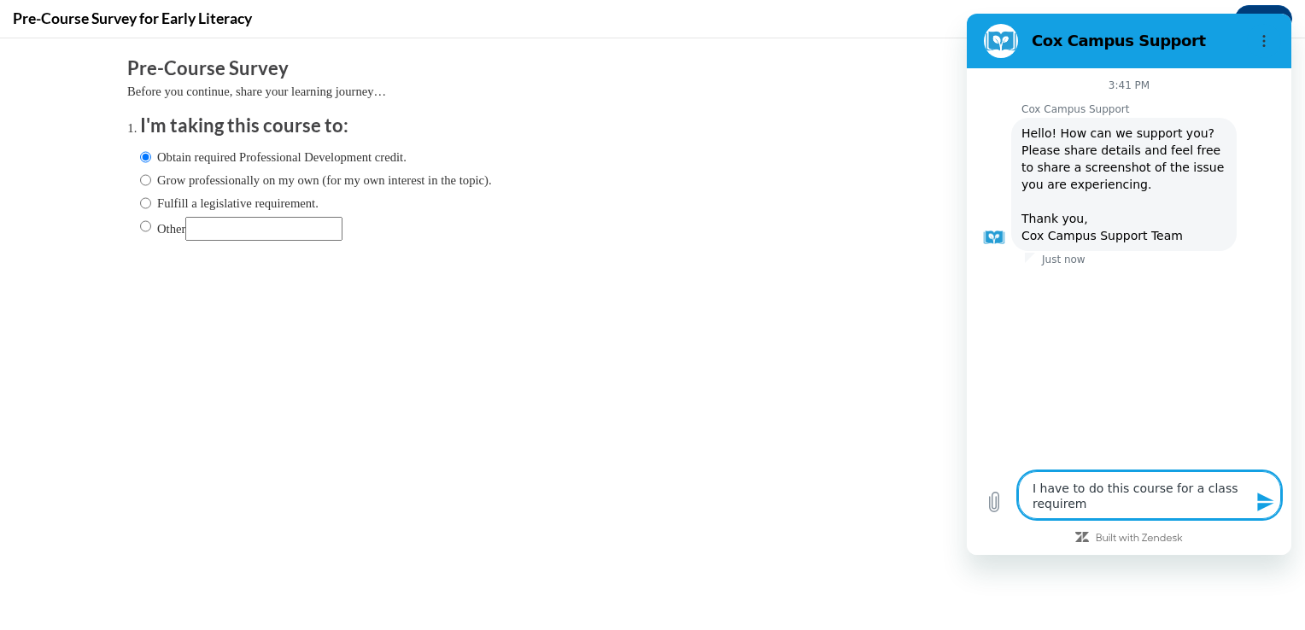
type textarea "I have to do this course for a class requireme"
type textarea "x"
type textarea "I have to do this course for a class requiremen"
type textarea "x"
type textarea "I have to do this course for a class requirement"
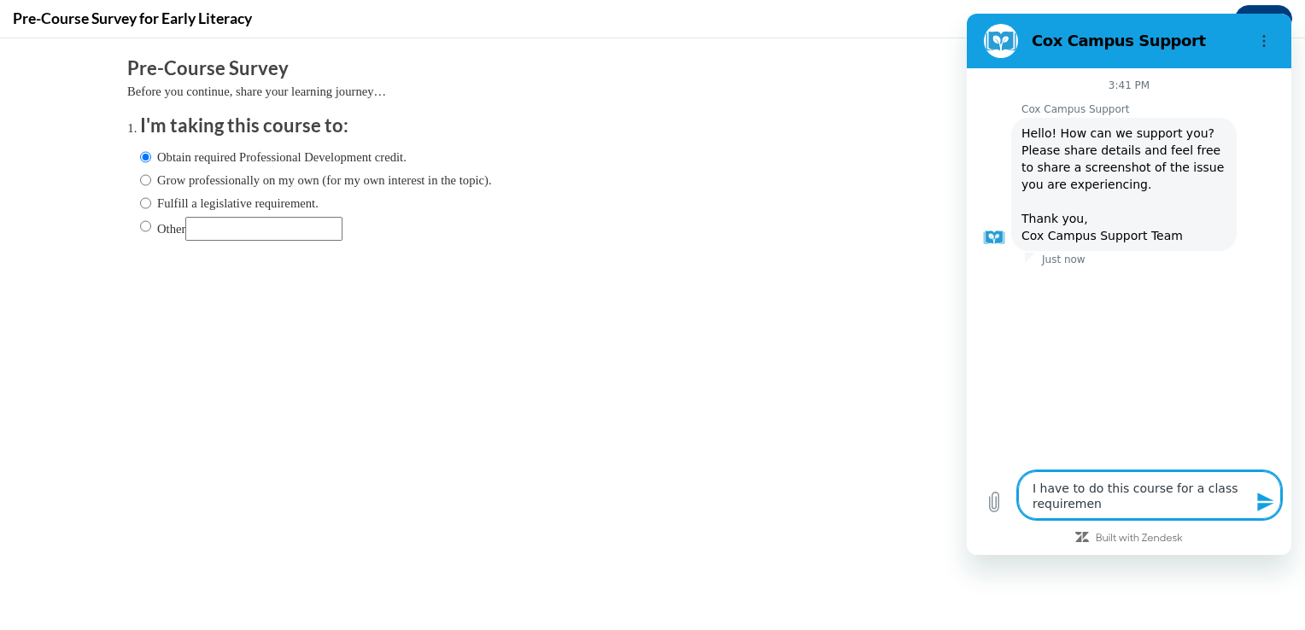
type textarea "x"
type textarea "I have to do this course for a class requirement"
type textarea "x"
type textarea "I have to do this course for a class requirement s"
type textarea "x"
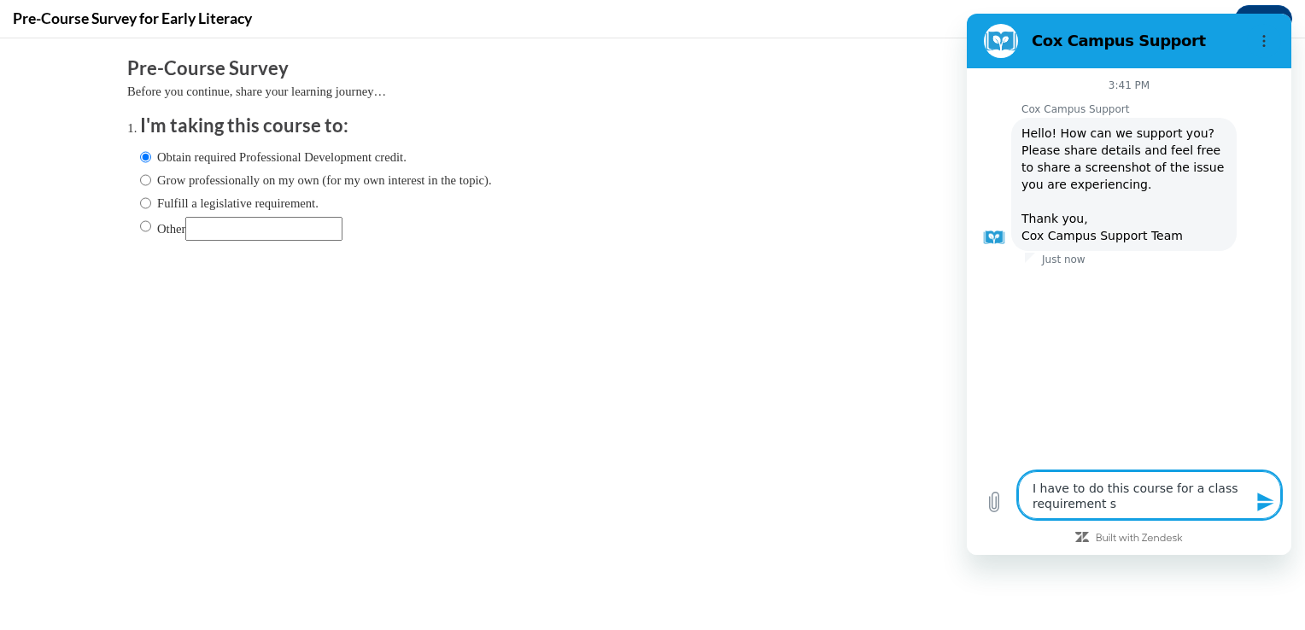
type textarea "I have to do this course for a class requirement sh"
type textarea "x"
type textarea "I have to do this course for a class requirement sho"
type textarea "x"
type textarea "I have to do this course for a class requirement shou"
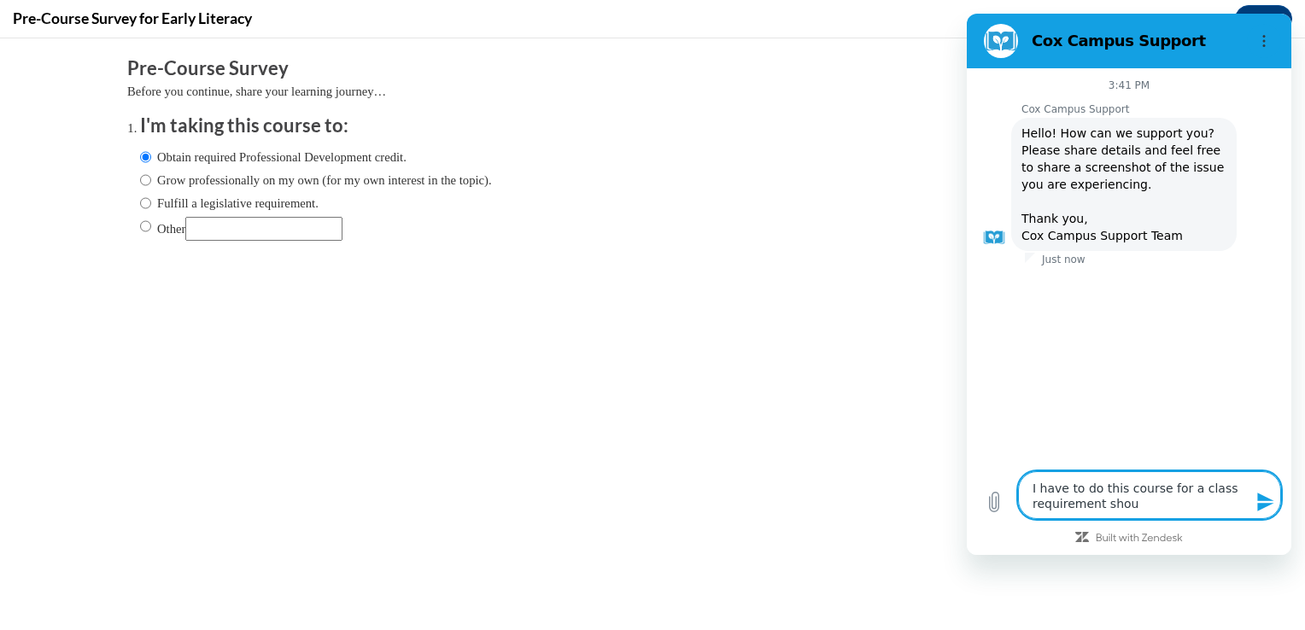
type textarea "x"
type textarea "I have to do this course for a class requirement shoul"
type textarea "x"
type textarea "I have to do this course for a class requirement should"
type textarea "x"
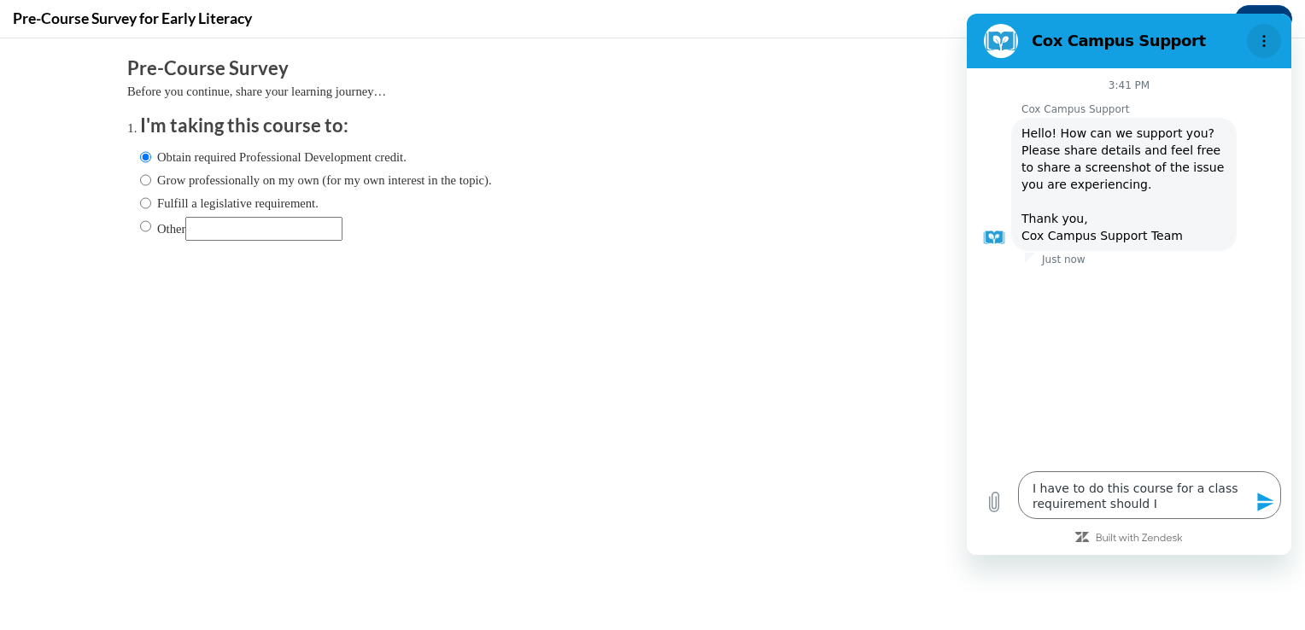
click at [1255, 38] on button "Options menu" at bounding box center [1264, 41] width 34 height 34
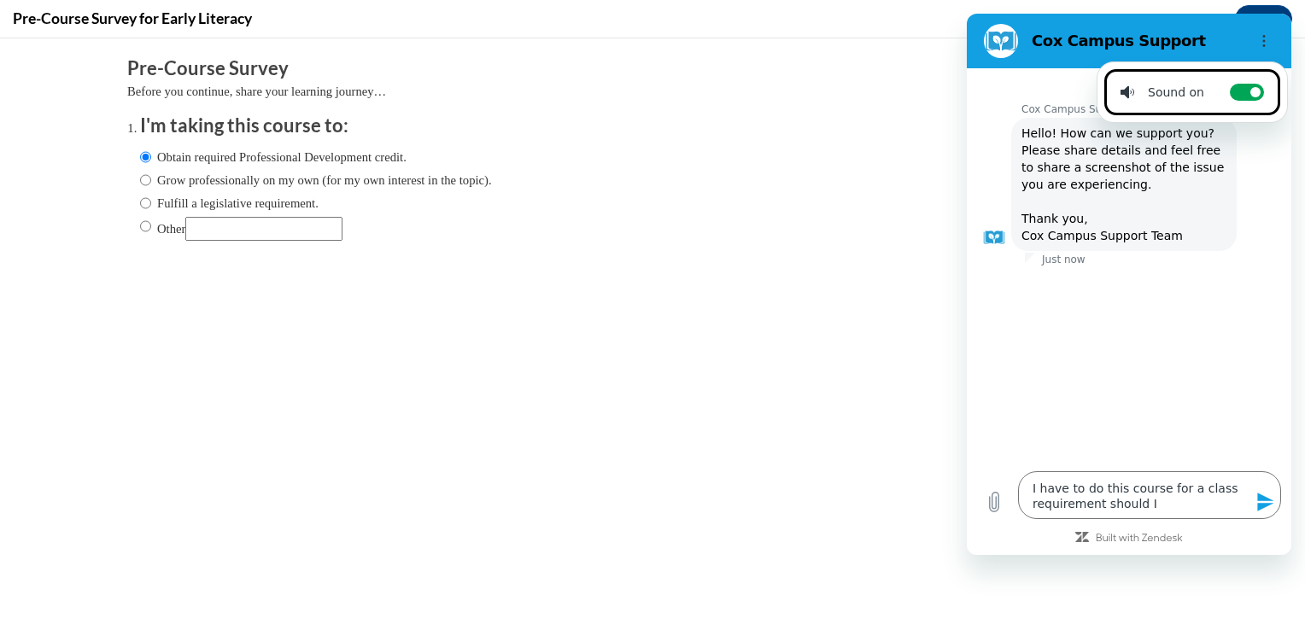
click at [734, 182] on div "Obtain required Professional Development credit. Grow professionally on my own …" at bounding box center [652, 196] width 1025 height 115
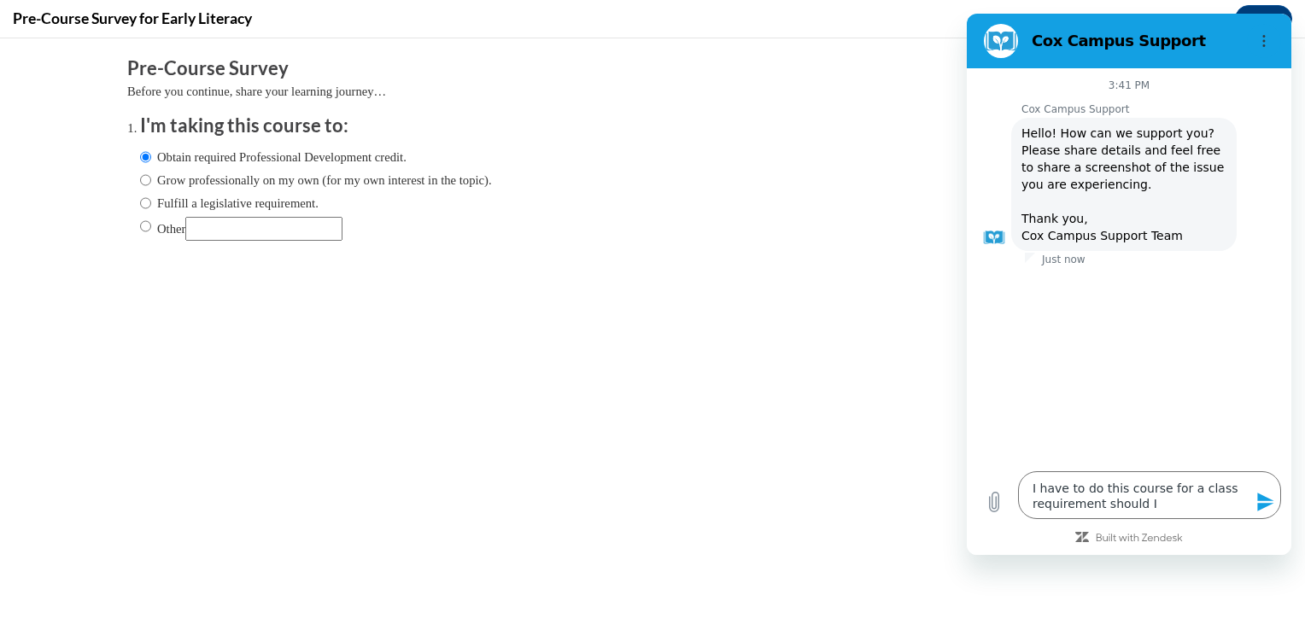
click at [799, 395] on div "Comments Pre-Course Survey Before you continue, share your learning journey… I'…" at bounding box center [652, 237] width 1076 height 398
click at [1046, 45] on h2 "Cox Campus Support" at bounding box center [1136, 41] width 208 height 20
click at [1156, 557] on body "Comments Pre-Course Survey Before you continue, share your learning journey… I'…" at bounding box center [652, 334] width 1305 height 592
click at [1113, 529] on div "Type a message I have to do this course for a class requirement should I x" at bounding box center [1129, 495] width 324 height 68
click at [905, 85] on p "Before you continue, share your learning journey…" at bounding box center [652, 91] width 1050 height 19
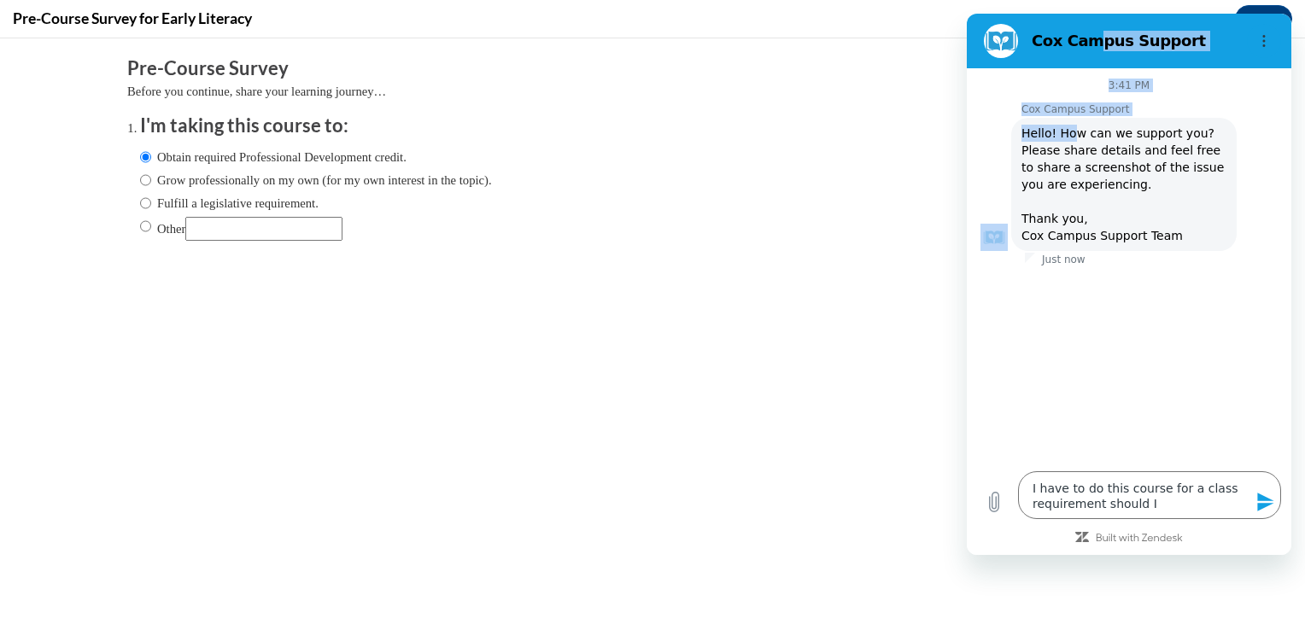
drag, startPoint x: 1090, startPoint y: 43, endPoint x: 1071, endPoint y: 145, distance: 104.2
click at [1071, 145] on div "Cox Campus Support 3:41 PM Cox Campus Support Cox Campus Support says: Hello! H…" at bounding box center [1129, 284] width 324 height 541
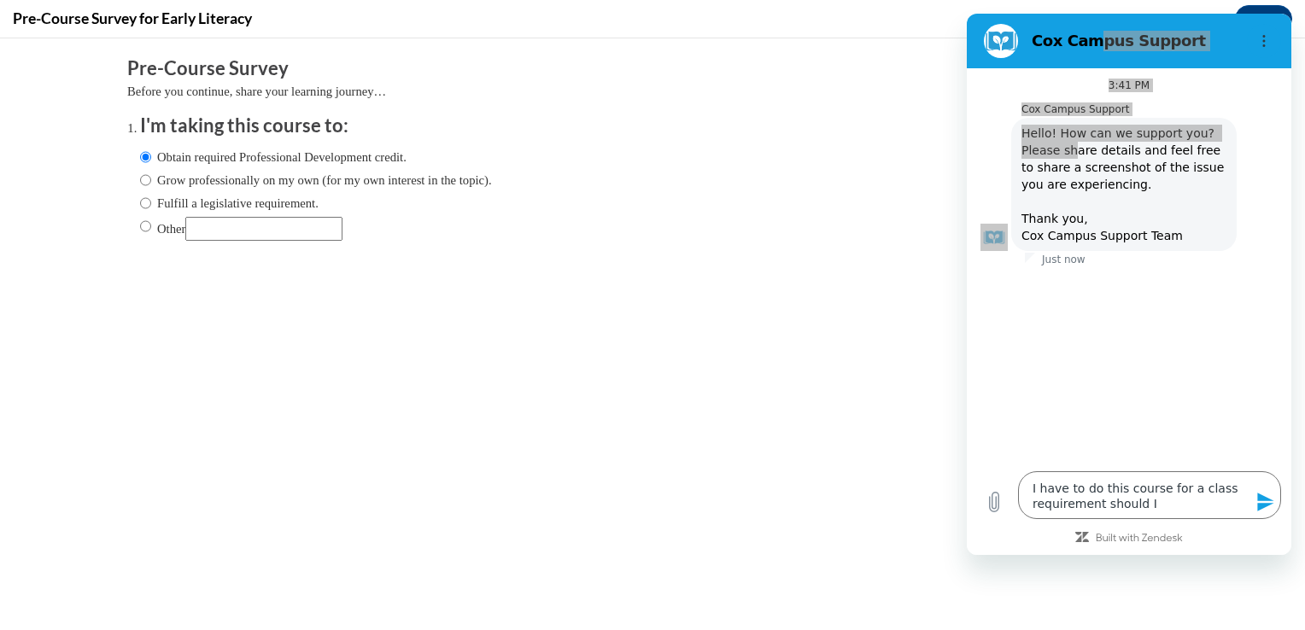
drag, startPoint x: 104, startPoint y: 170, endPoint x: 758, endPoint y: 103, distance: 657.5
click at [758, 103] on div "Pre-Course Survey Before you continue, share your learning journey… I'm taking …" at bounding box center [652, 162] width 1050 height 212
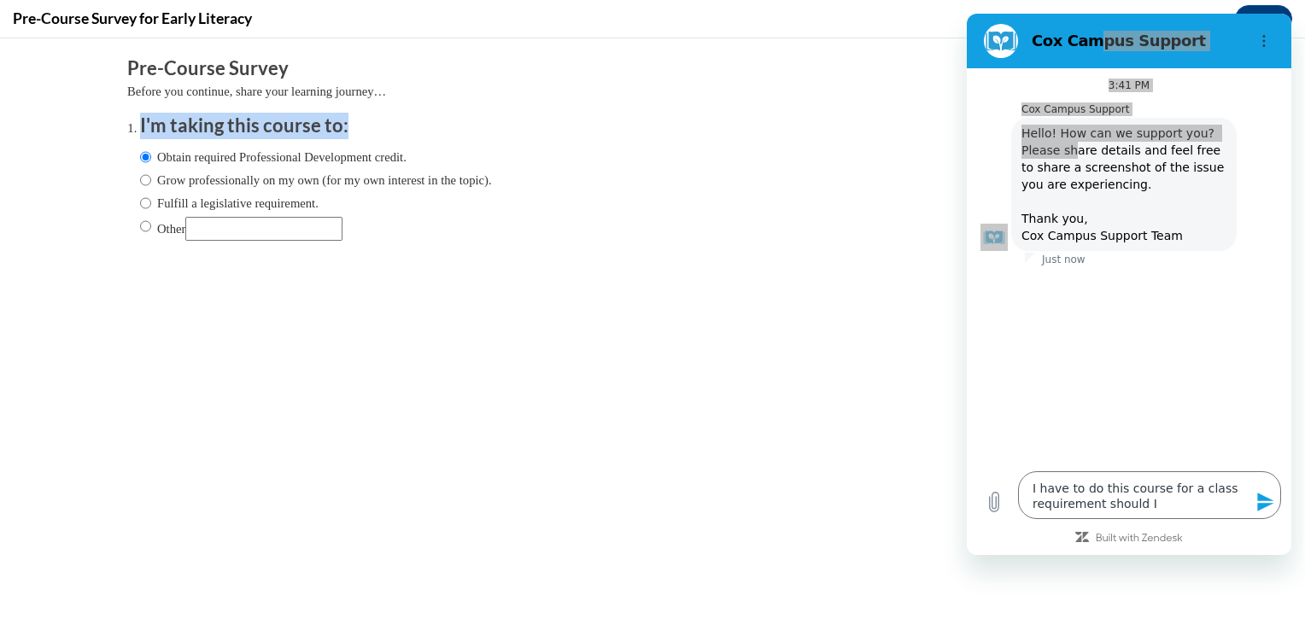
drag, startPoint x: 758, startPoint y: 103, endPoint x: 647, endPoint y: 132, distance: 114.5
click at [647, 132] on h3 "I'm taking this course to:" at bounding box center [652, 126] width 1025 height 26
drag, startPoint x: 647, startPoint y: 132, endPoint x: 463, endPoint y: 44, distance: 204.0
click at [463, 44] on div "Comments" at bounding box center [652, 46] width 1076 height 17
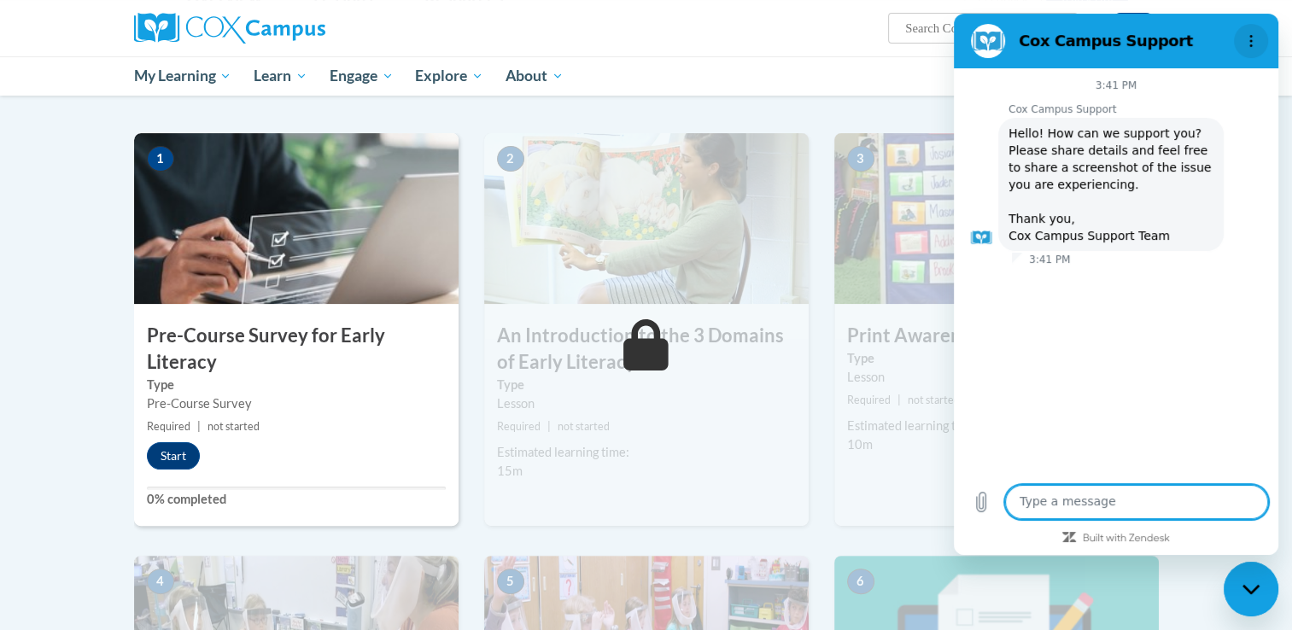
click at [1254, 49] on button "Options menu" at bounding box center [1251, 41] width 34 height 34
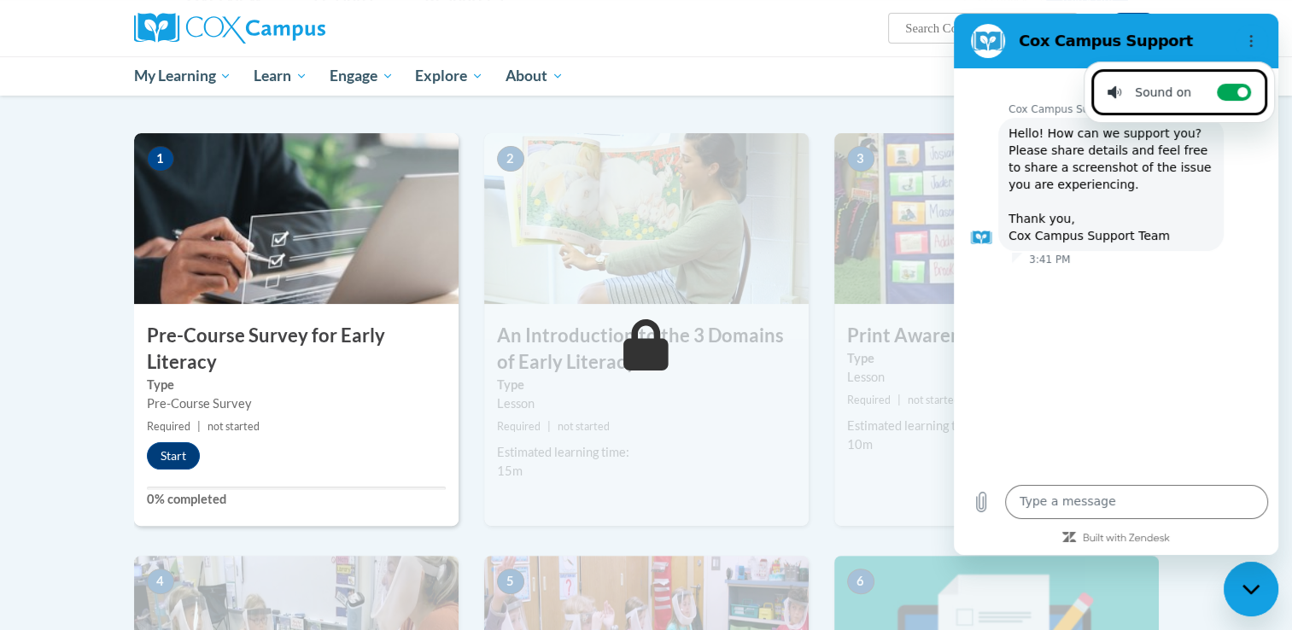
click at [1178, 32] on h2 "Cox Campus Support" at bounding box center [1123, 41] width 208 height 20
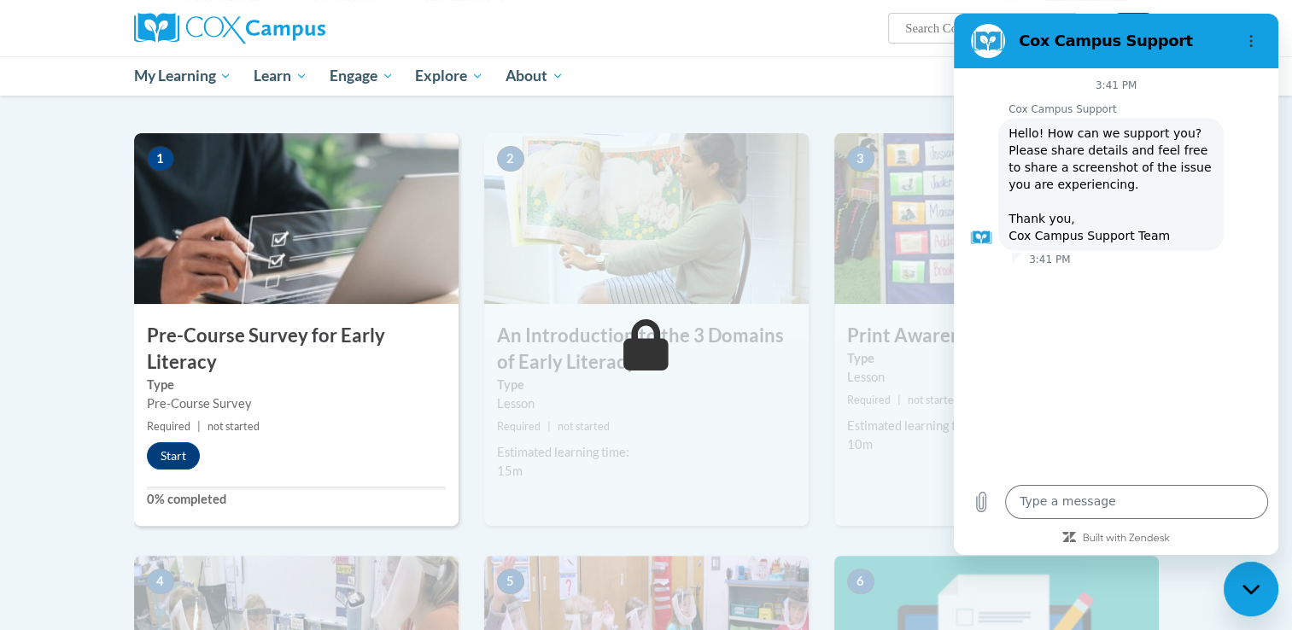
click at [1100, 46] on h2 "Cox Campus Support" at bounding box center [1123, 41] width 208 height 20
click at [1251, 585] on icon "Close messaging window" at bounding box center [1251, 589] width 18 height 11
type textarea "x"
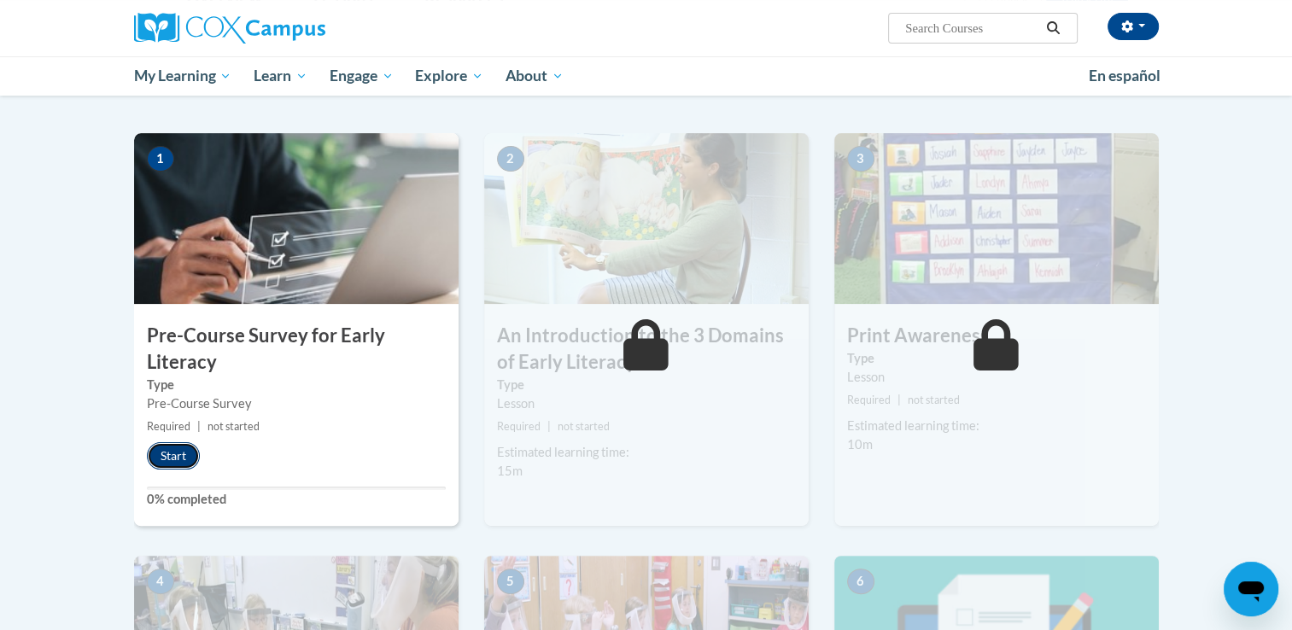
click at [167, 459] on button "Start" at bounding box center [173, 455] width 53 height 27
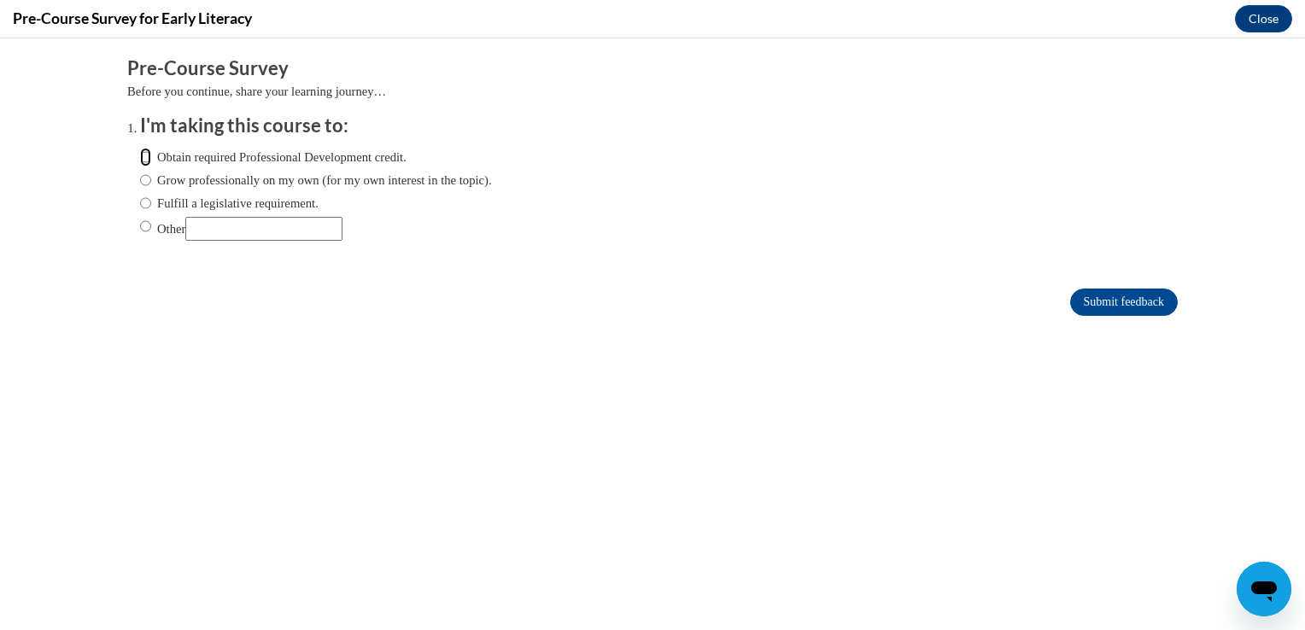
click at [140, 155] on input "Obtain required Professional Development credit." at bounding box center [145, 157] width 11 height 19
radio input "true"
click at [1102, 309] on input "Submit feedback" at bounding box center [1124, 302] width 108 height 27
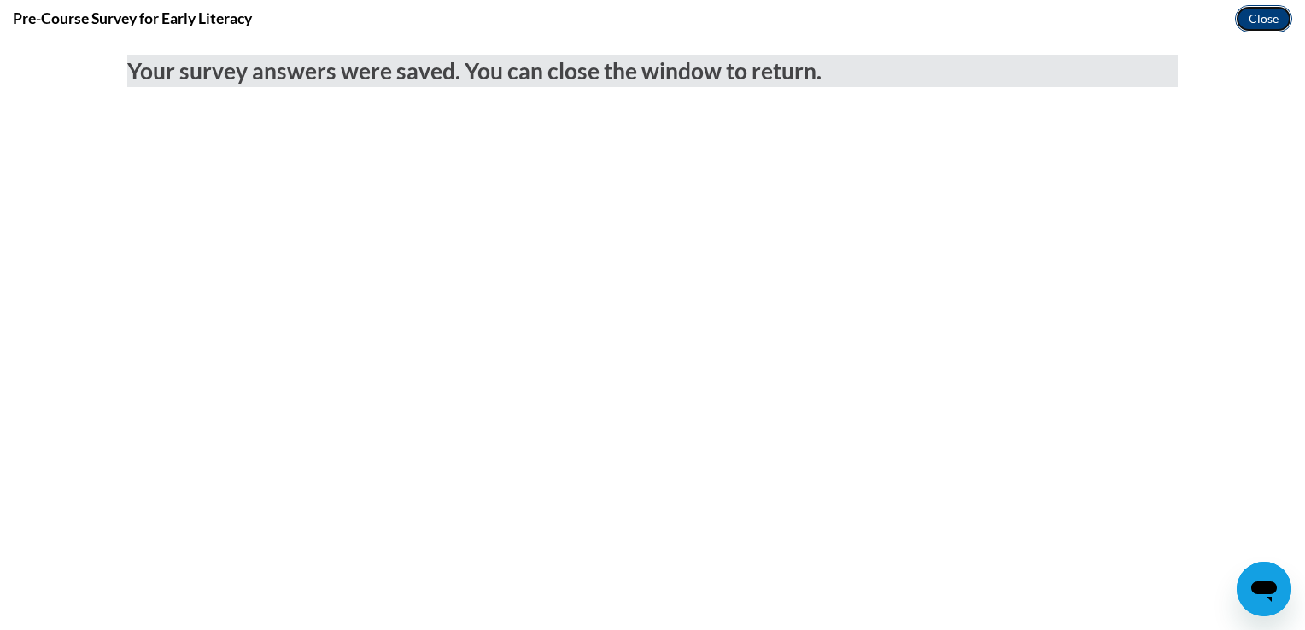
click at [1261, 9] on button "Close" at bounding box center [1263, 18] width 57 height 27
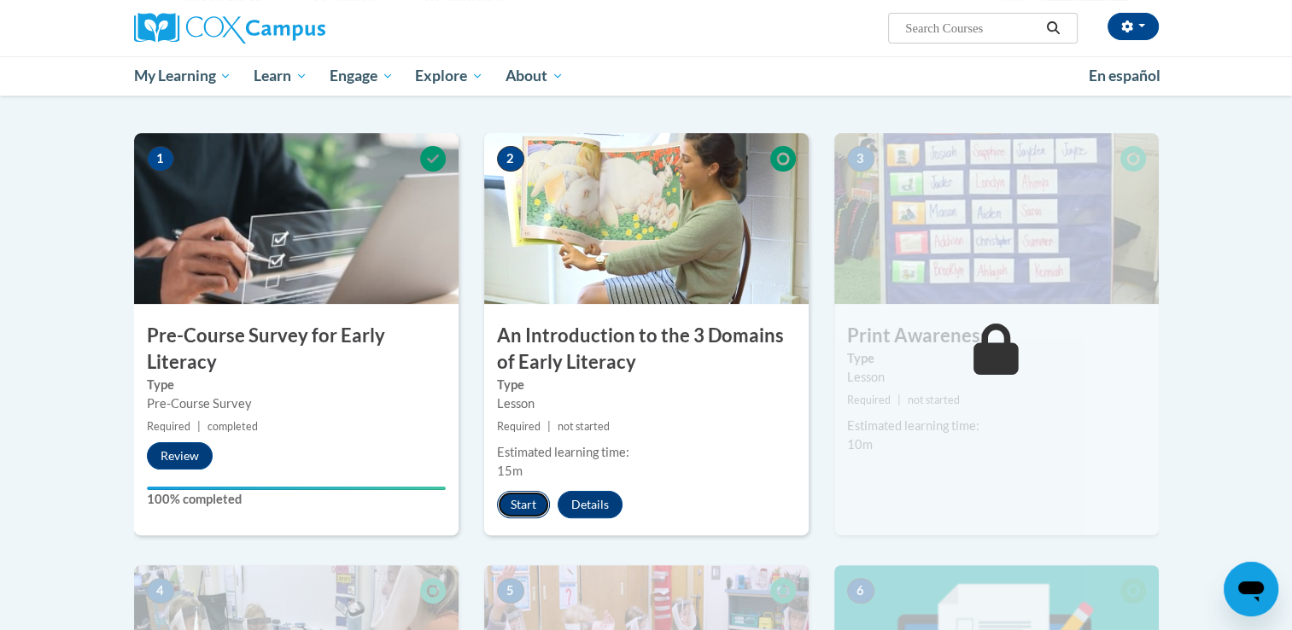
click at [520, 503] on button "Start" at bounding box center [523, 504] width 53 height 27
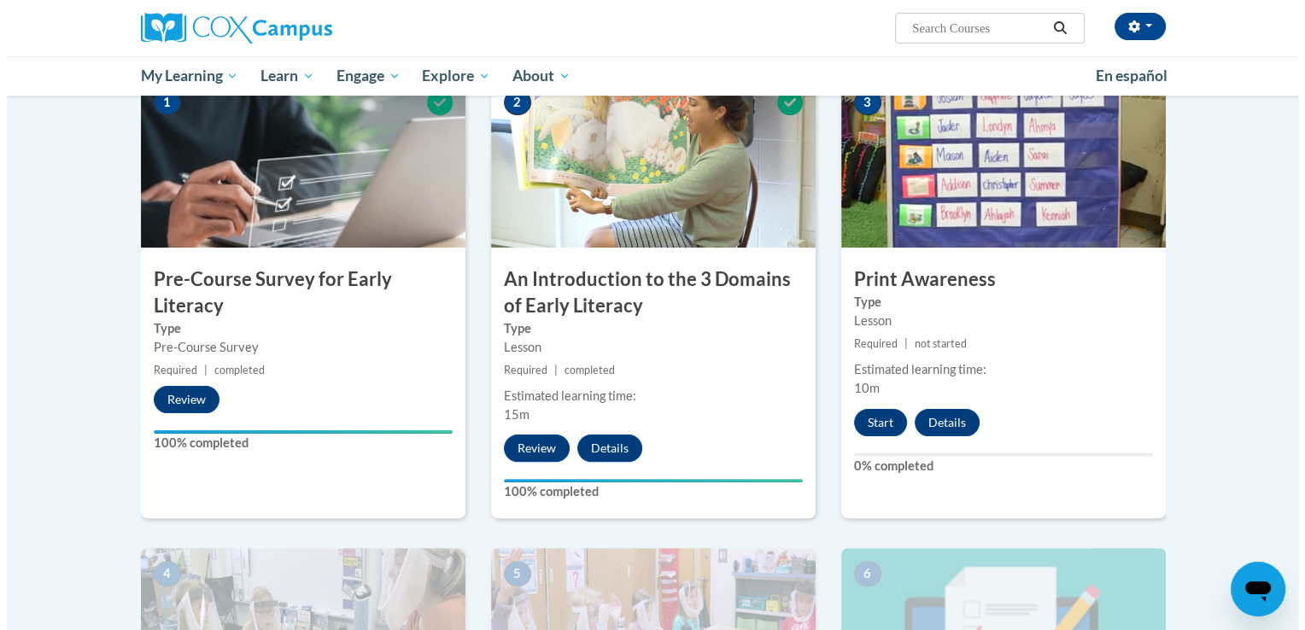
scroll to position [365, 0]
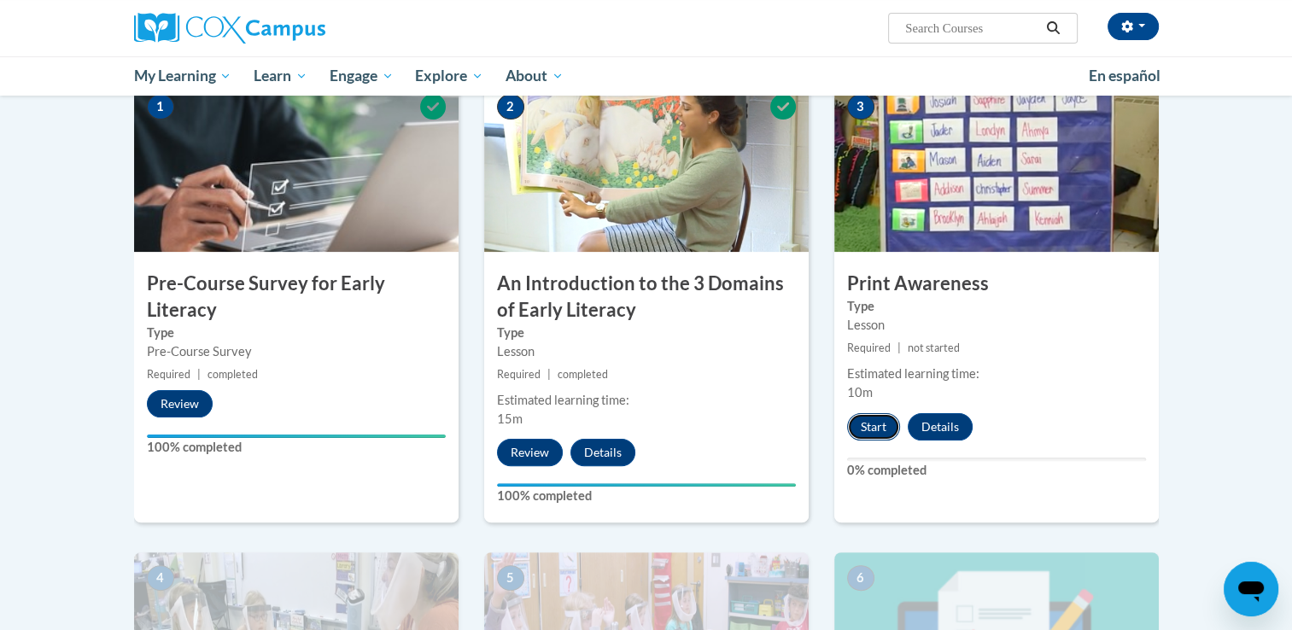
click at [877, 426] on button "Start" at bounding box center [873, 426] width 53 height 27
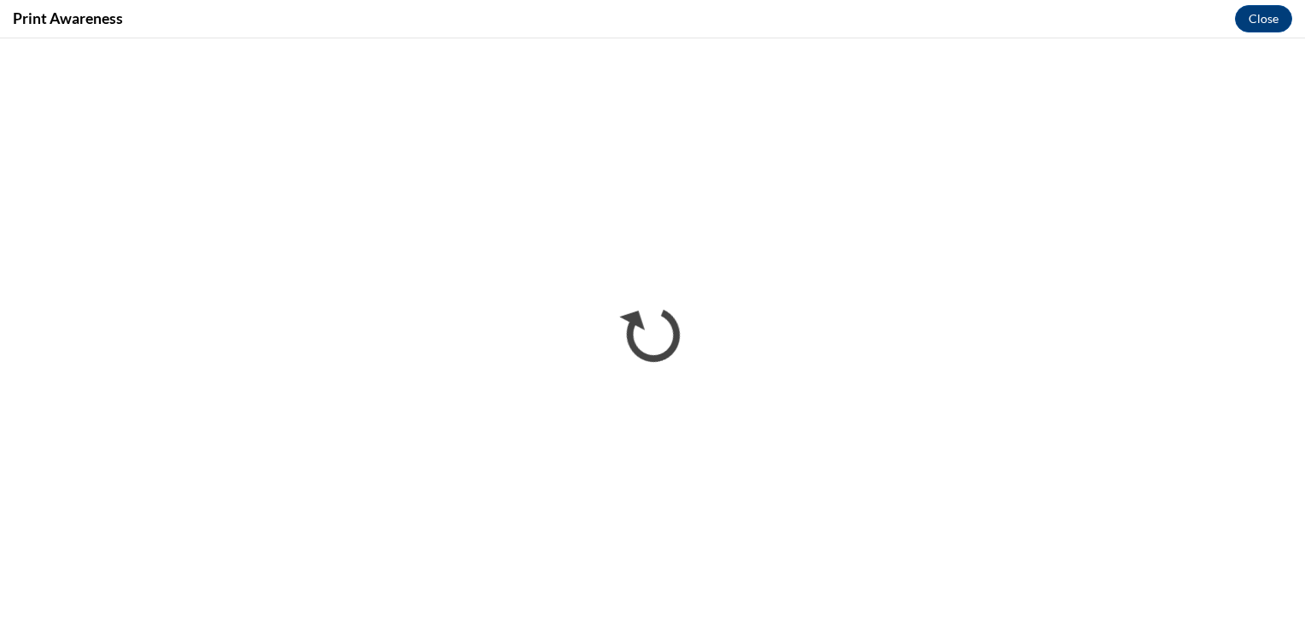
scroll to position [0, 0]
